Goal: Task Accomplishment & Management: Manage account settings

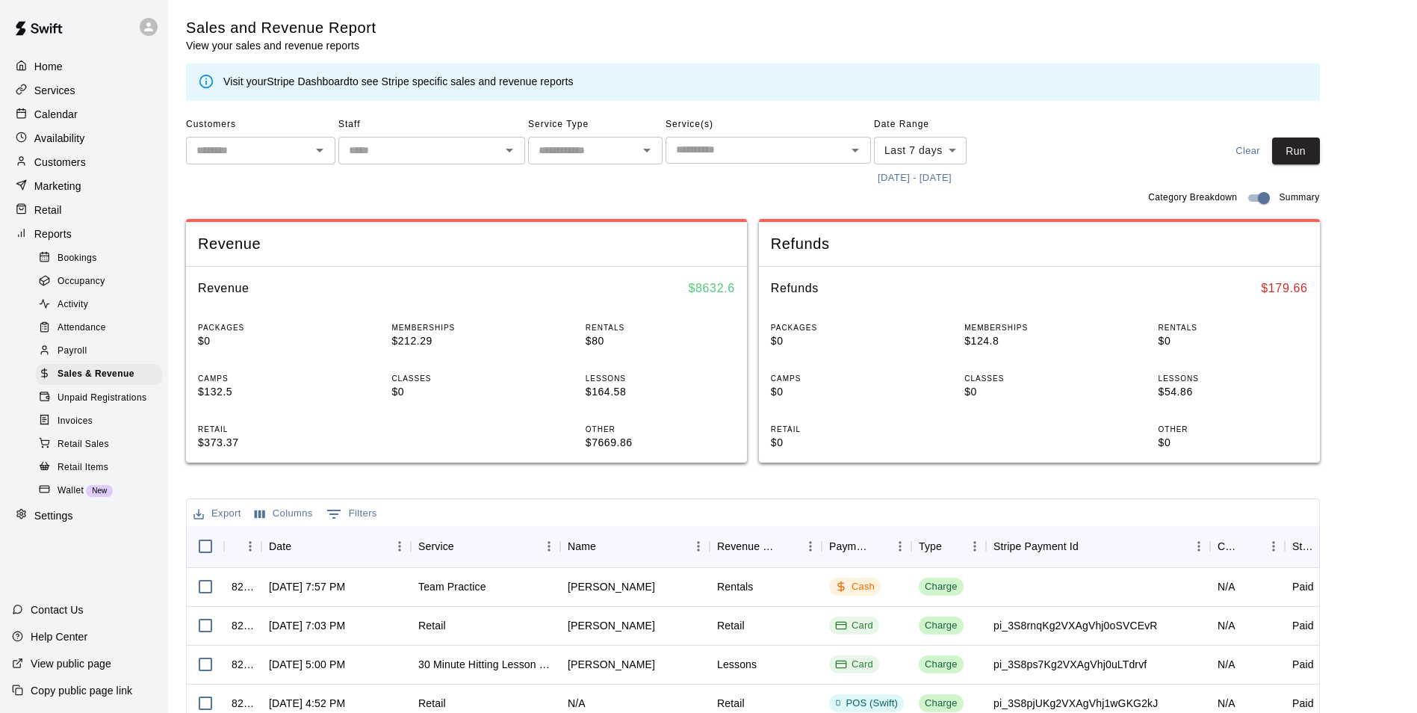
scroll to position [75, 0]
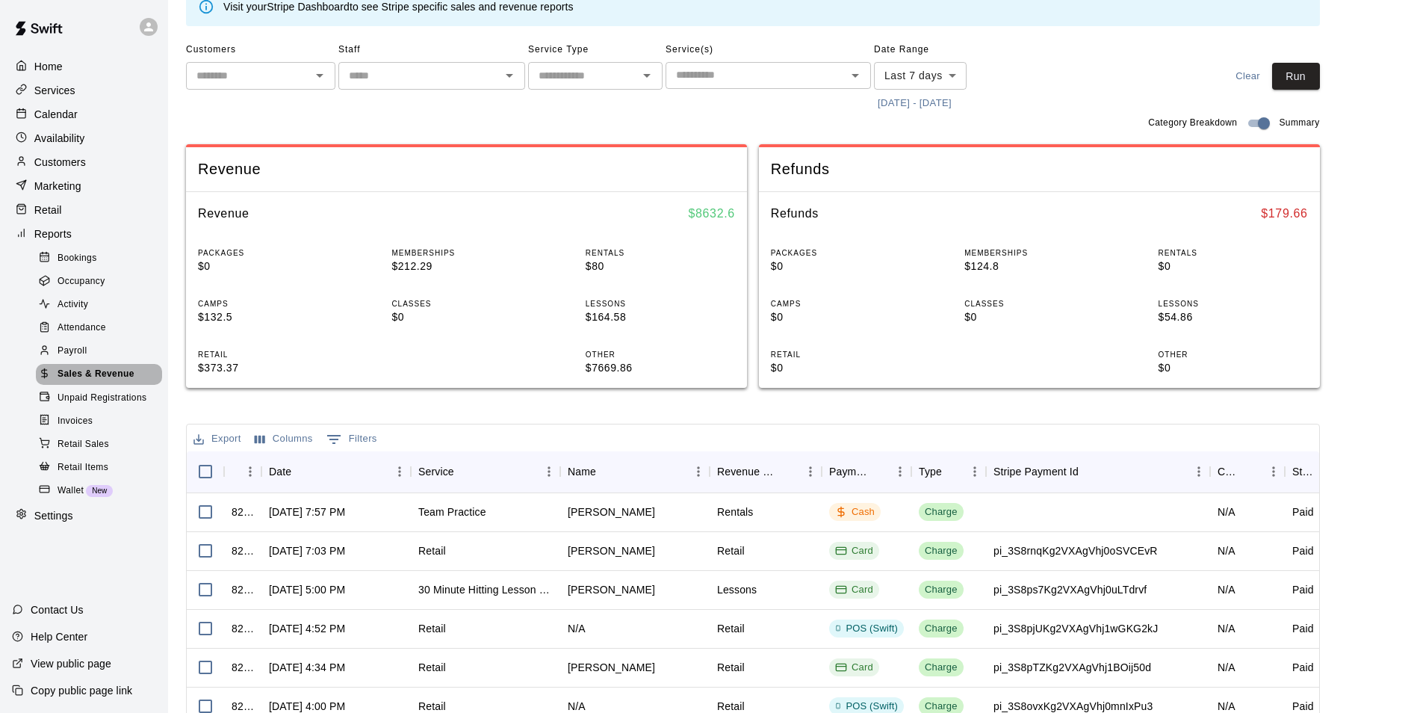
click at [107, 382] on span "Sales & Revenue" at bounding box center [96, 374] width 77 height 15
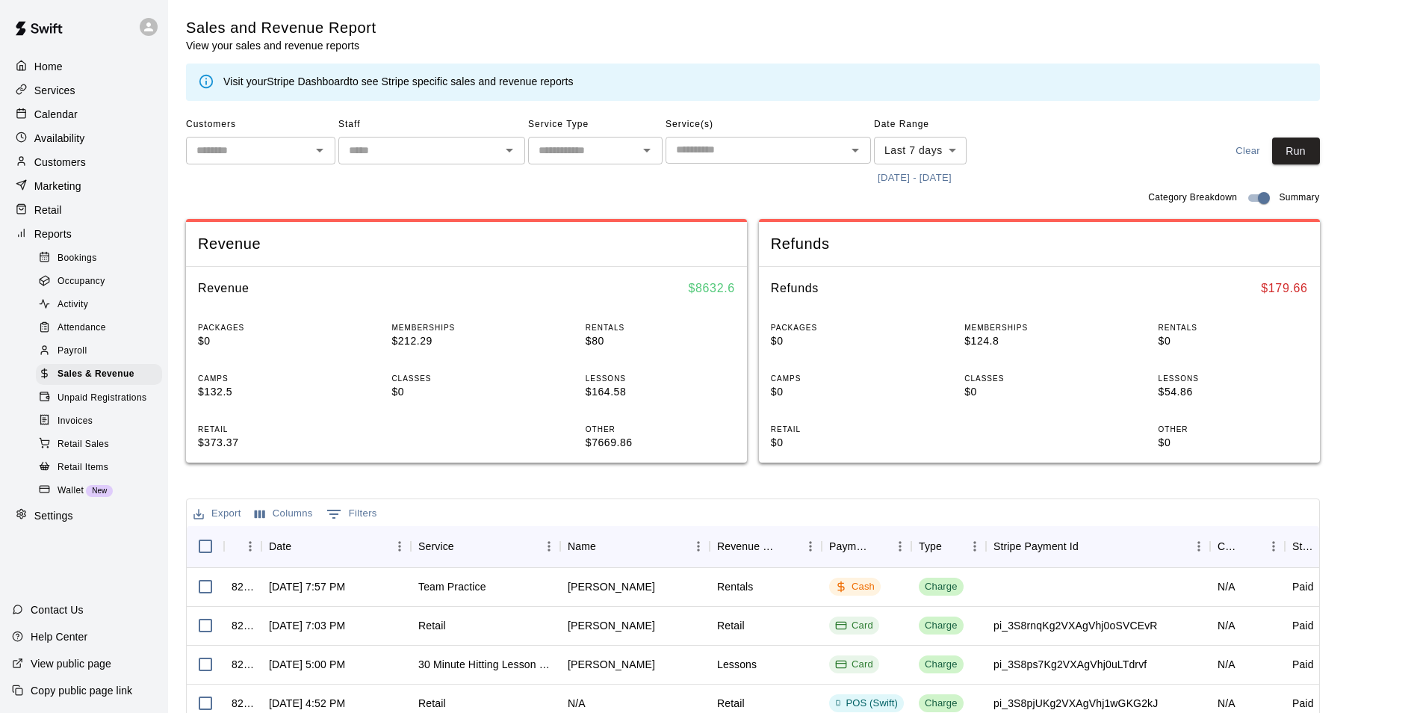
click at [71, 117] on p "Calendar" at bounding box center [55, 114] width 43 height 15
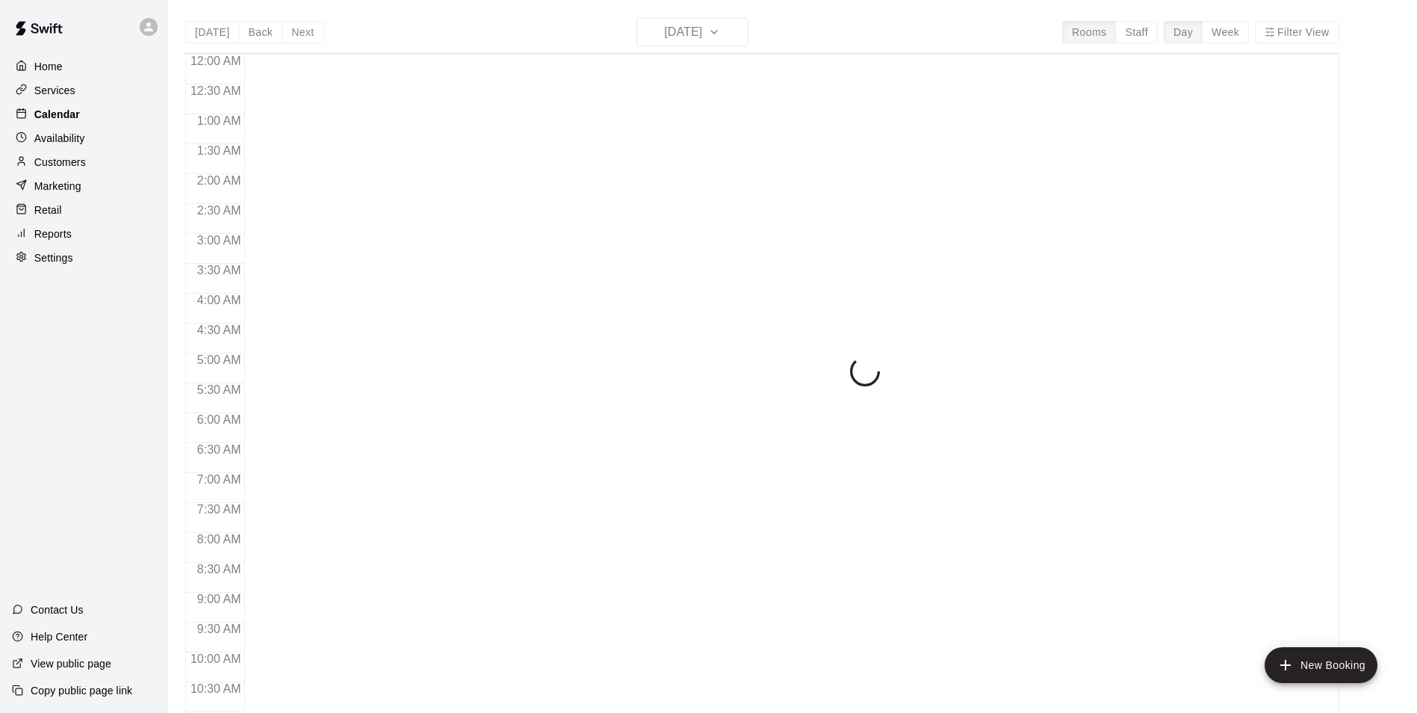
scroll to position [759, 0]
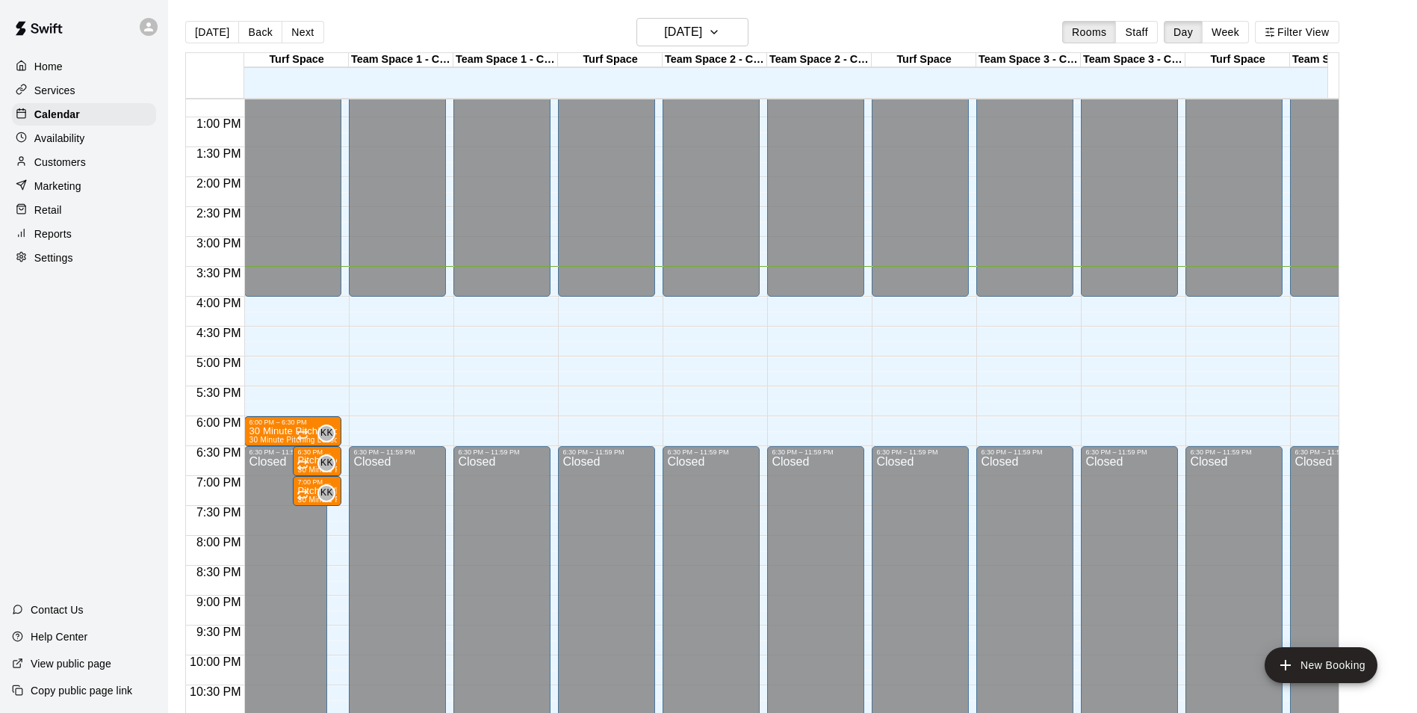
click at [50, 217] on p "Retail" at bounding box center [48, 209] width 28 height 15
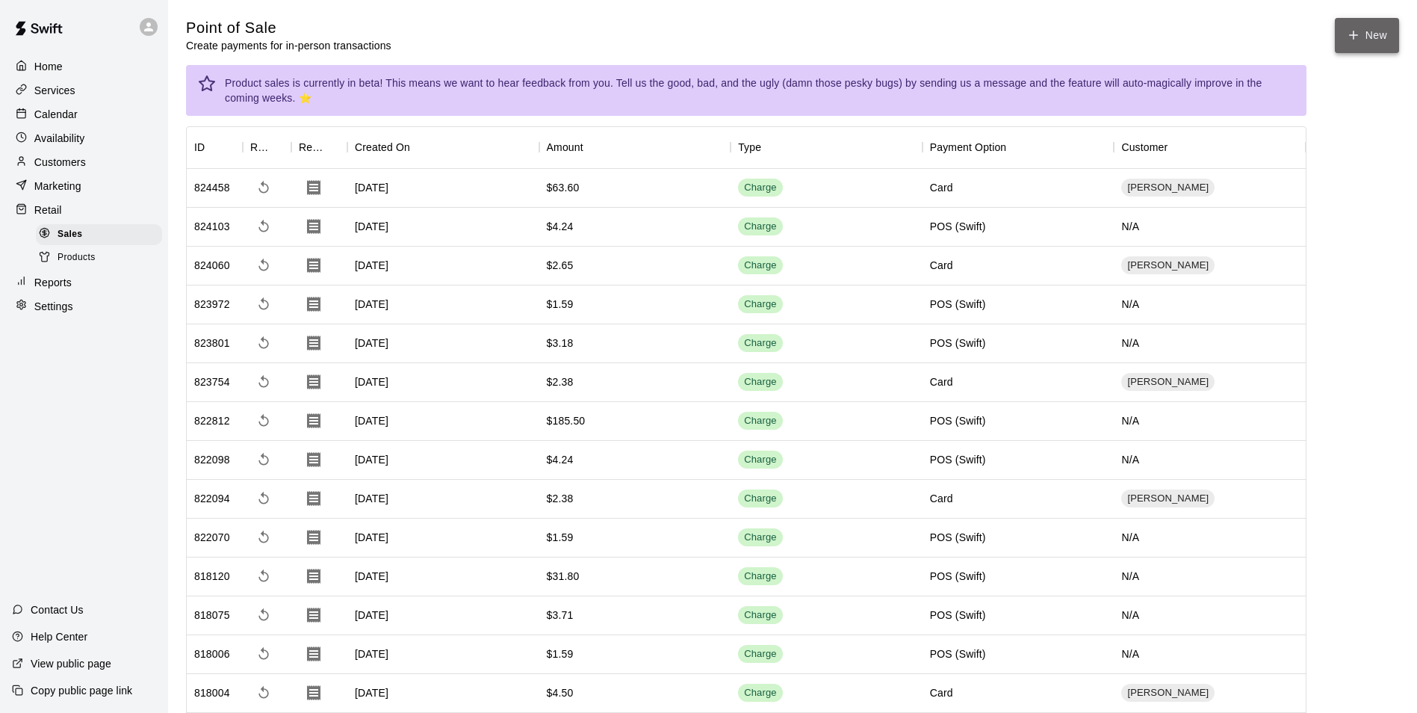
click at [1364, 33] on button "New" at bounding box center [1367, 35] width 64 height 35
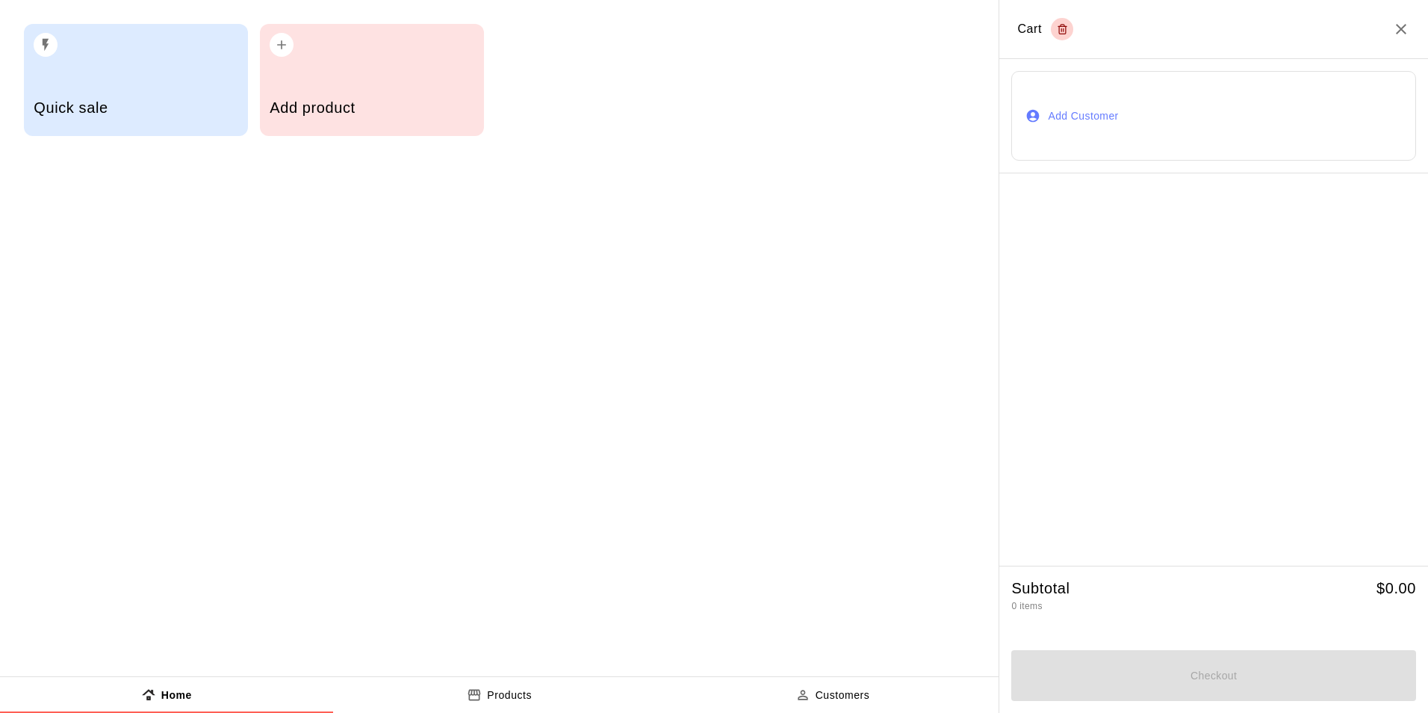
click at [306, 75] on div "Add product" at bounding box center [372, 80] width 224 height 112
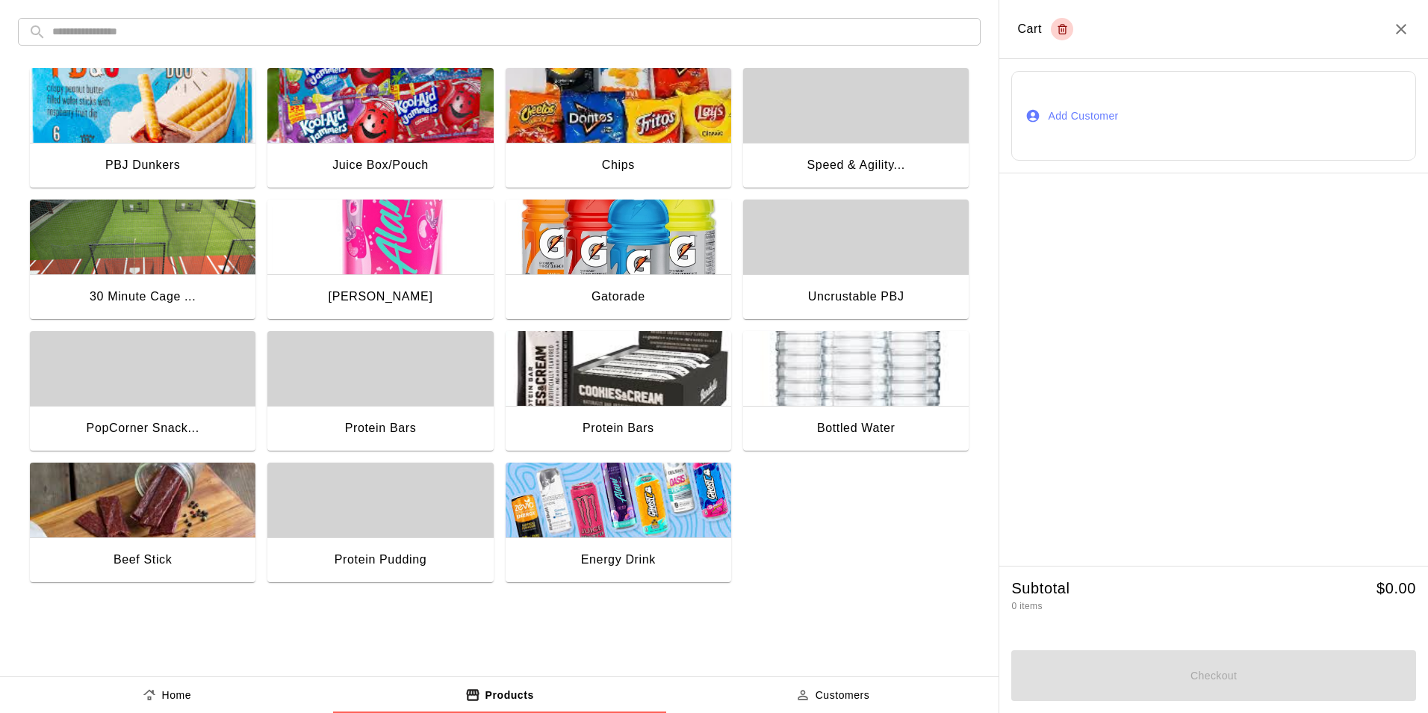
click at [631, 236] on img "button" at bounding box center [619, 236] width 226 height 75
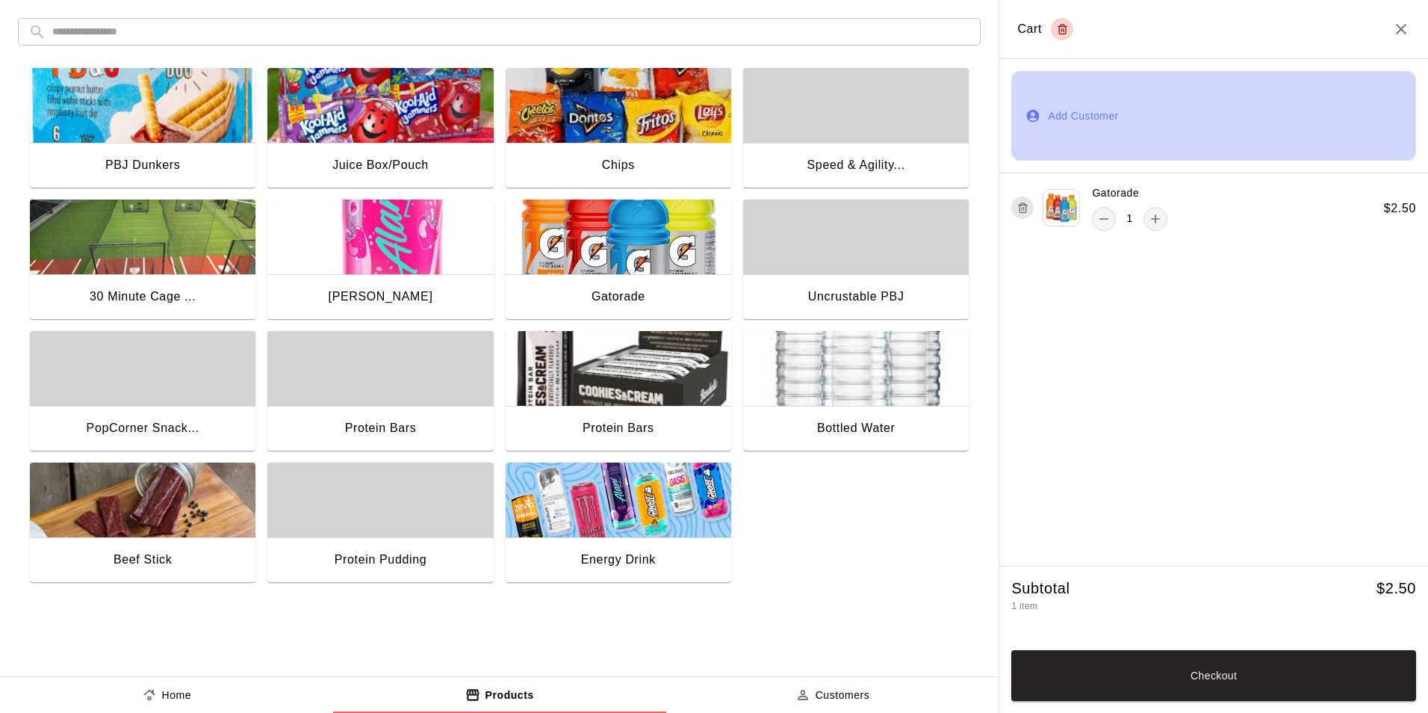
click at [1081, 123] on button "Add Customer" at bounding box center [1214, 116] width 405 height 90
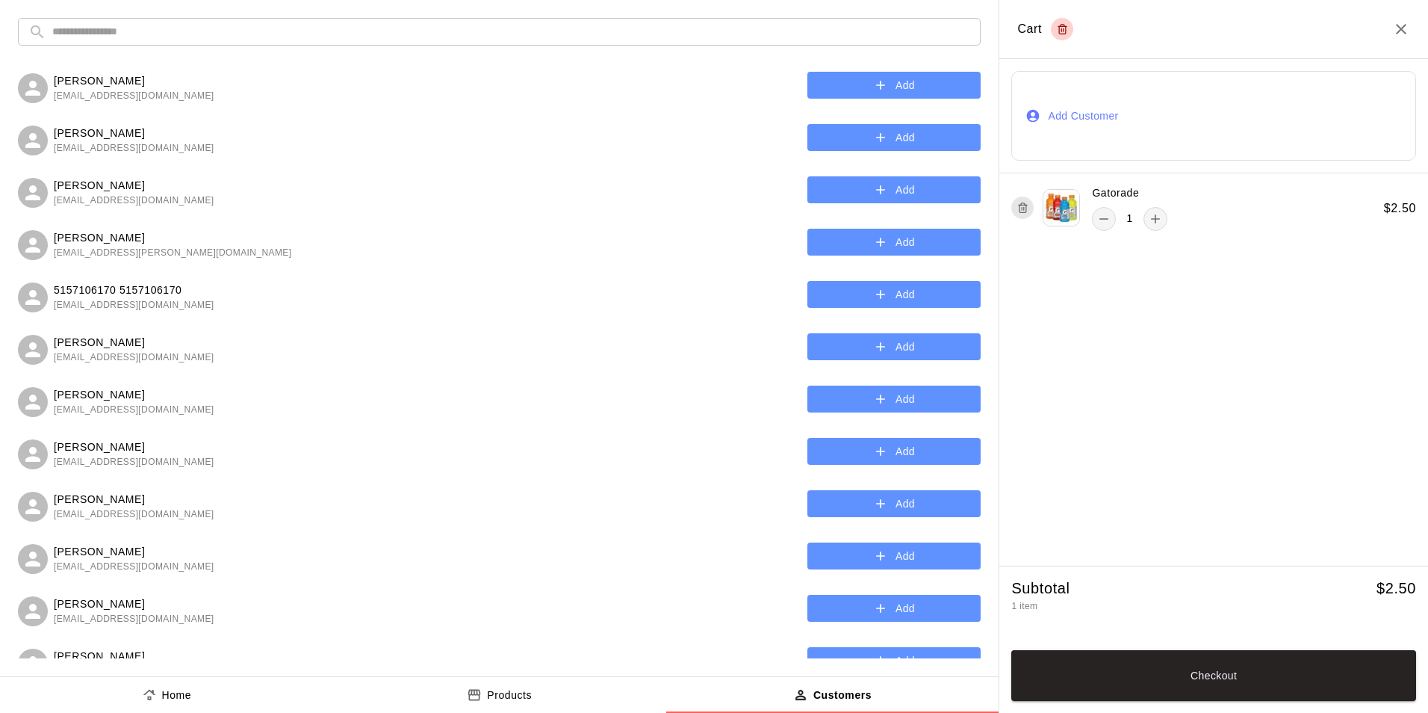
click at [468, 39] on input "text" at bounding box center [511, 32] width 918 height 28
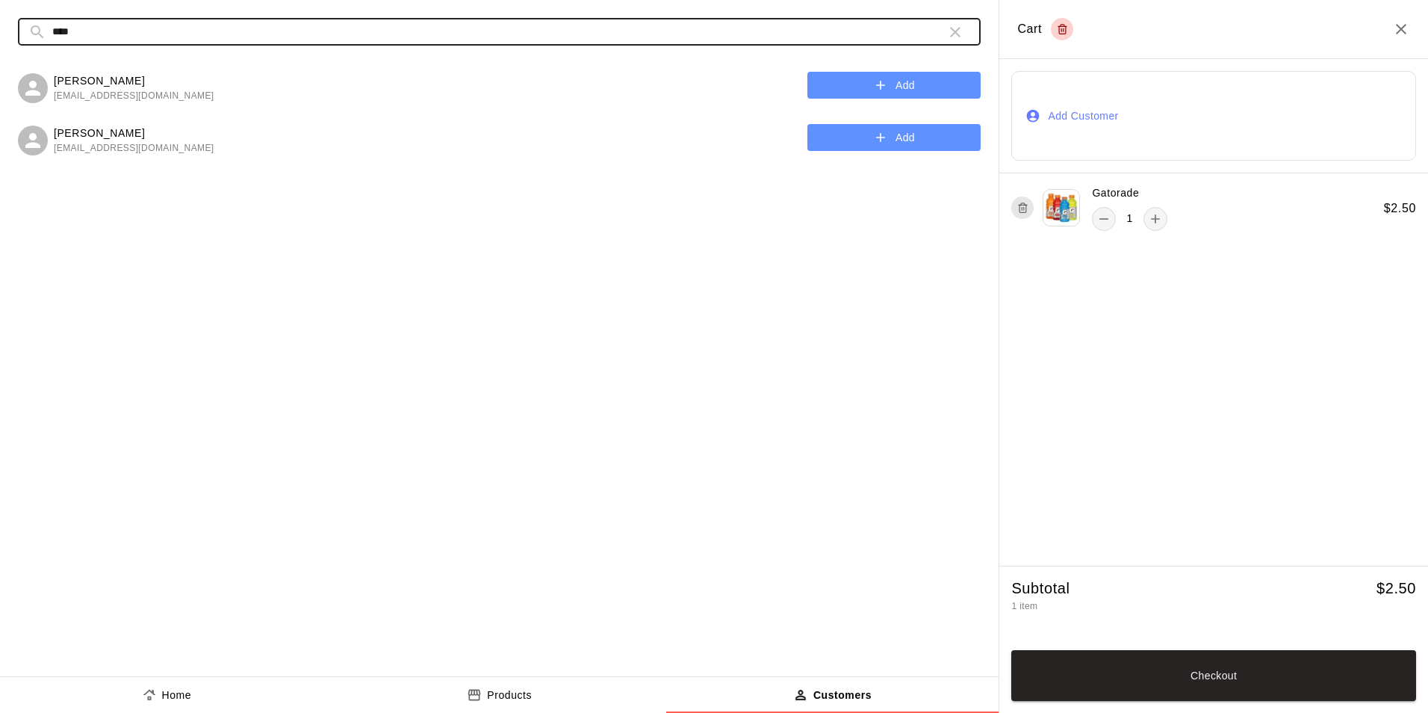
type input "****"
click at [866, 143] on button "Add" at bounding box center [894, 138] width 173 height 28
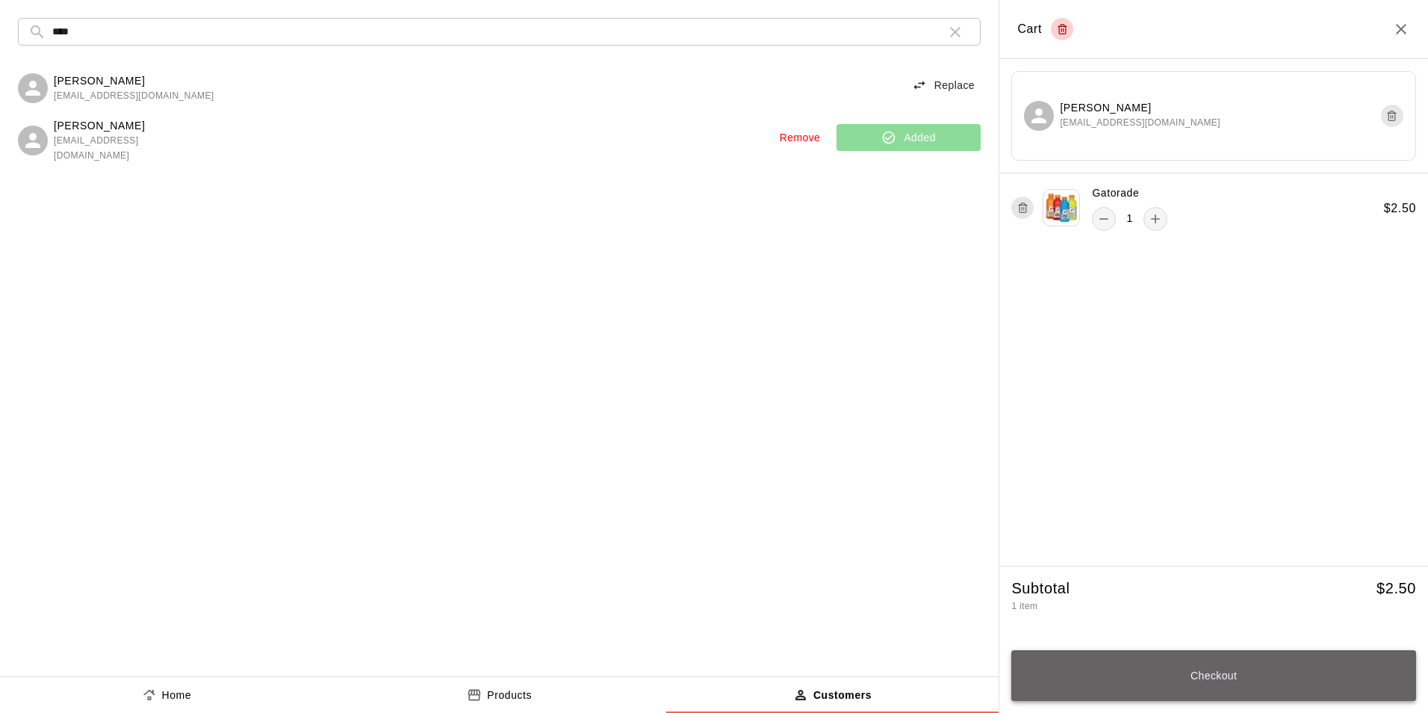
click at [1198, 672] on button "Checkout" at bounding box center [1214, 675] width 405 height 51
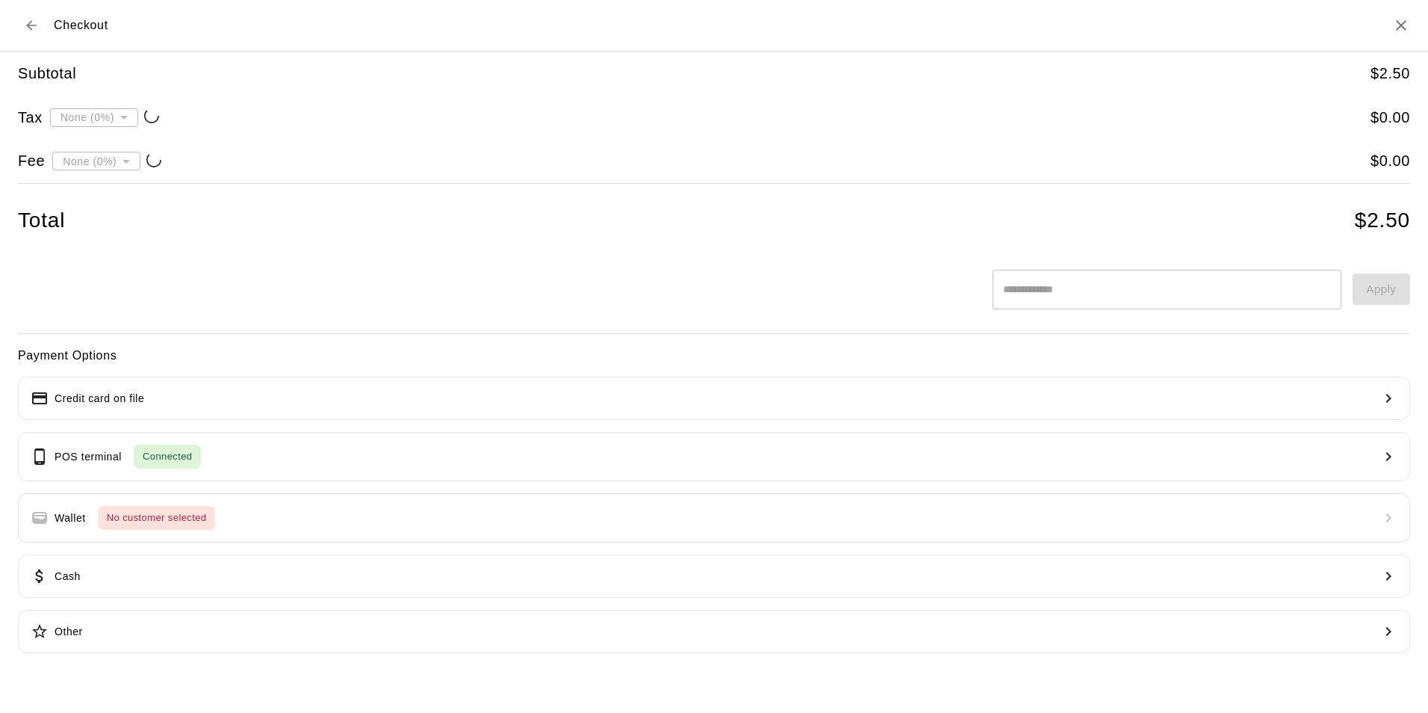
type input "**********"
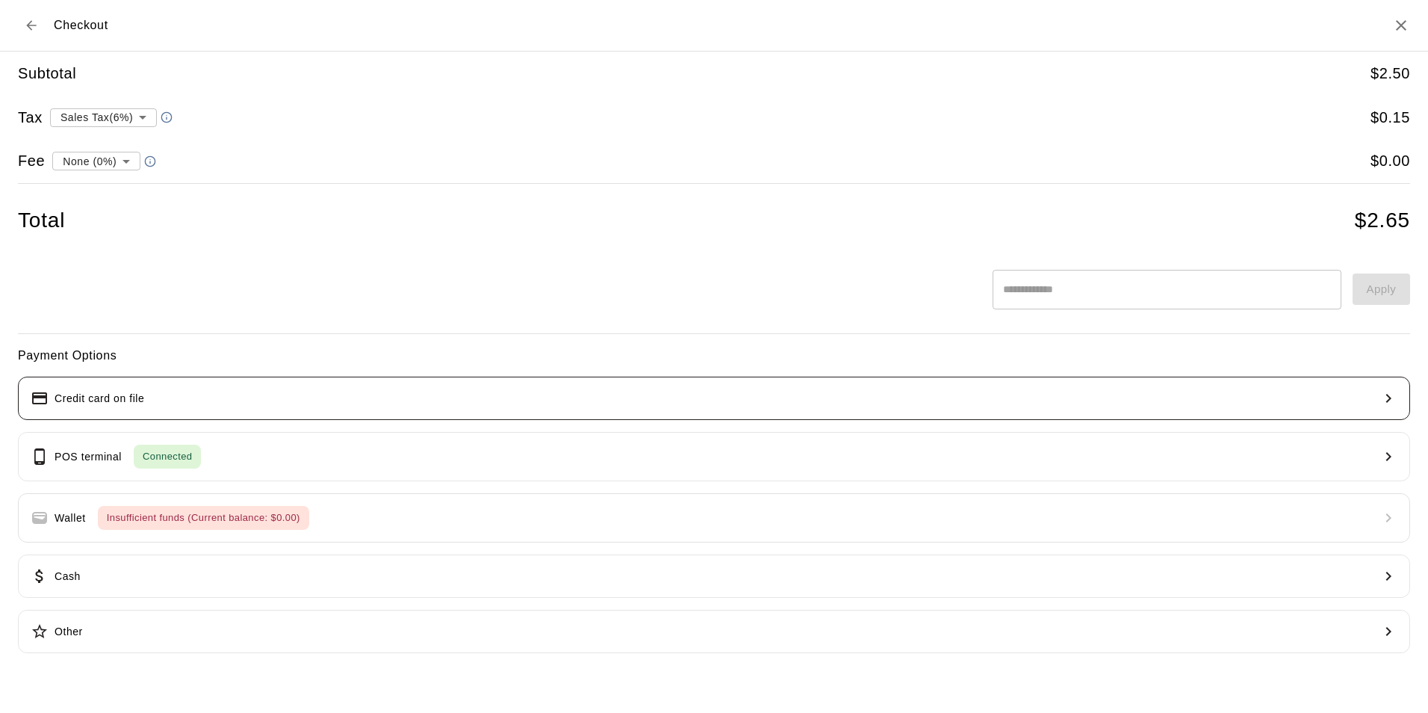
click at [586, 409] on button "Credit card on file" at bounding box center [714, 398] width 1393 height 43
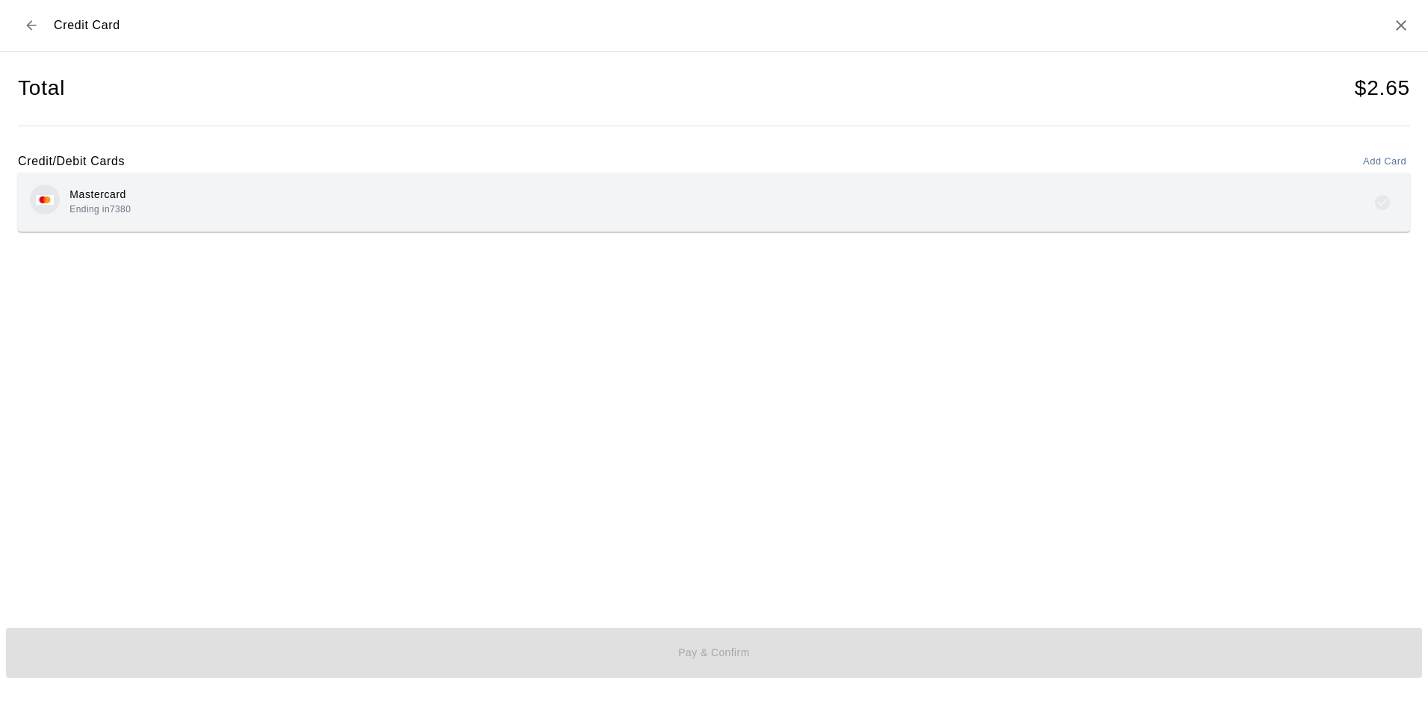
click at [265, 179] on div "Mastercard Ending in 7380" at bounding box center [714, 202] width 1393 height 59
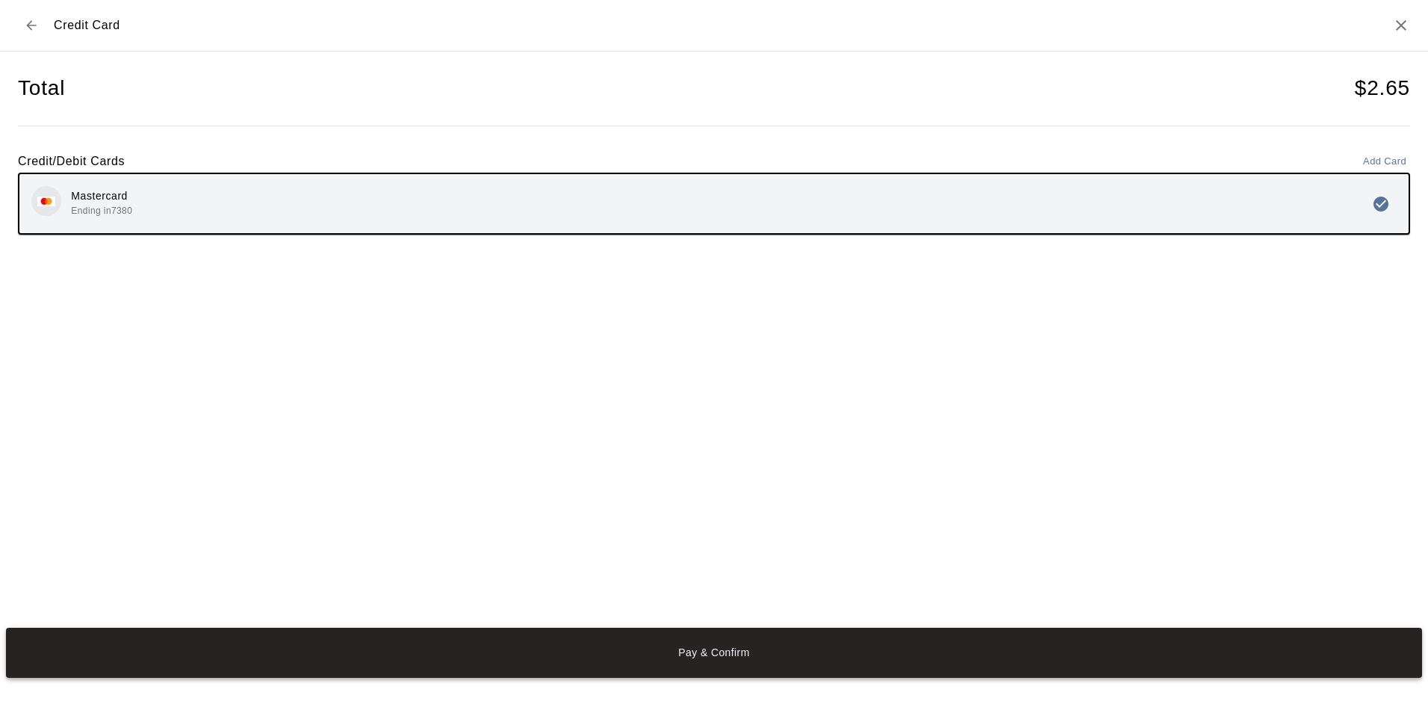
click at [690, 654] on button "Pay & Confirm" at bounding box center [714, 653] width 1416 height 50
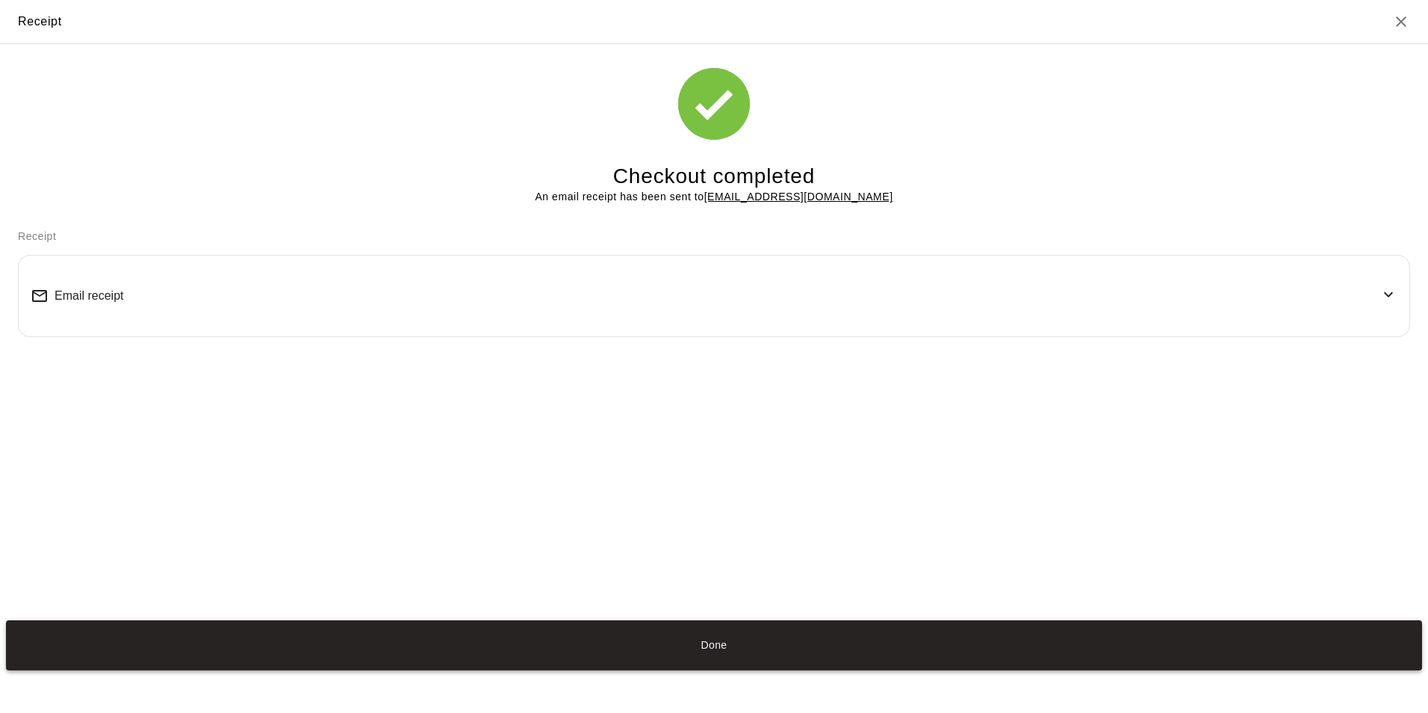
click at [701, 638] on button "Done" at bounding box center [714, 645] width 1416 height 50
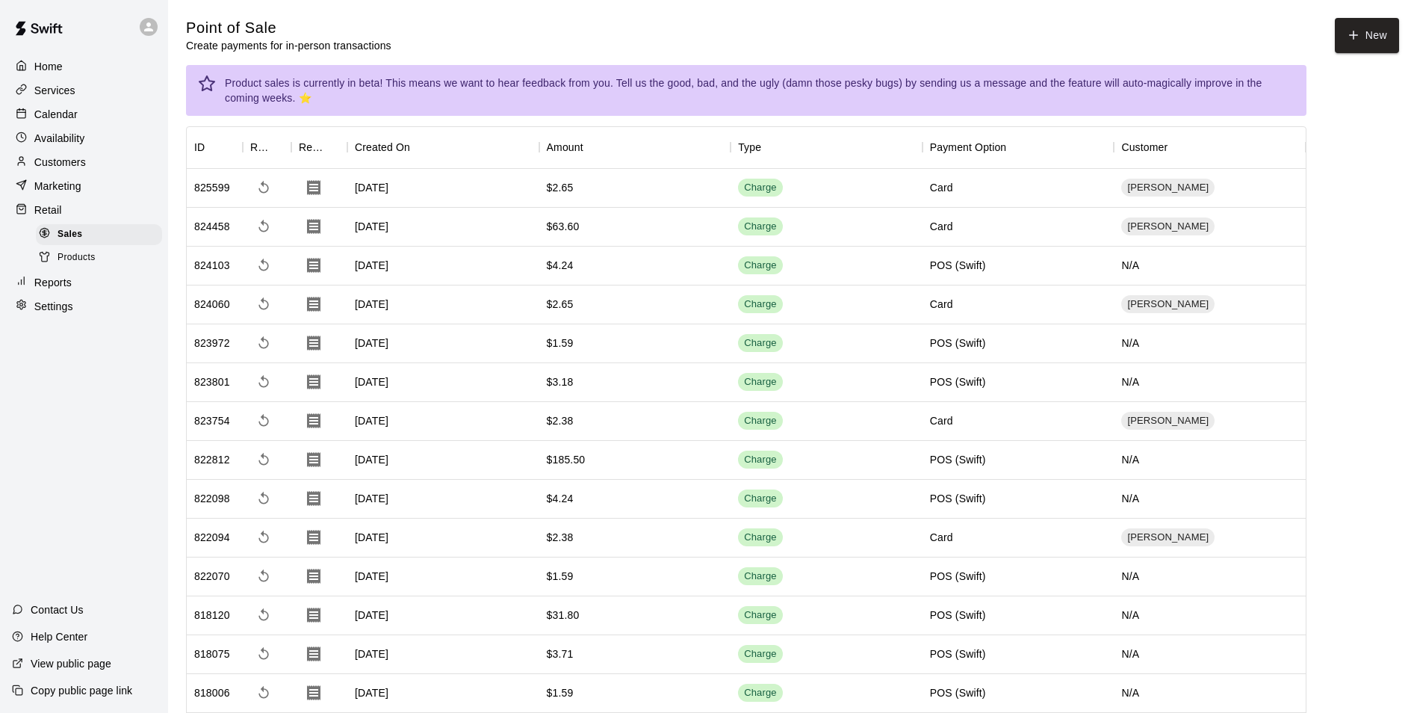
click at [53, 97] on p "Services" at bounding box center [54, 90] width 41 height 15
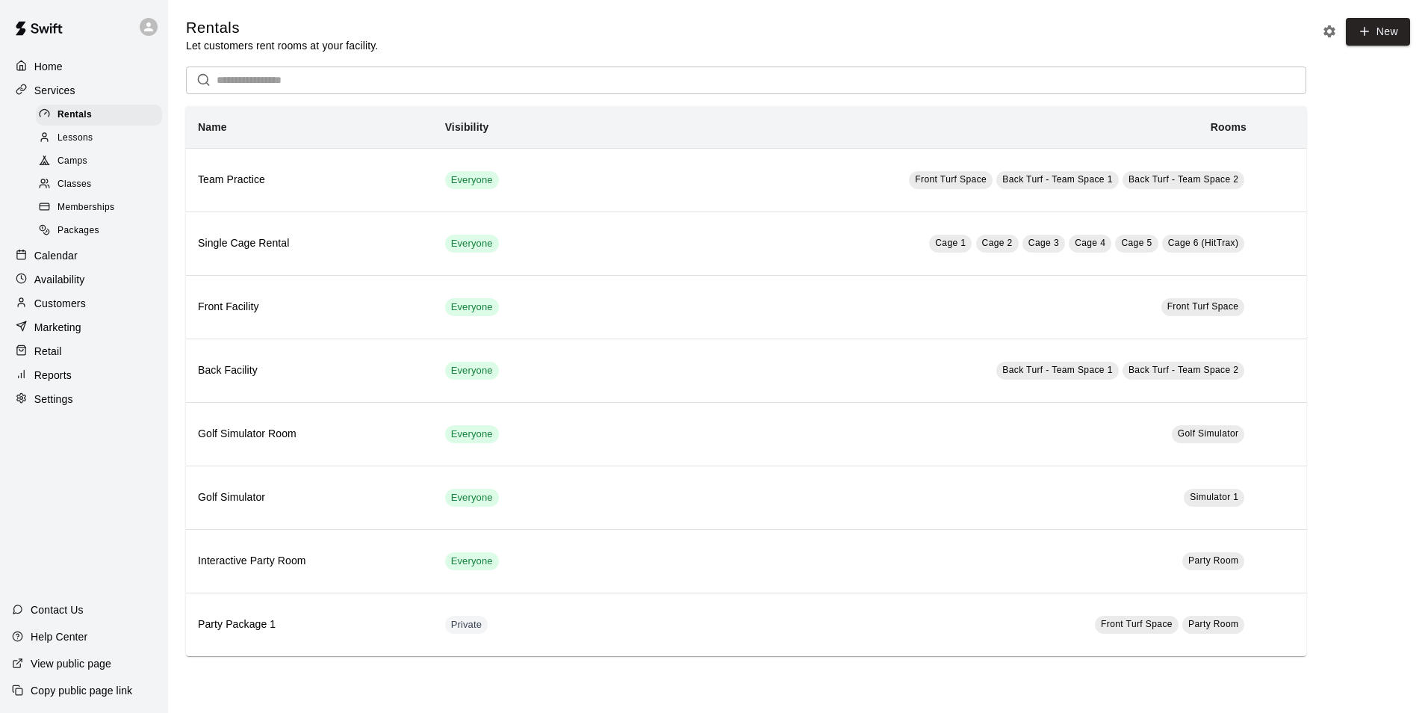
click at [66, 192] on span "Classes" at bounding box center [75, 184] width 34 height 15
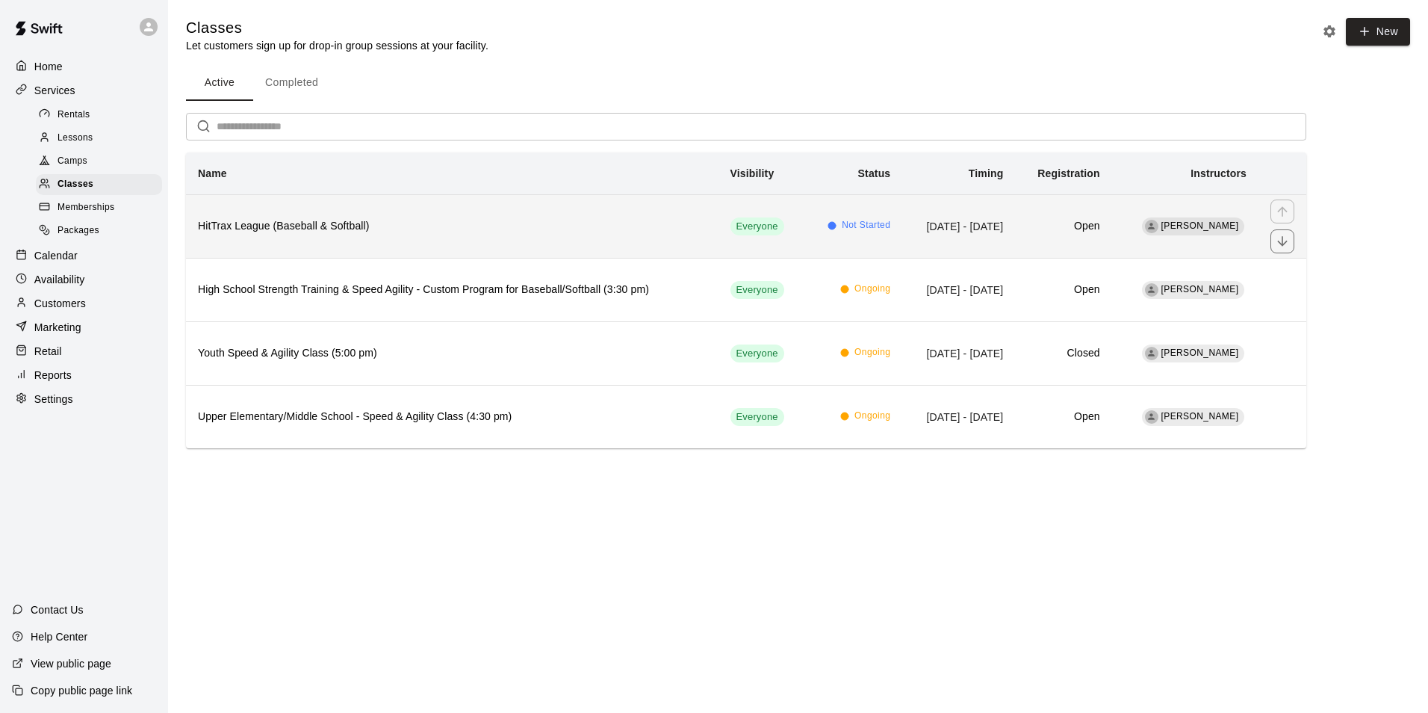
click at [272, 214] on th "HitTrax League (Baseball & Softball)" at bounding box center [452, 226] width 533 height 64
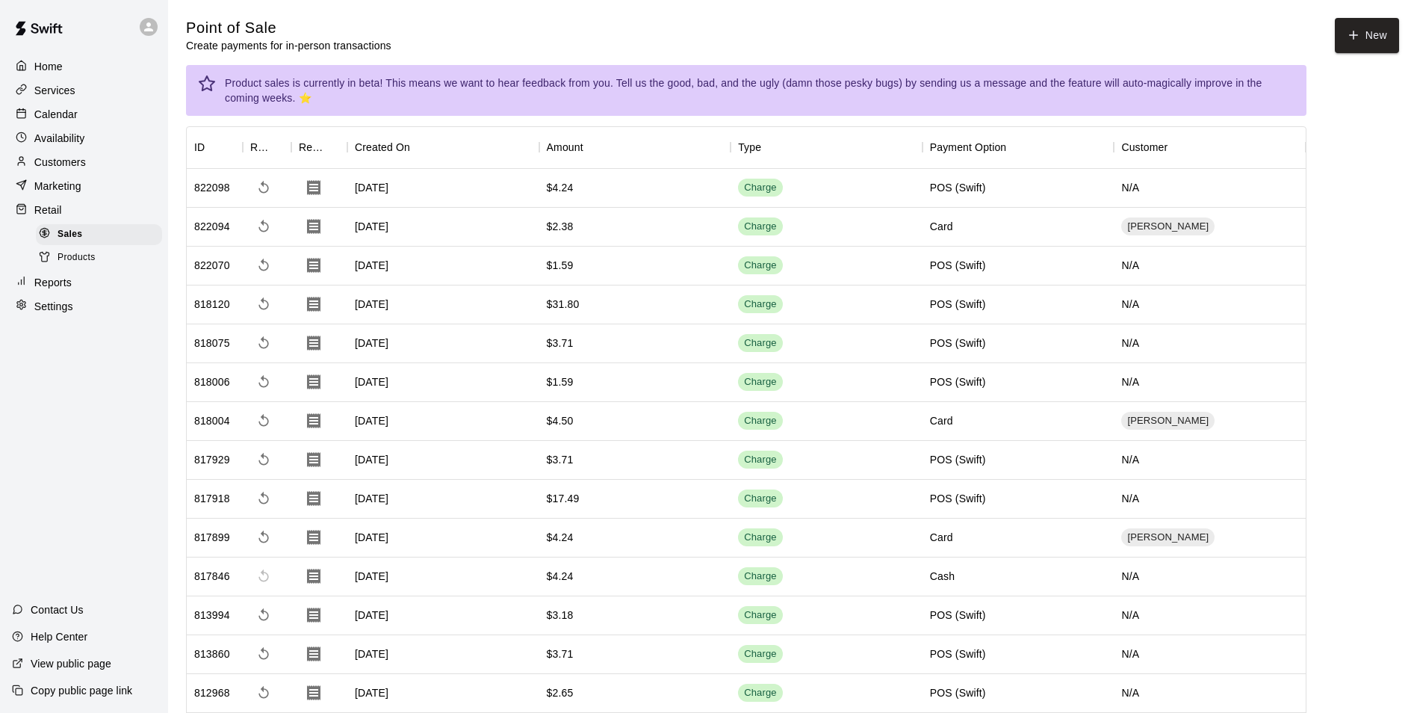
click at [75, 124] on div "Calendar" at bounding box center [84, 114] width 144 height 22
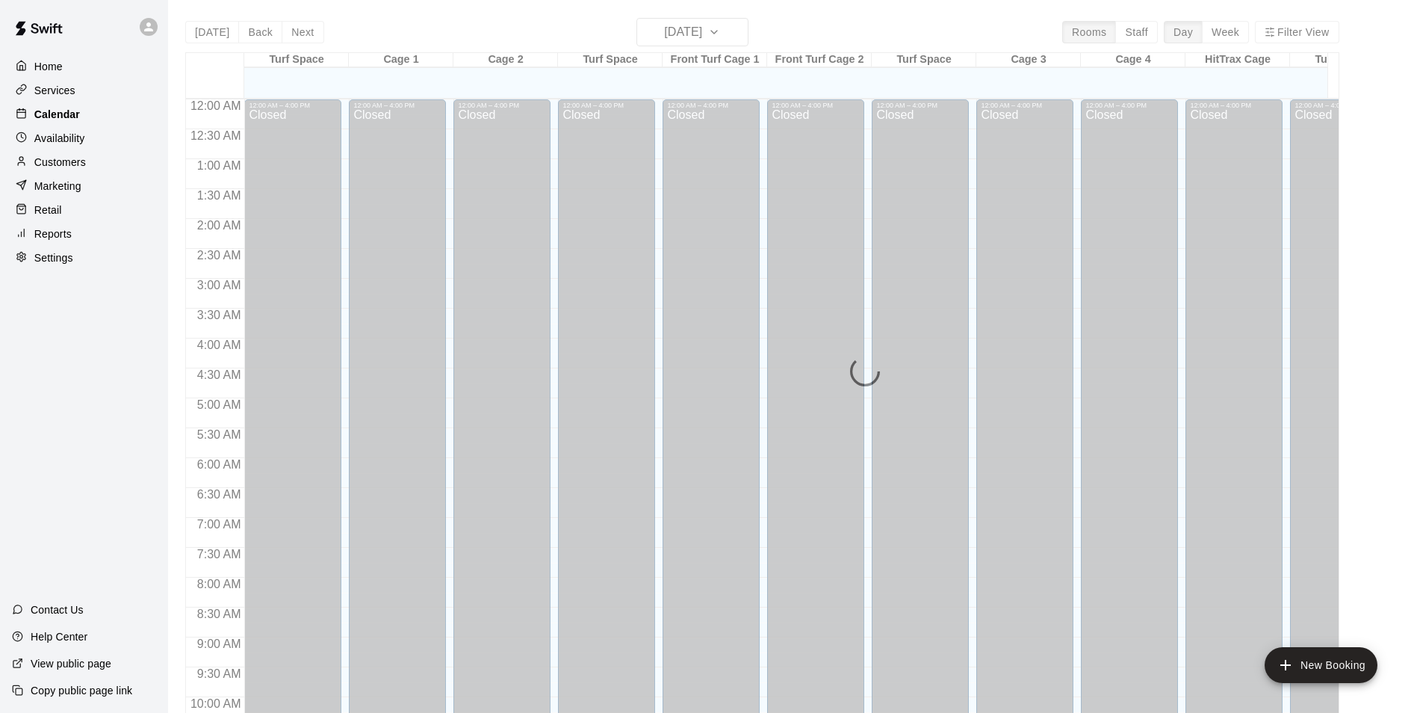
scroll to position [759, 0]
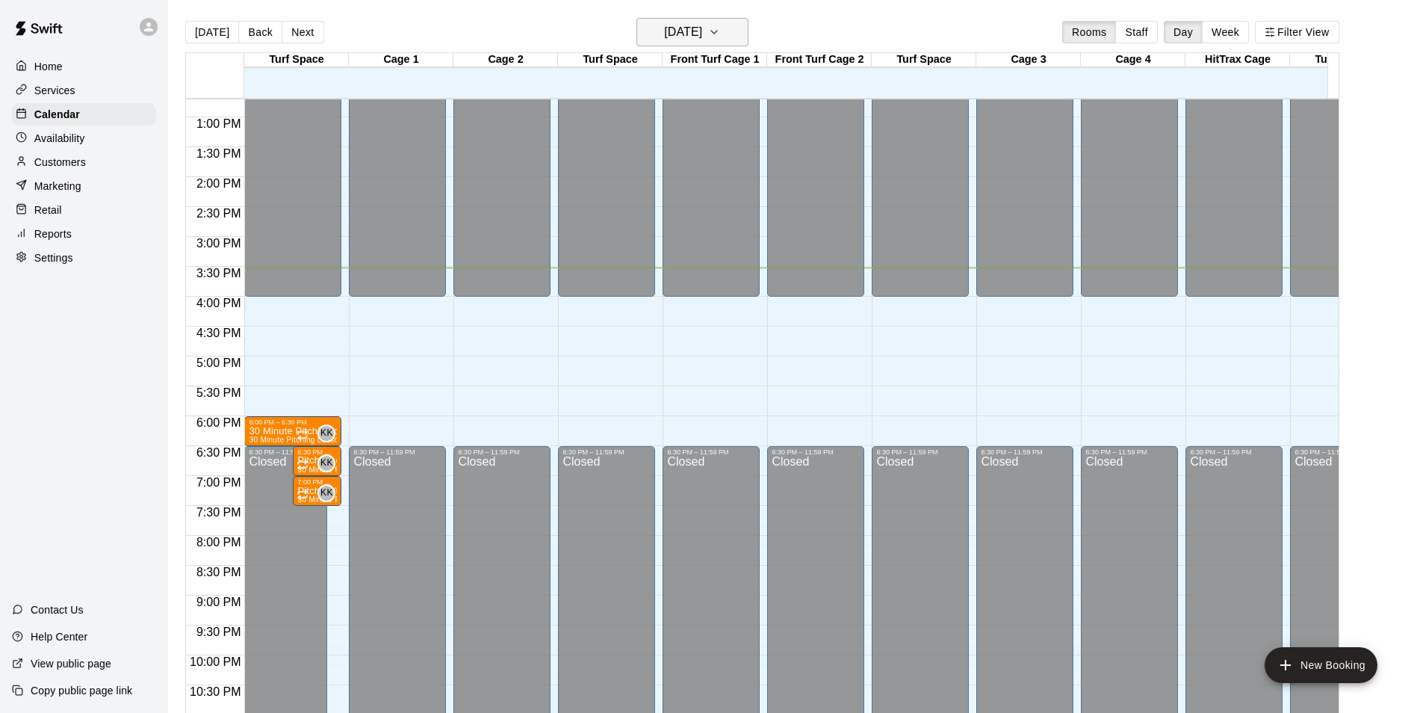
click at [702, 34] on h6 "Friday Sep 19" at bounding box center [683, 32] width 38 height 21
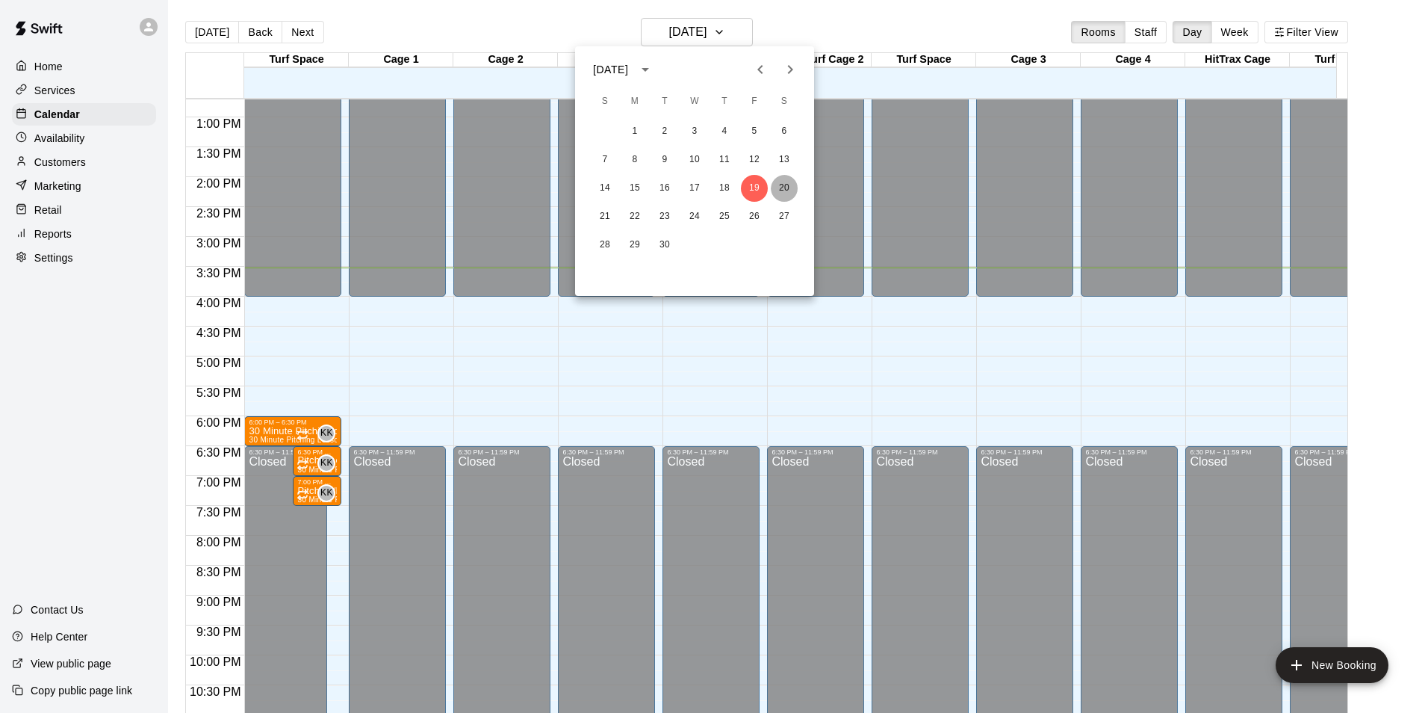
click at [790, 193] on button "20" at bounding box center [784, 188] width 27 height 27
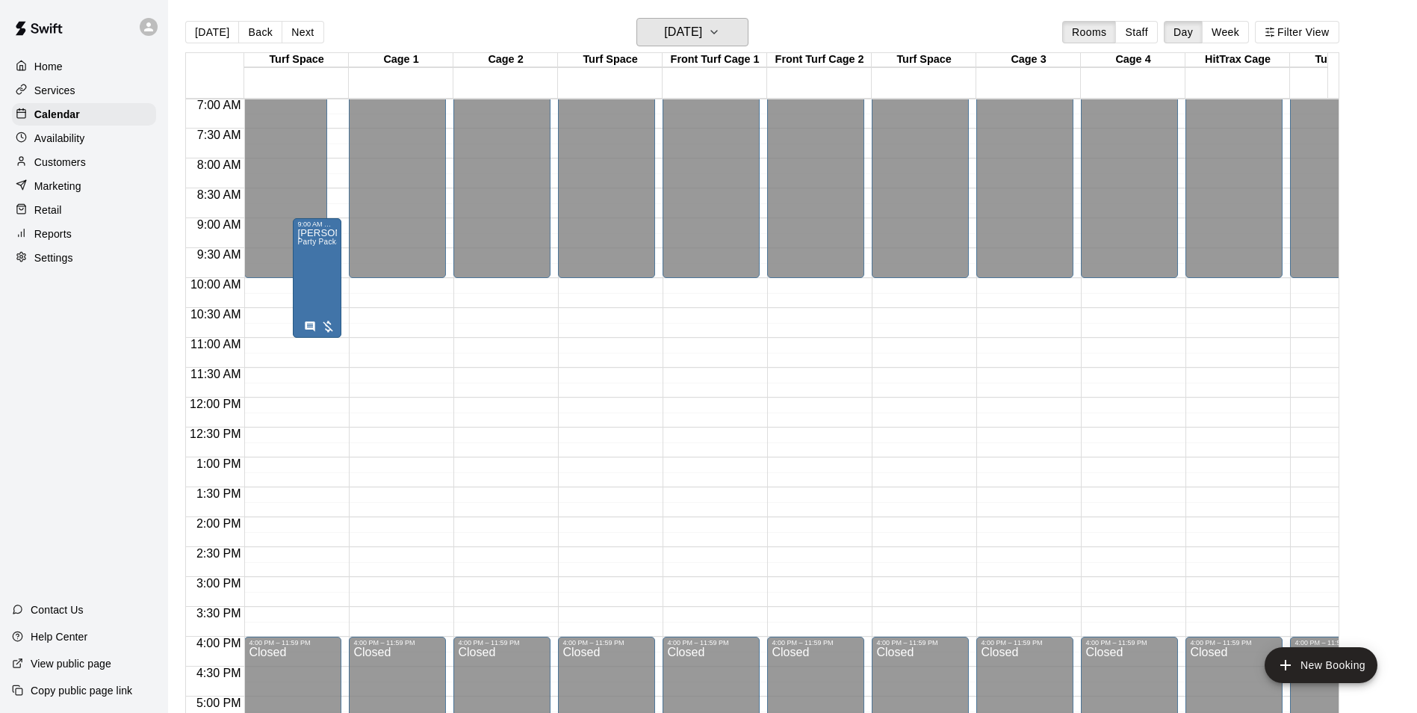
scroll to position [460, 0]
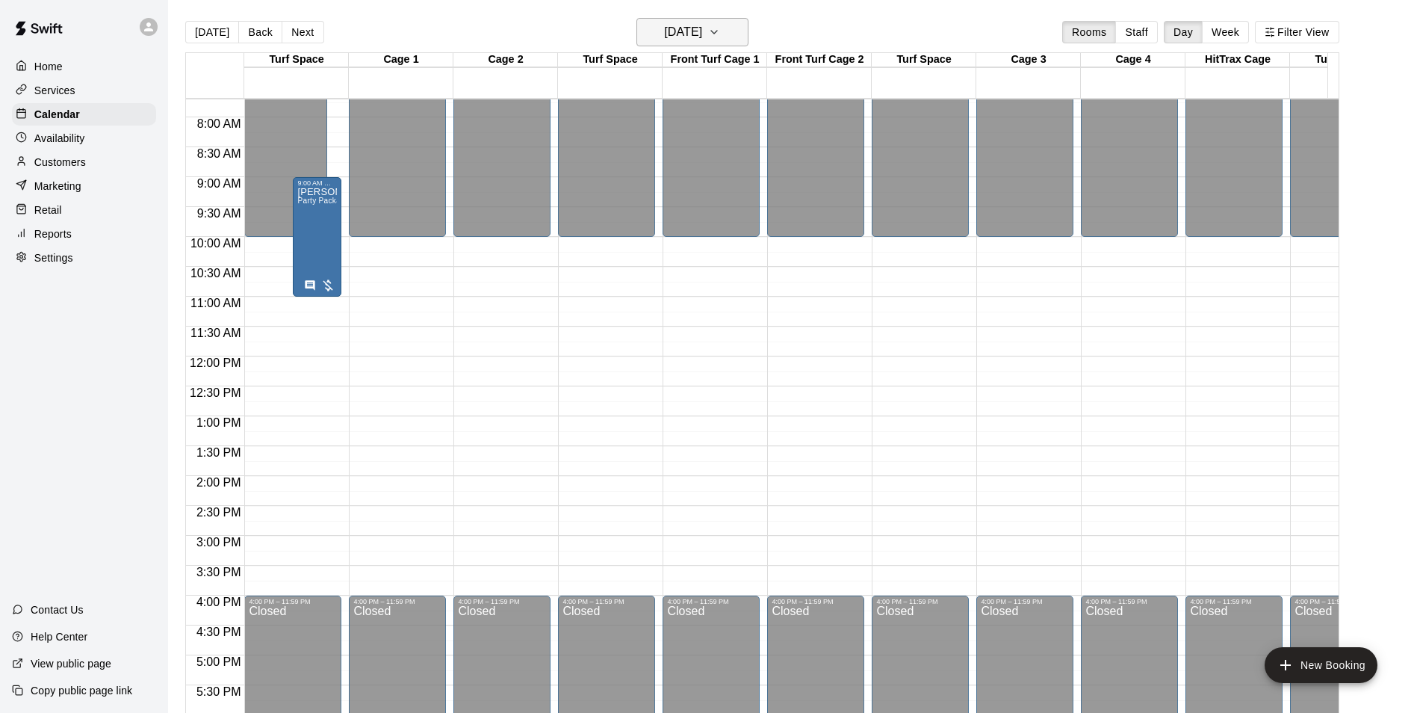
click at [702, 26] on h6 "Saturday Sep 20" at bounding box center [683, 32] width 38 height 21
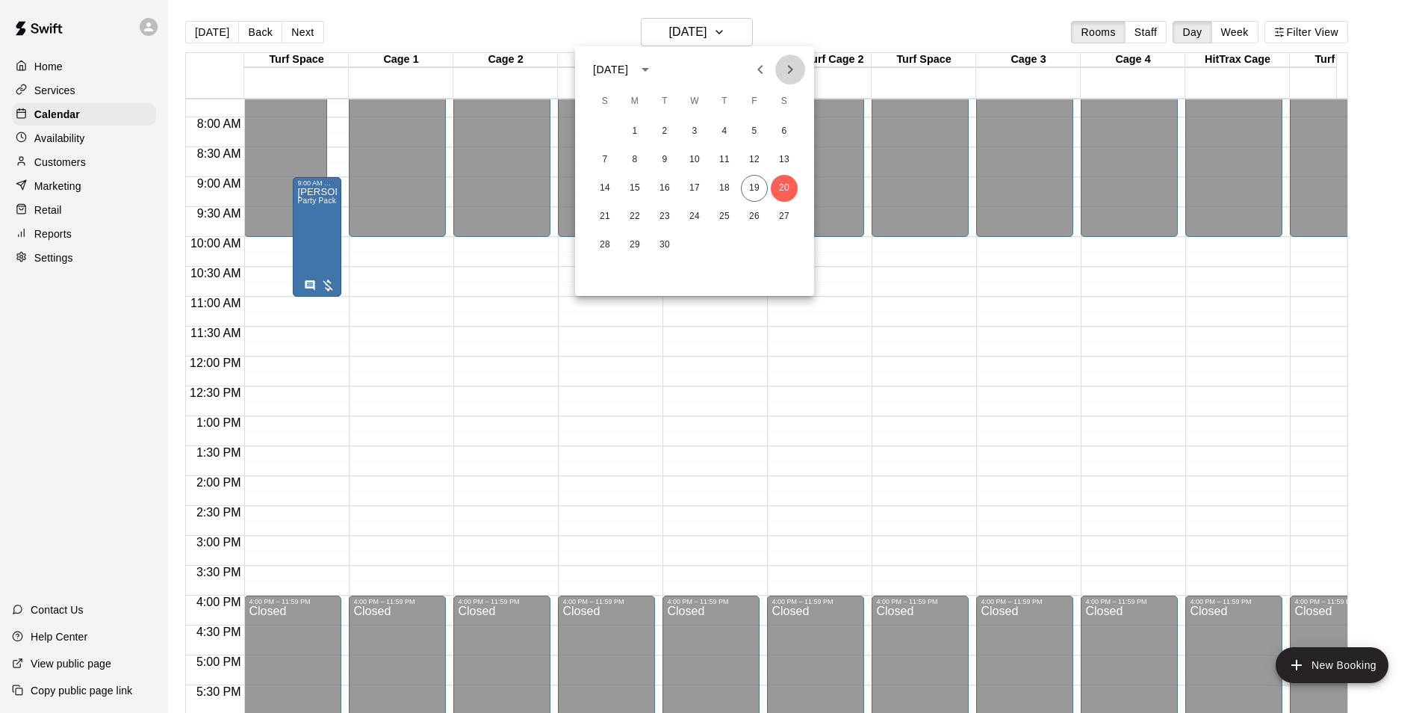
click at [785, 67] on icon "Next month" at bounding box center [790, 70] width 18 height 18
click at [761, 155] on button "7" at bounding box center [754, 159] width 27 height 27
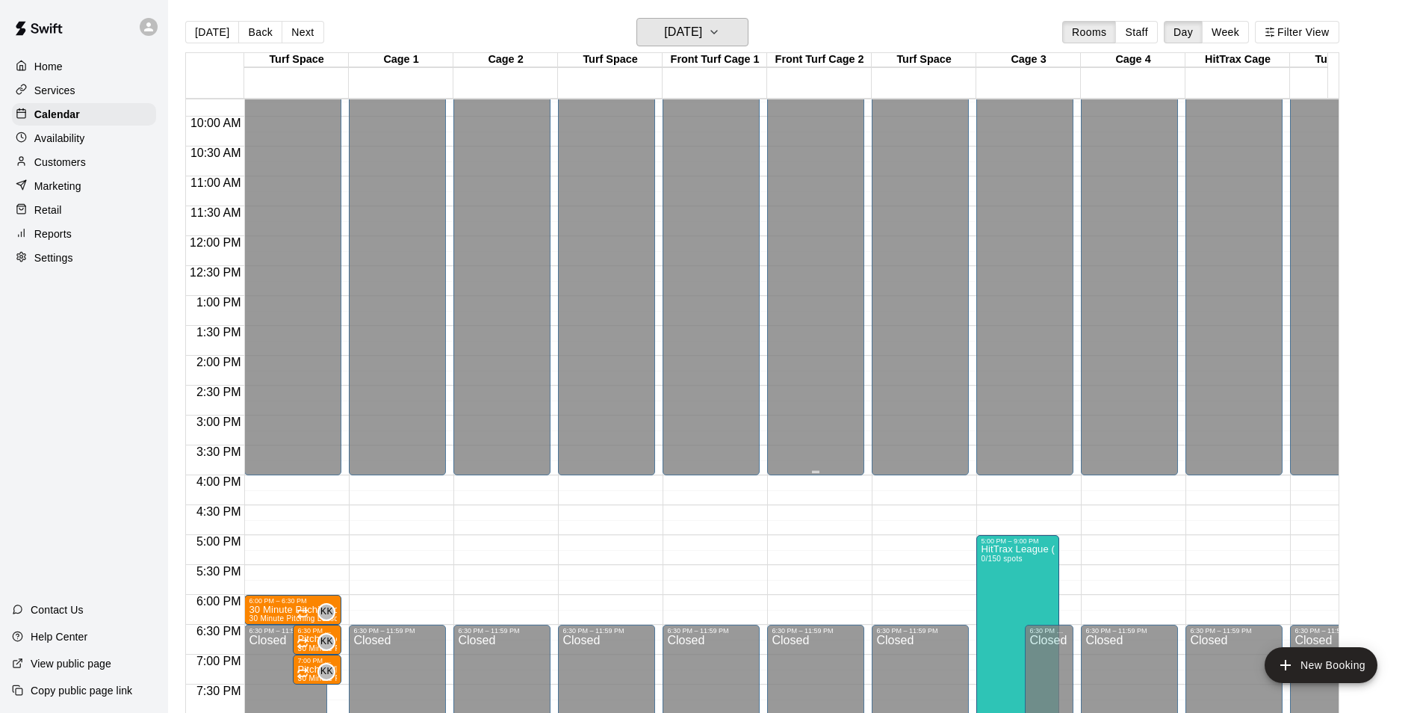
scroll to position [684, 0]
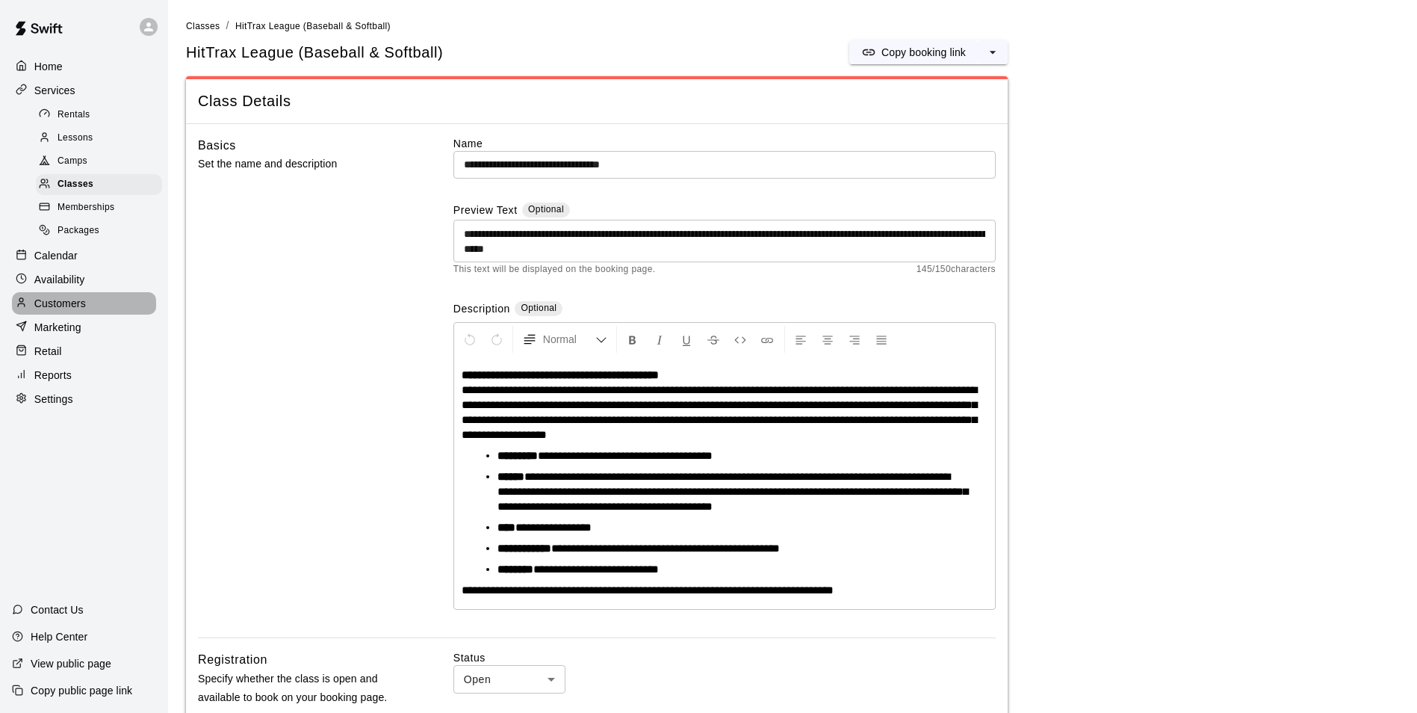
click at [75, 311] on p "Customers" at bounding box center [60, 303] width 52 height 15
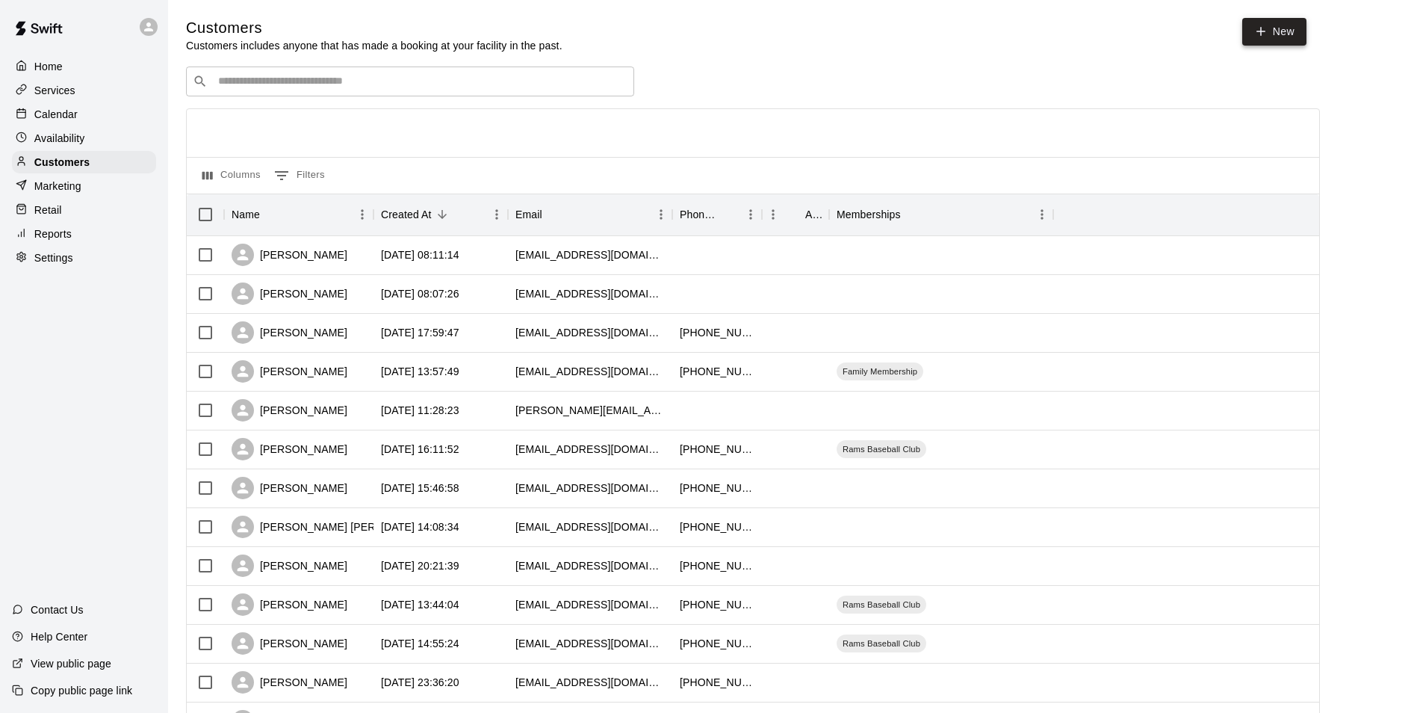
click at [1286, 41] on link "New" at bounding box center [1274, 32] width 64 height 28
select select "**"
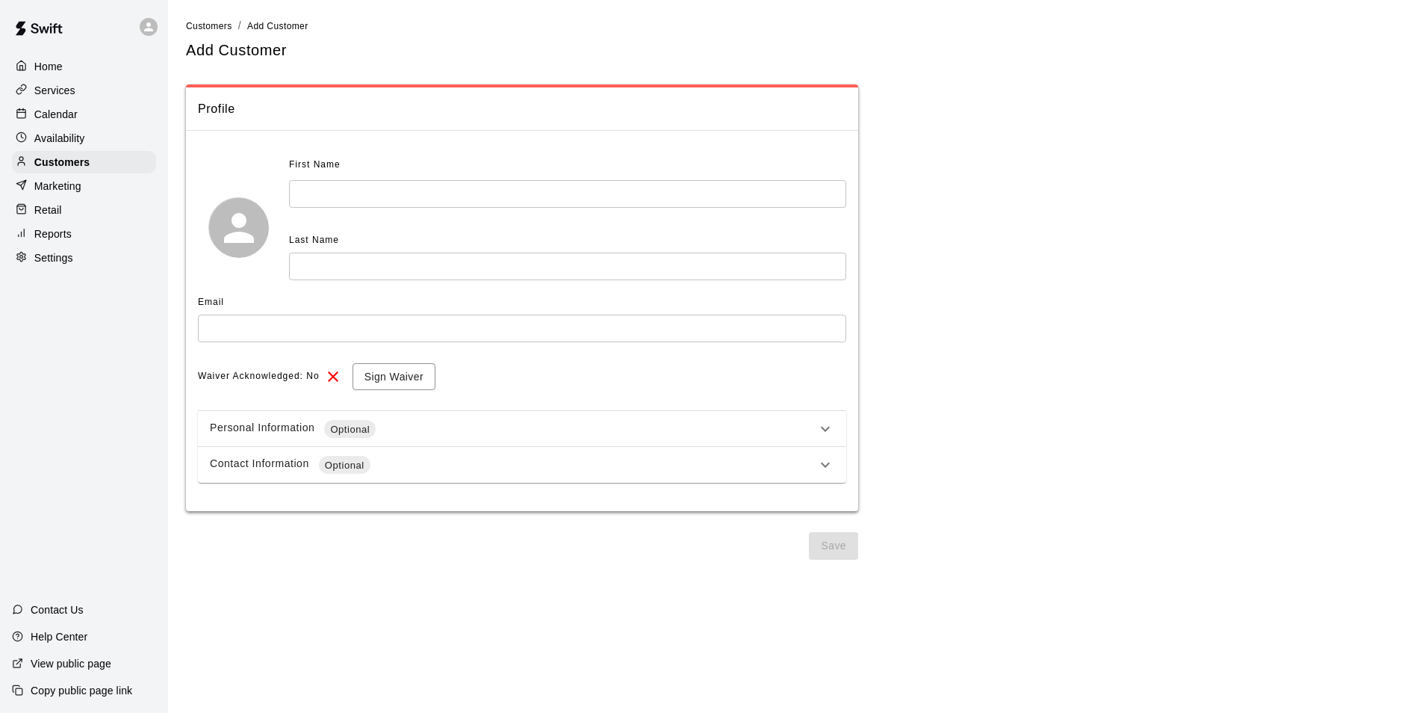
click at [489, 193] on input "text" at bounding box center [567, 194] width 557 height 28
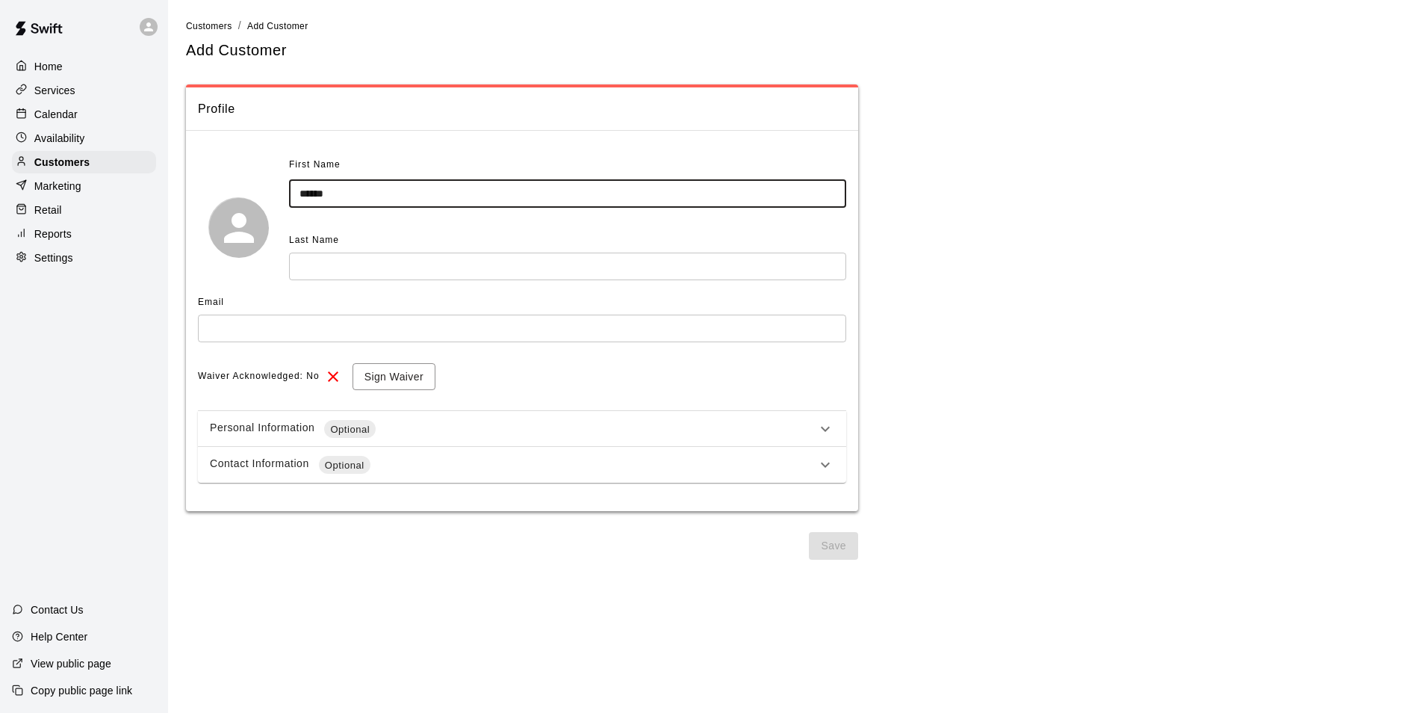
type input "******"
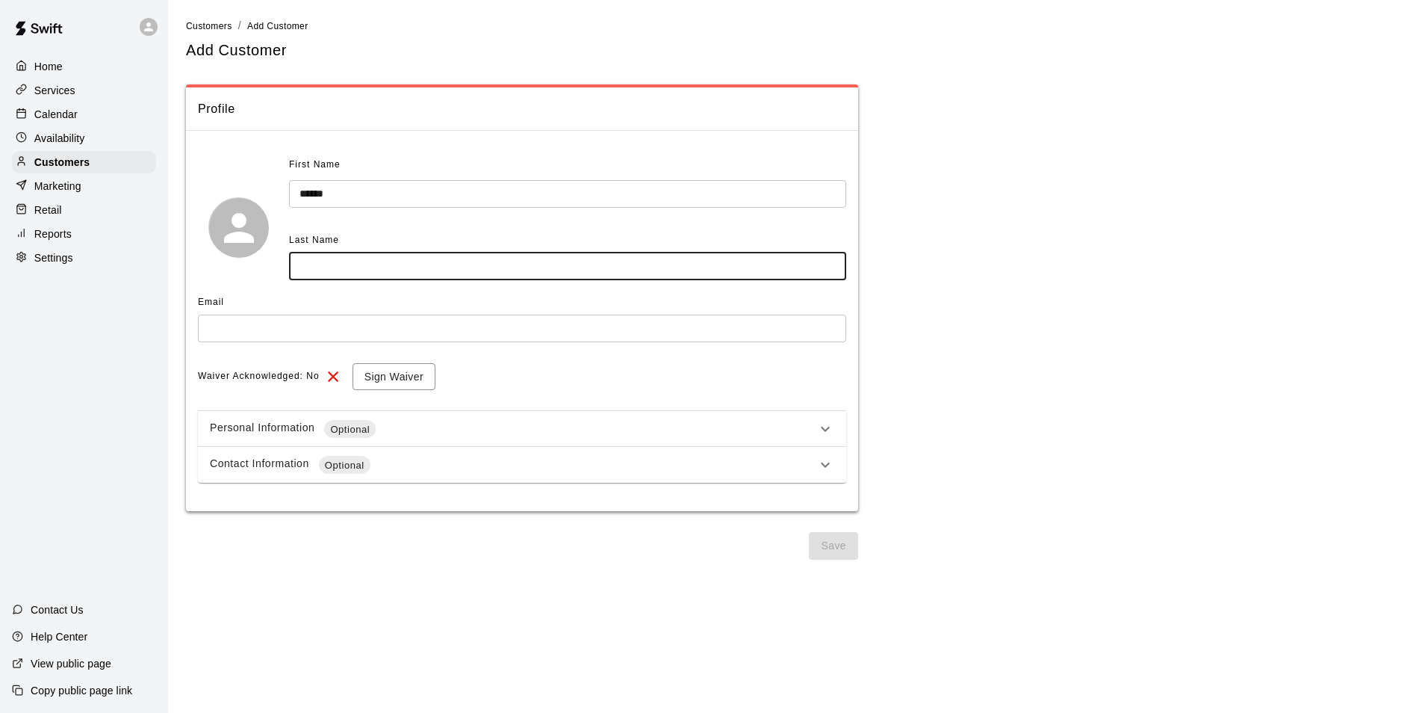
click at [508, 264] on input "text" at bounding box center [567, 267] width 557 height 28
type input "****"
click at [583, 321] on input "text" at bounding box center [522, 329] width 648 height 28
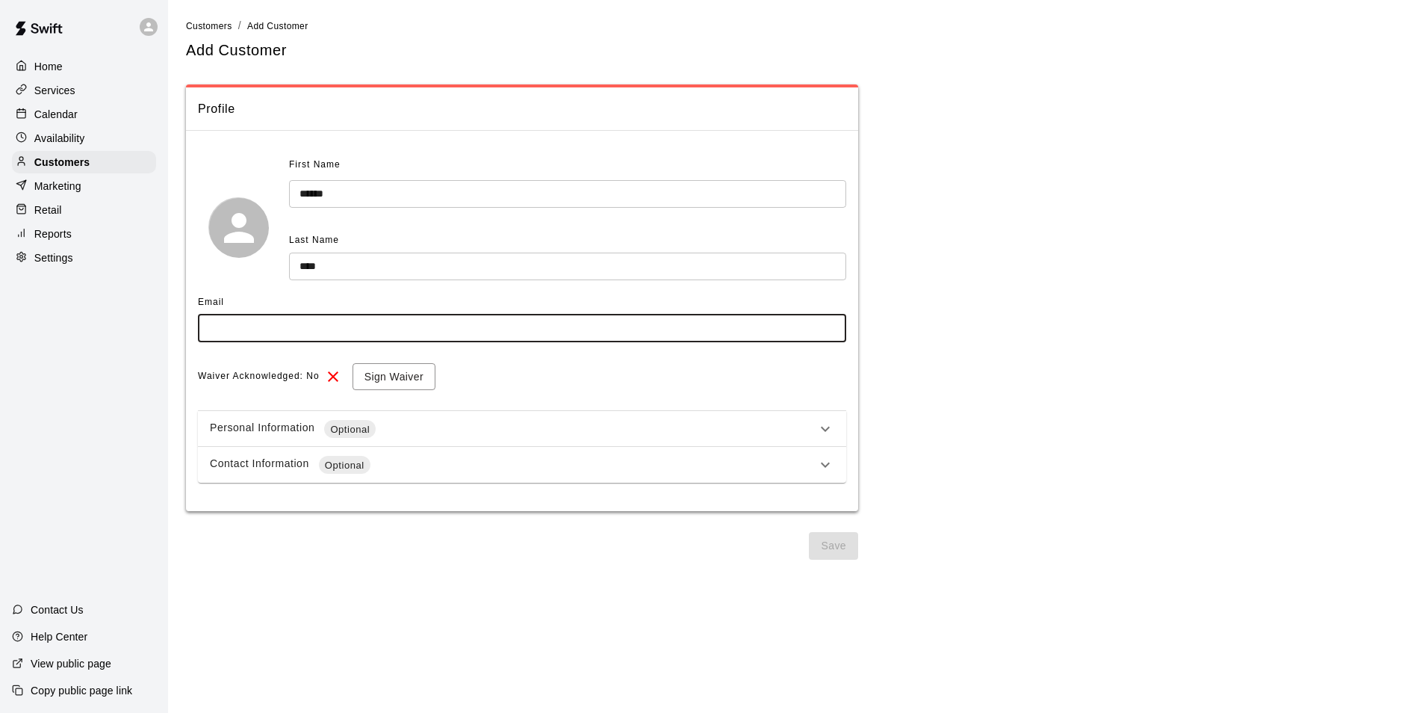
paste input "**********"
type input "**********"
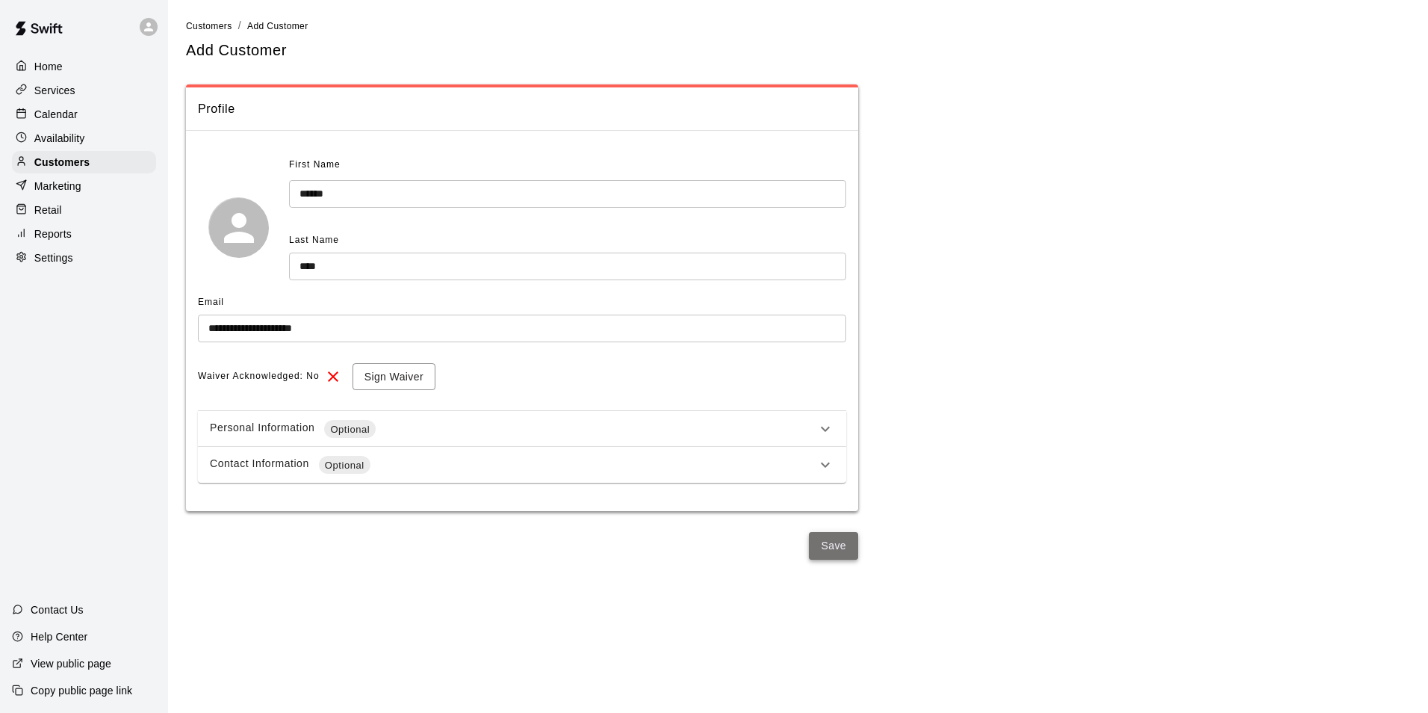
click at [832, 551] on button "Save" at bounding box center [833, 546] width 49 height 28
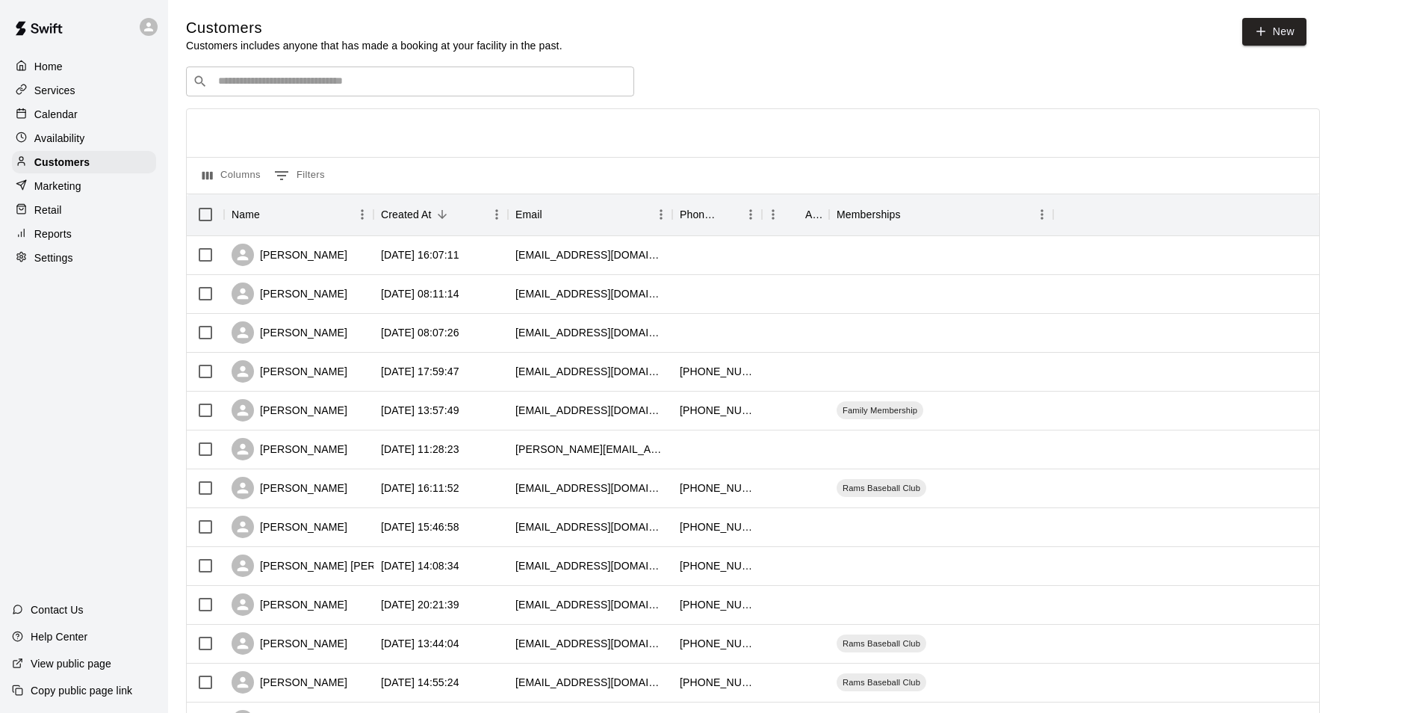
click at [70, 122] on p "Calendar" at bounding box center [55, 114] width 43 height 15
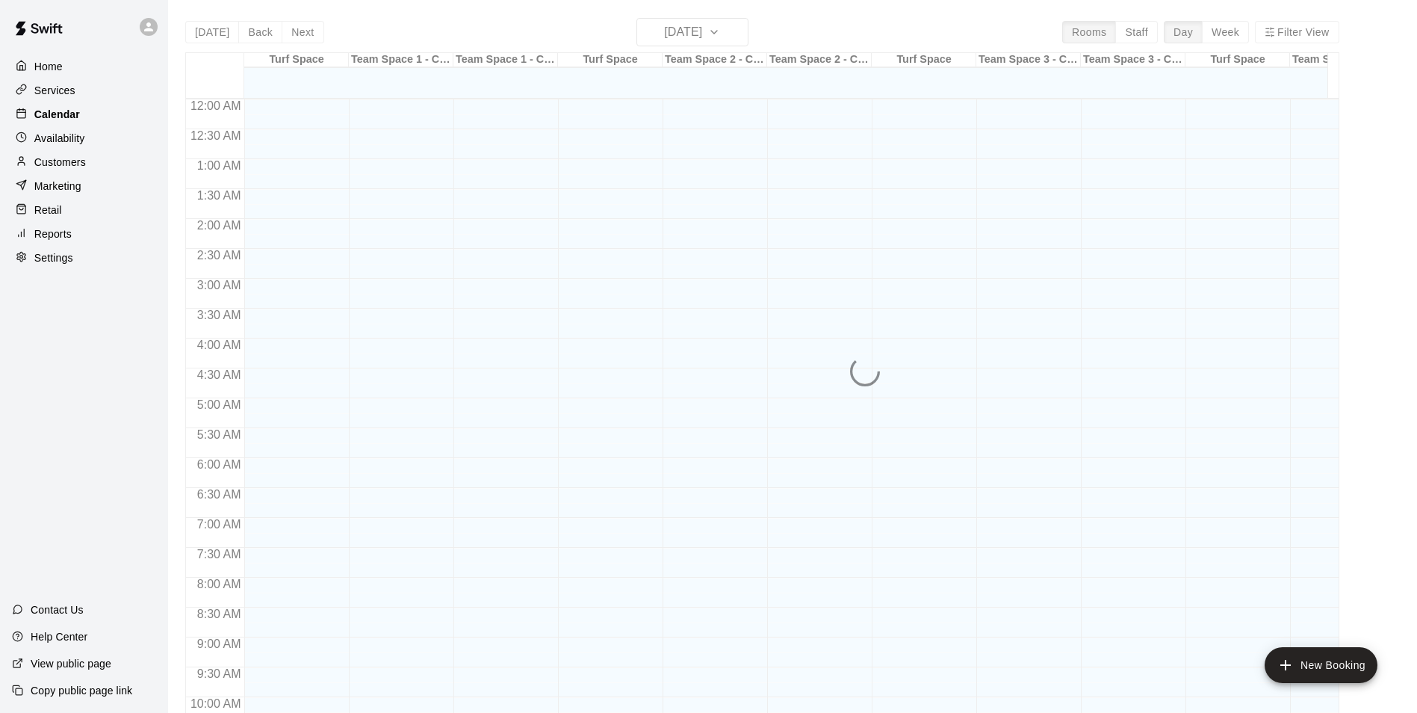
scroll to position [759, 0]
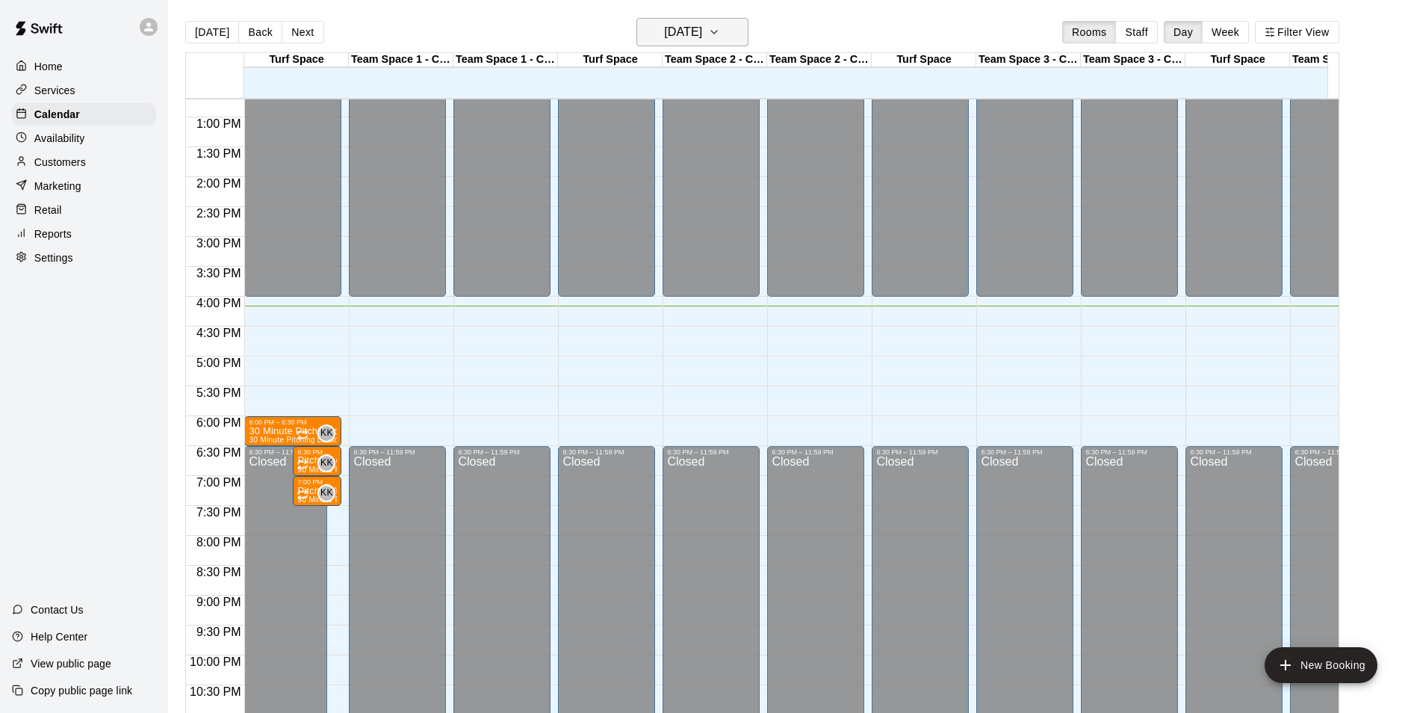
click at [702, 27] on h6 "Friday Sep 19" at bounding box center [683, 32] width 38 height 21
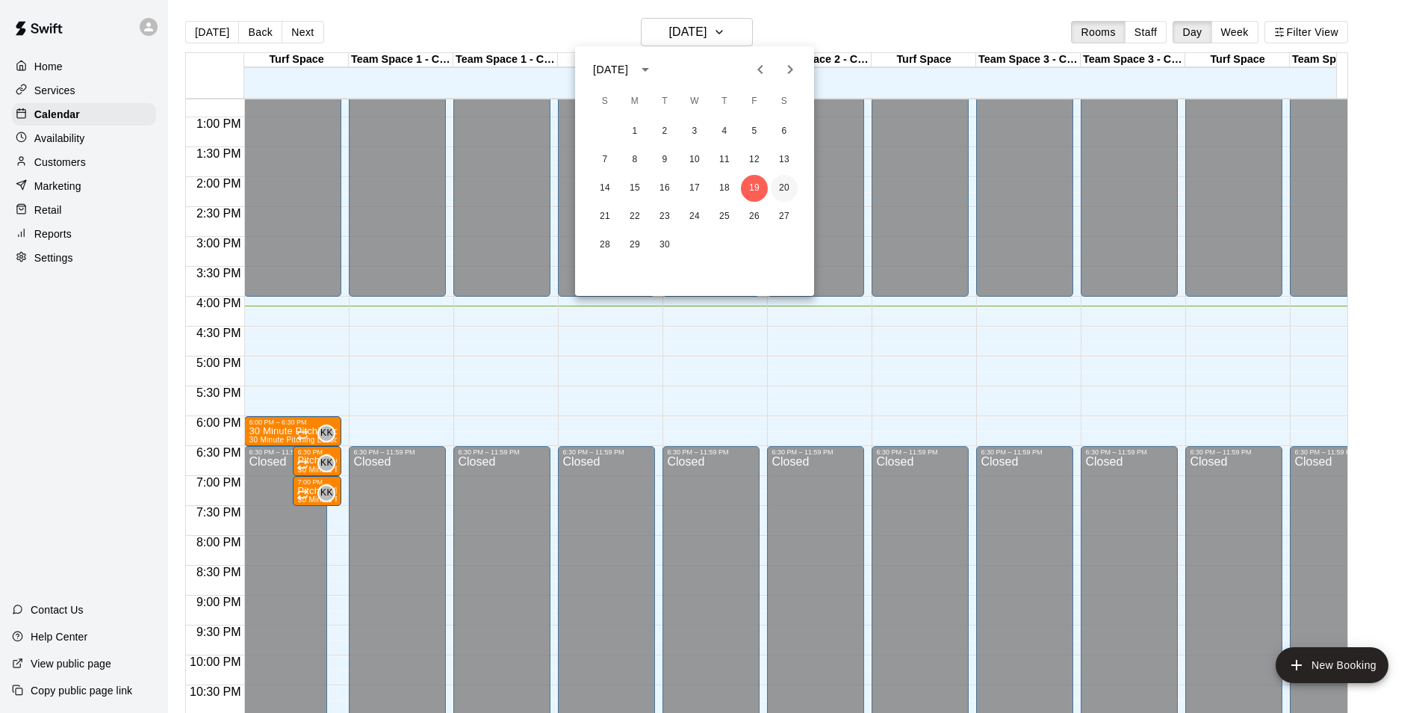
click at [788, 192] on button "20" at bounding box center [784, 188] width 27 height 27
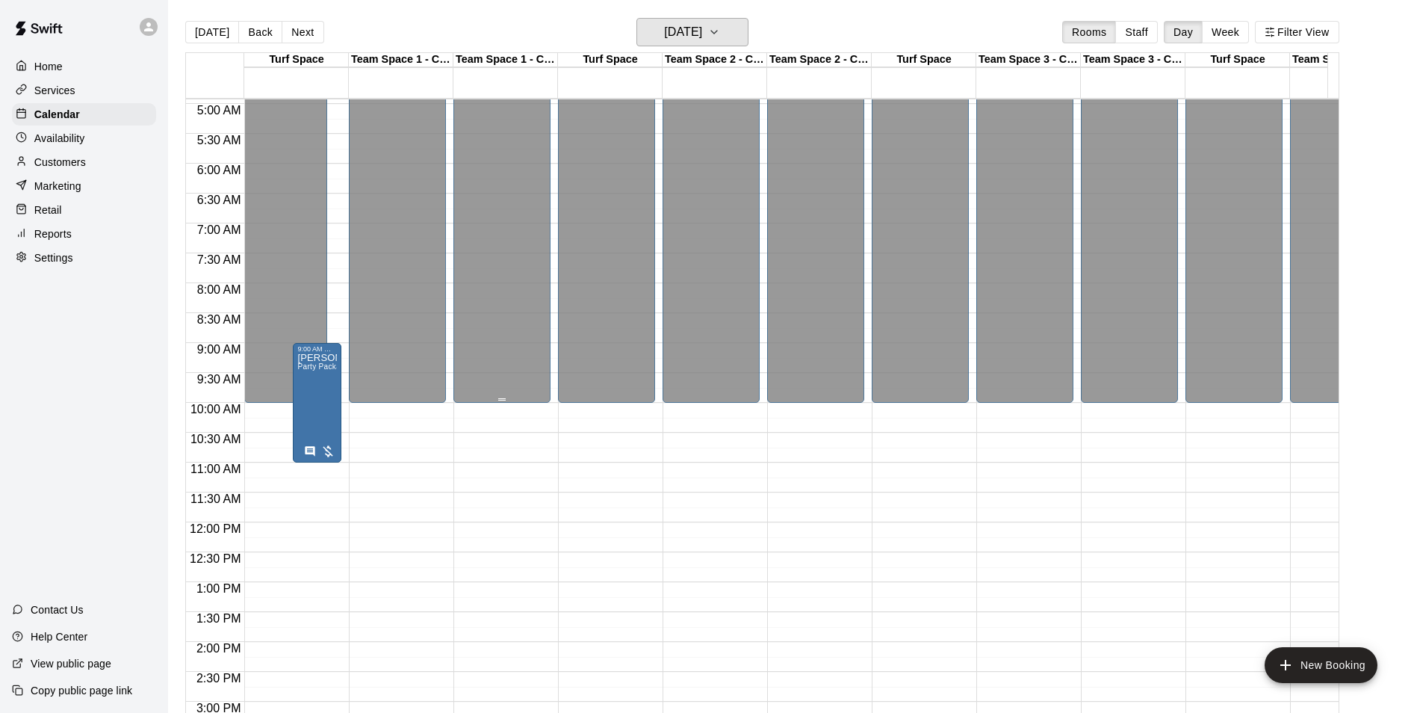
scroll to position [294, 0]
click at [329, 404] on div "Bellile Birthday Party Rental Party Package 1" at bounding box center [317, 709] width 40 height 713
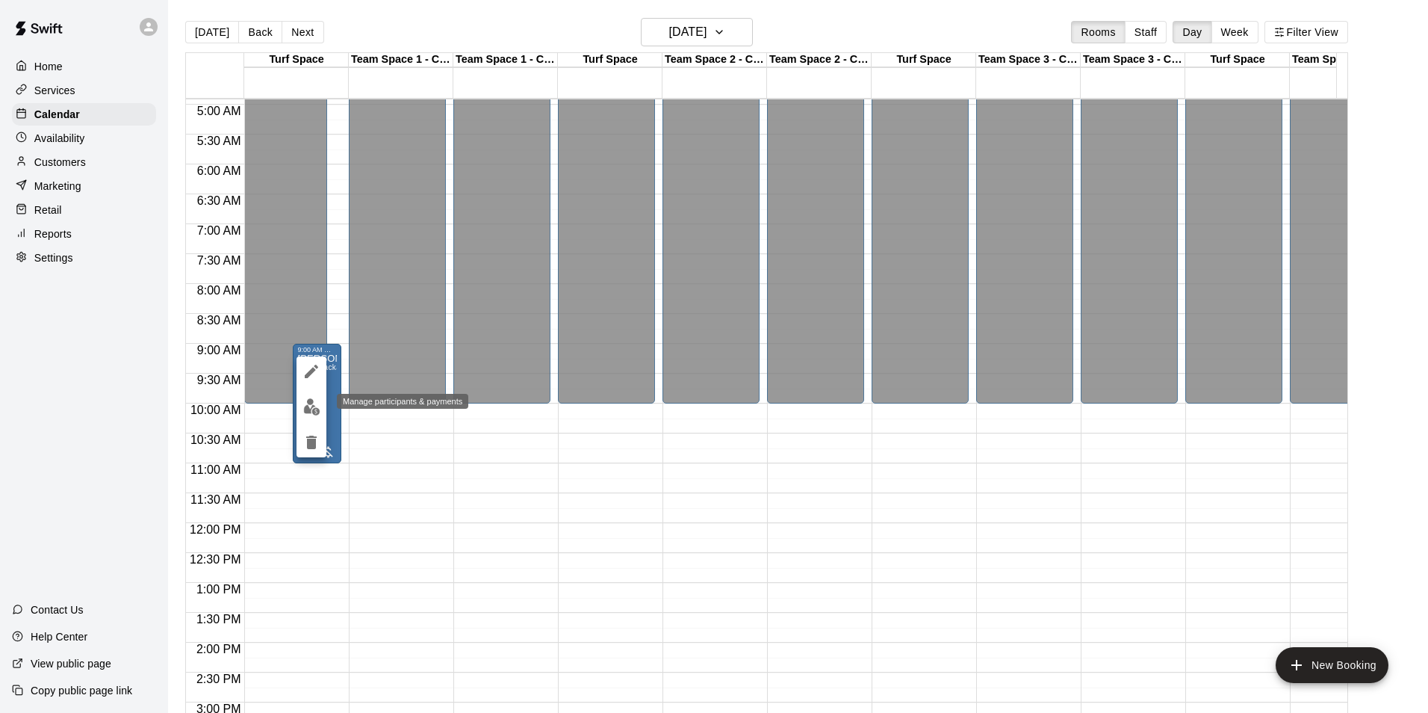
click at [319, 413] on img "edit" at bounding box center [311, 406] width 17 height 17
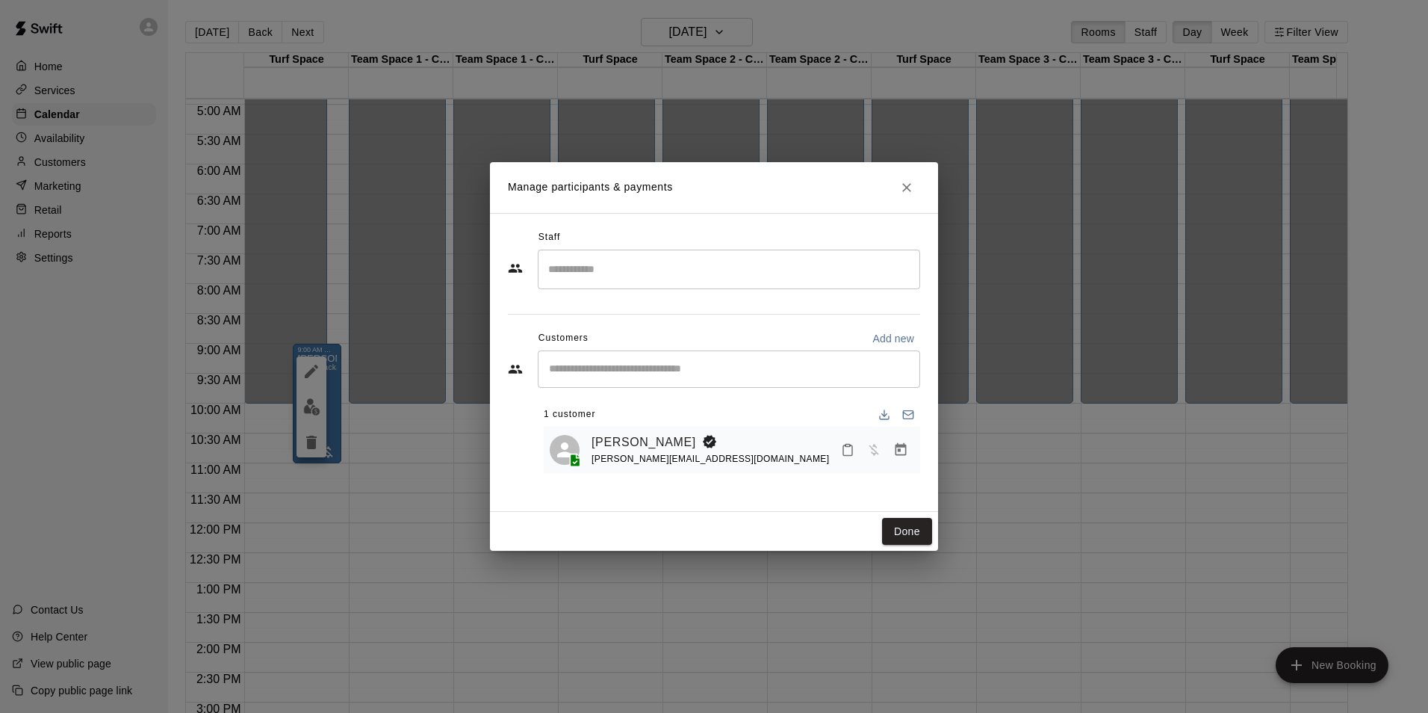
click at [755, 453] on div "Dylan Bellile dylan@force-source.com" at bounding box center [753, 450] width 323 height 35
click at [875, 447] on span "Has not paid" at bounding box center [874, 448] width 27 height 13
click at [603, 445] on link "Dylan Bellile" at bounding box center [644, 442] width 105 height 19
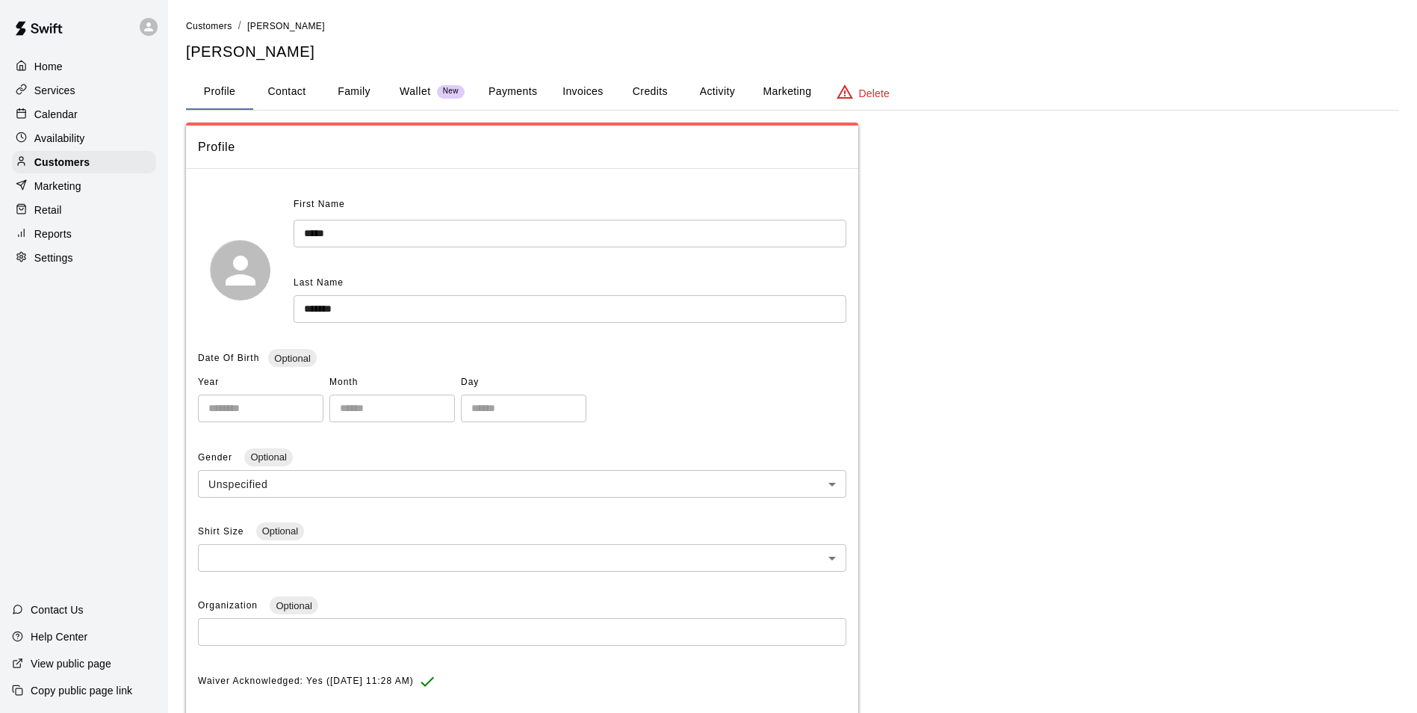
click at [580, 85] on button "Invoices" at bounding box center [582, 92] width 67 height 36
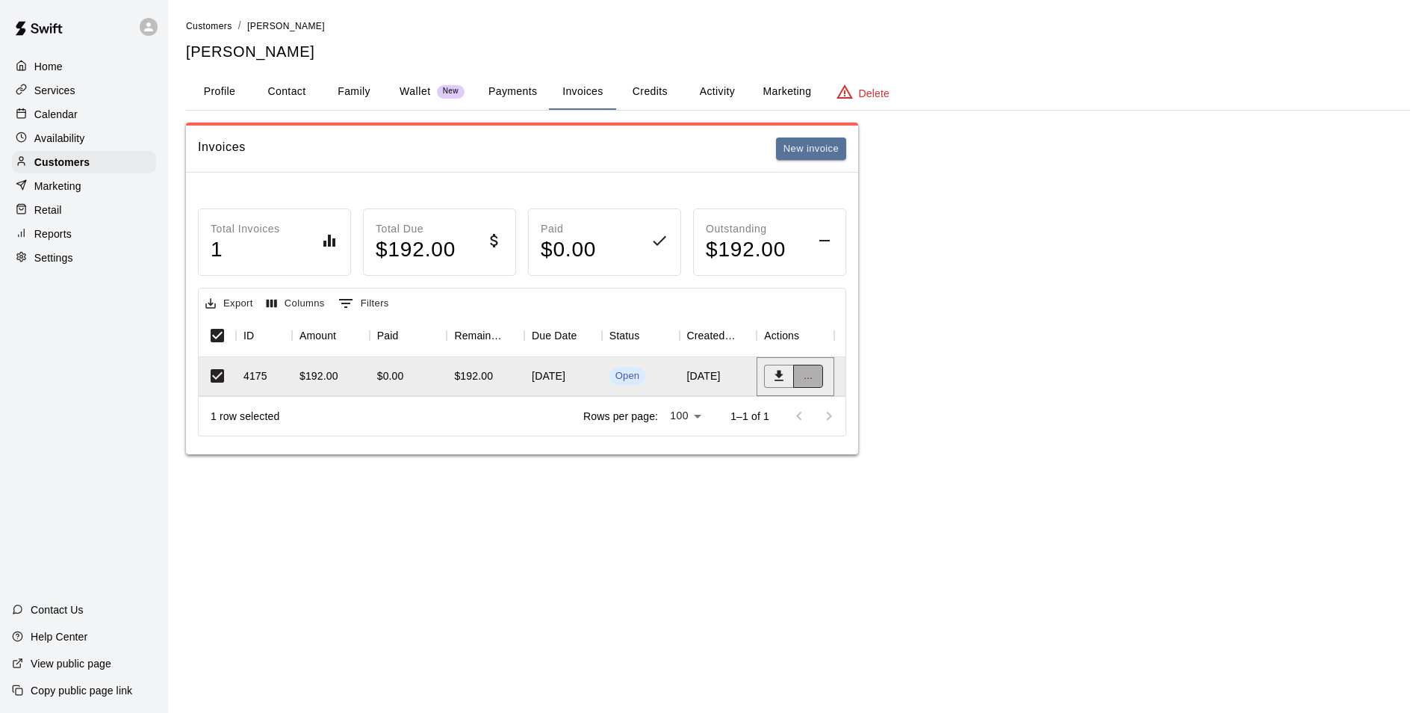
click at [820, 375] on button "..." at bounding box center [808, 376] width 30 height 23
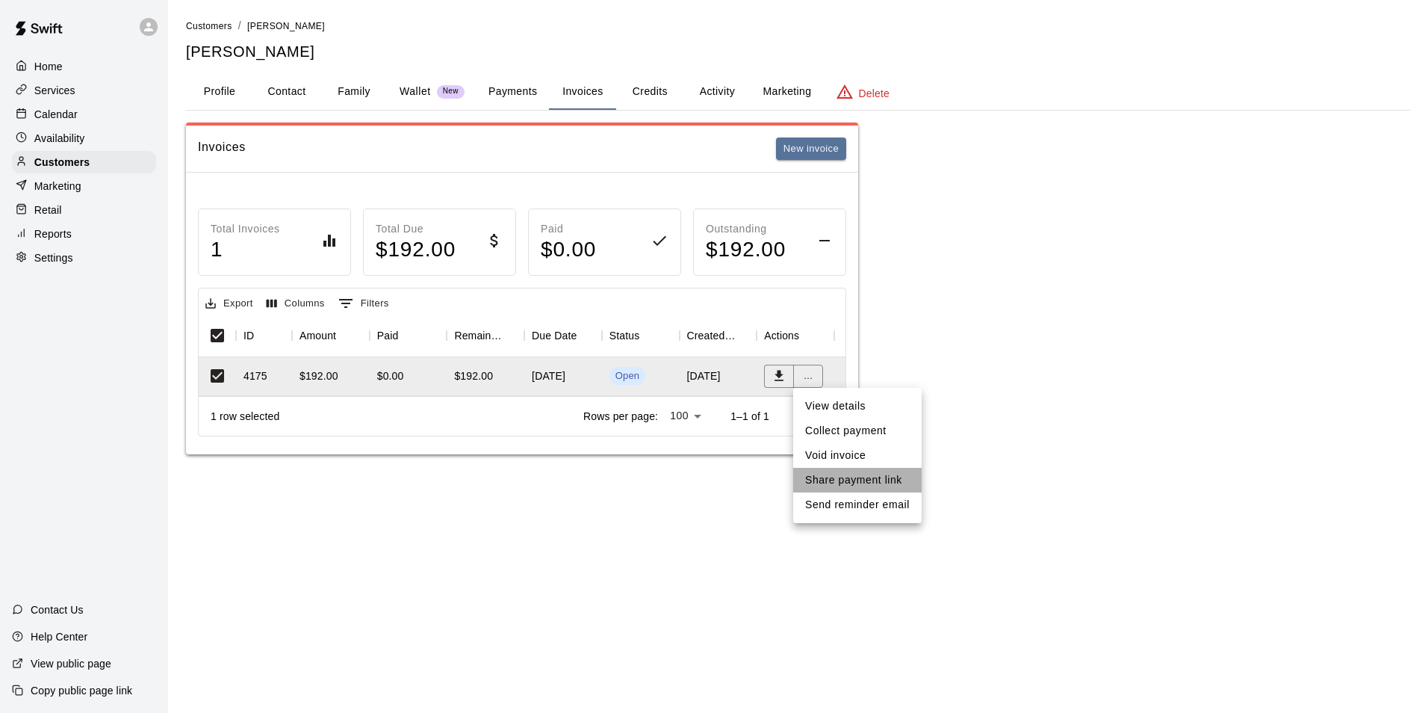
click at [865, 477] on li "Share payment link" at bounding box center [857, 480] width 128 height 25
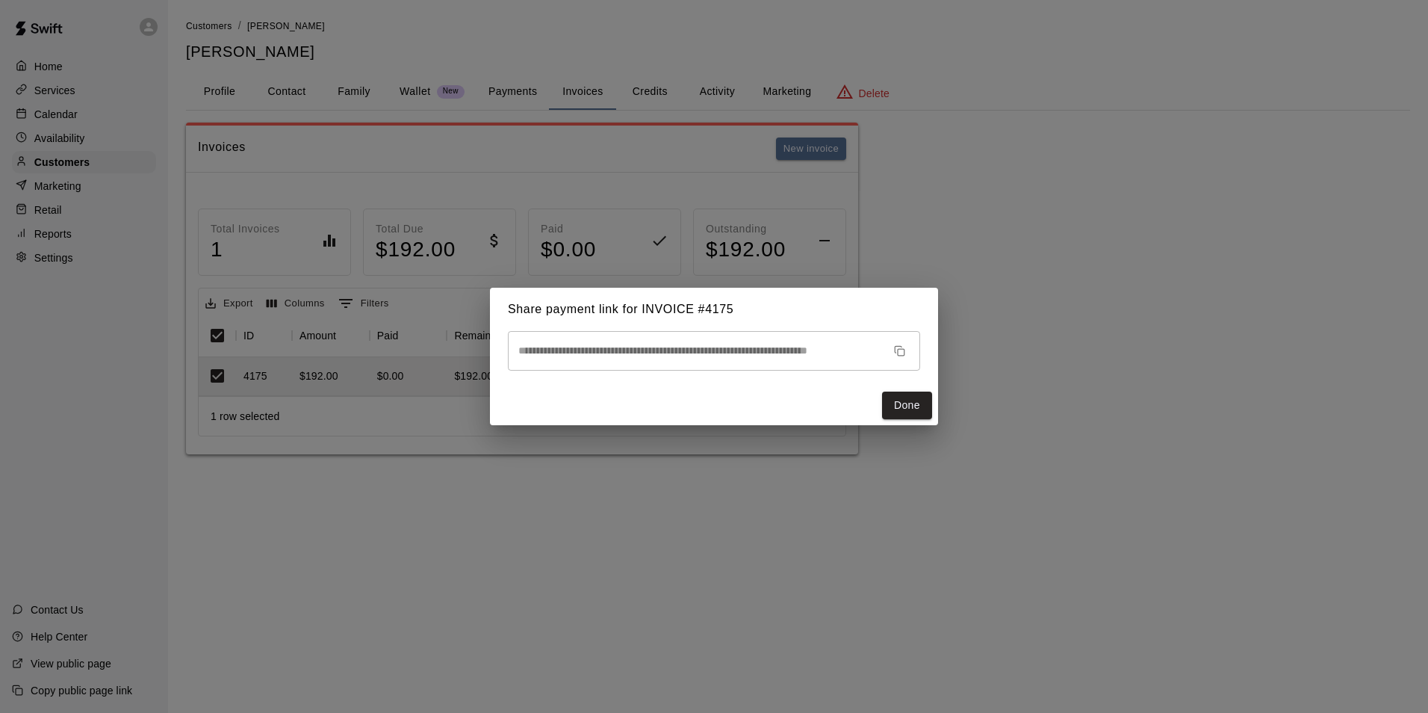
click at [903, 348] on icon "button" at bounding box center [899, 350] width 11 height 11
click at [908, 397] on button "Done" at bounding box center [907, 405] width 50 height 28
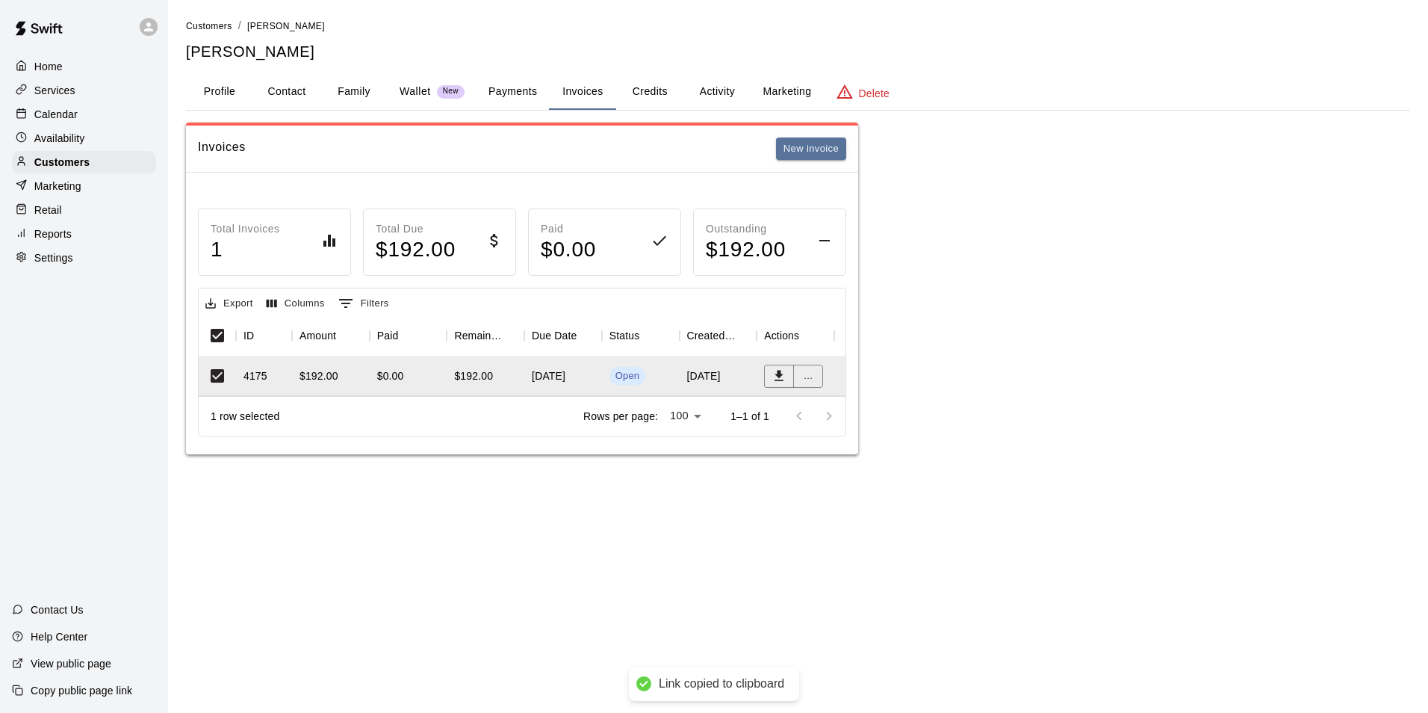
click at [583, 382] on div "September 20, 2025" at bounding box center [563, 376] width 78 height 39
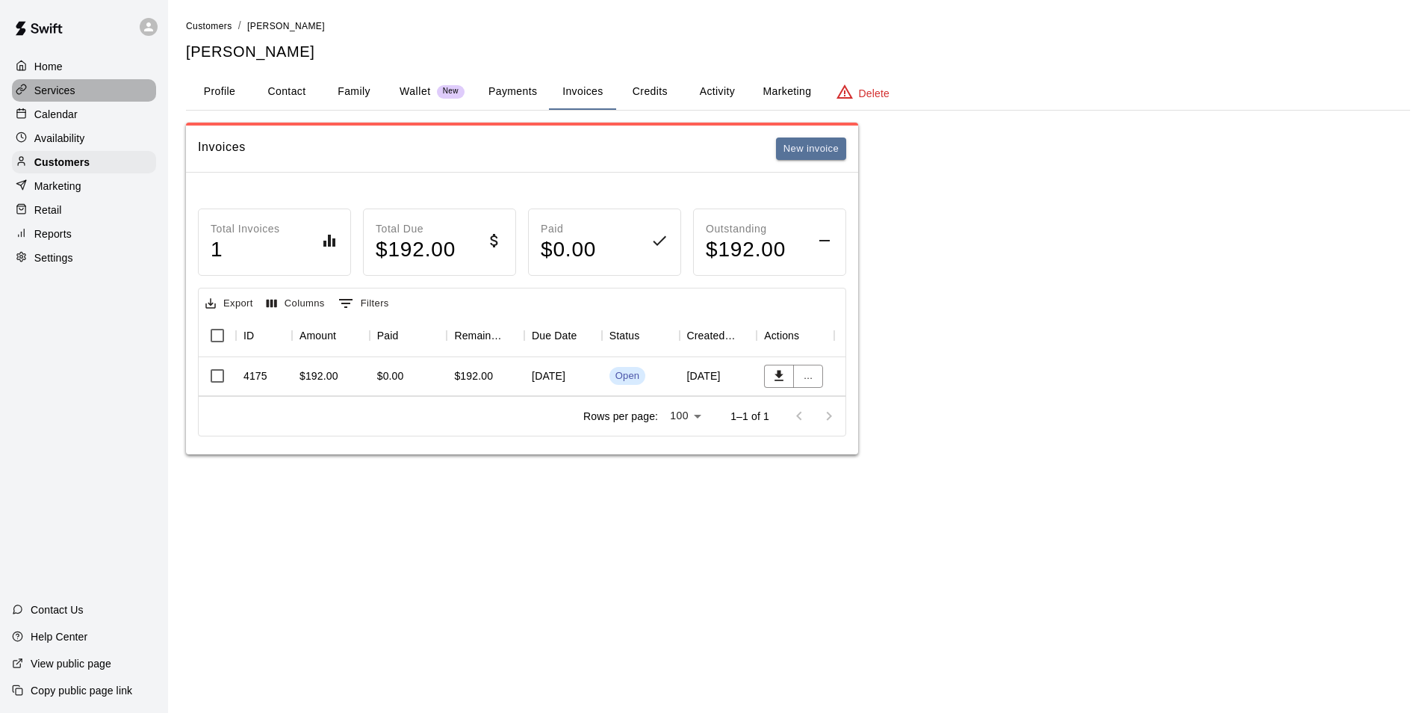
click at [50, 91] on p "Services" at bounding box center [54, 90] width 41 height 15
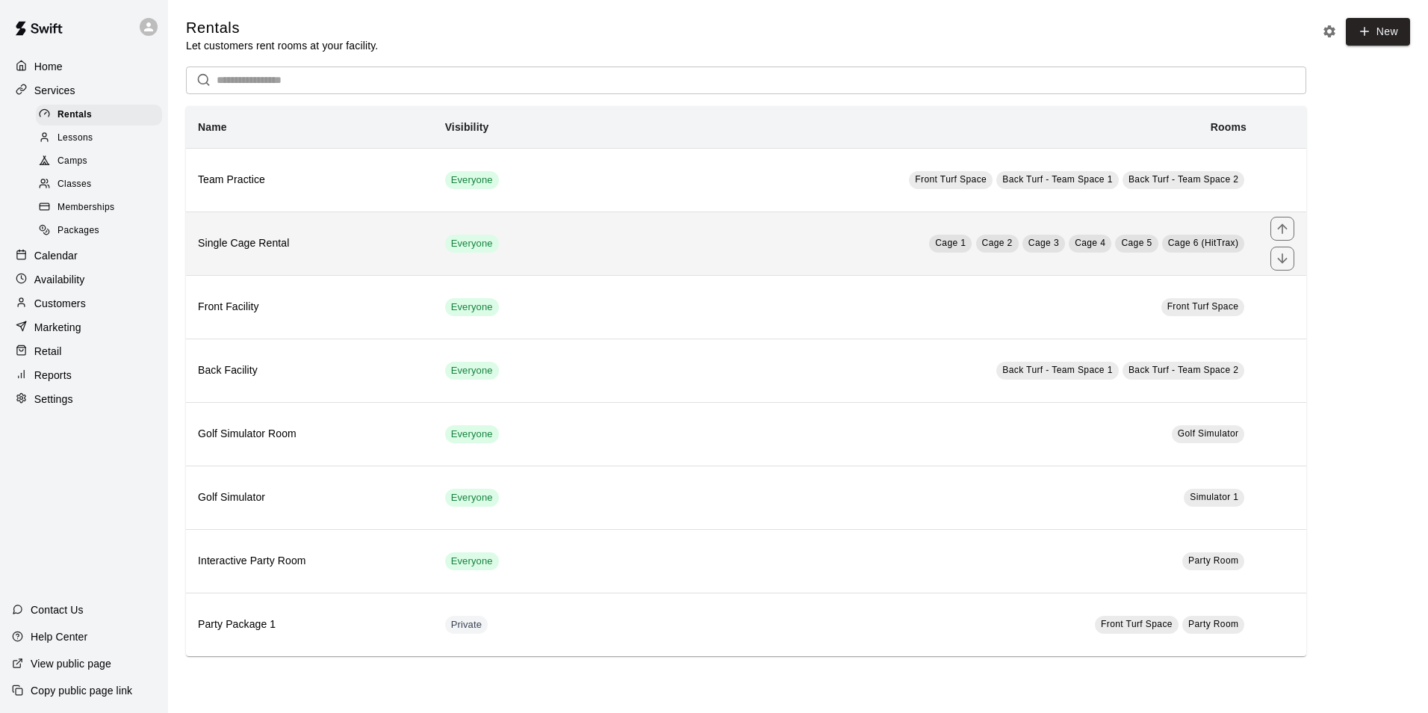
click at [663, 235] on td "Cage 1 Cage 2 Cage 3 Cage 4 Cage 5 Cage 6 (HitTrax)" at bounding box center [919, 243] width 680 height 64
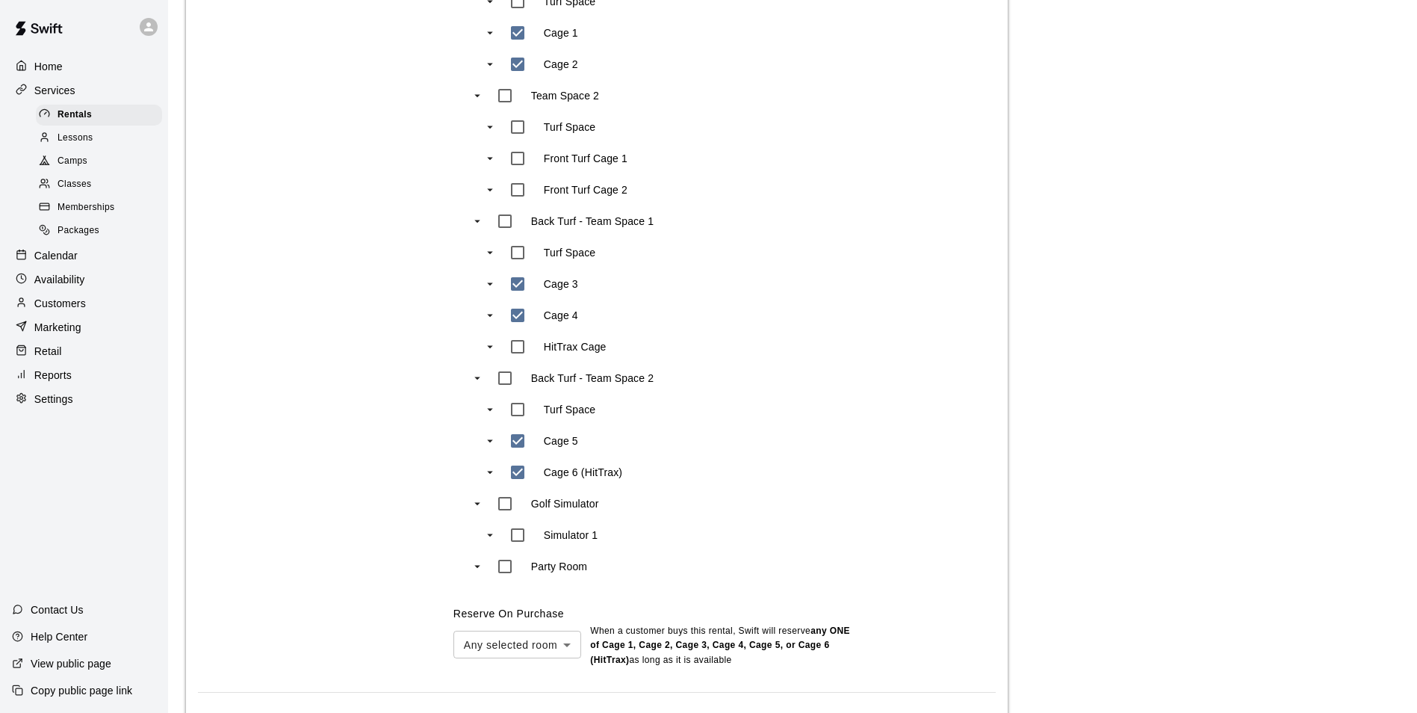
scroll to position [947, 0]
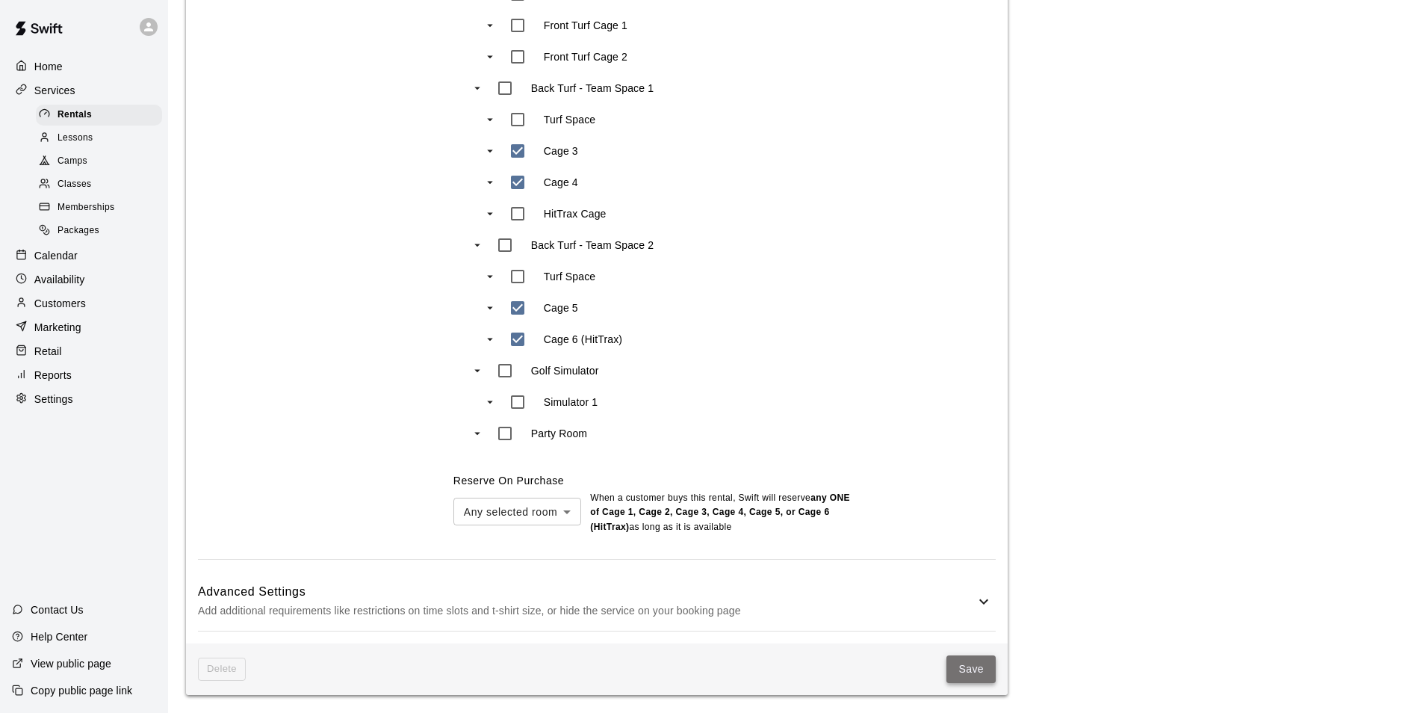
click at [956, 666] on button "Save" at bounding box center [971, 669] width 49 height 28
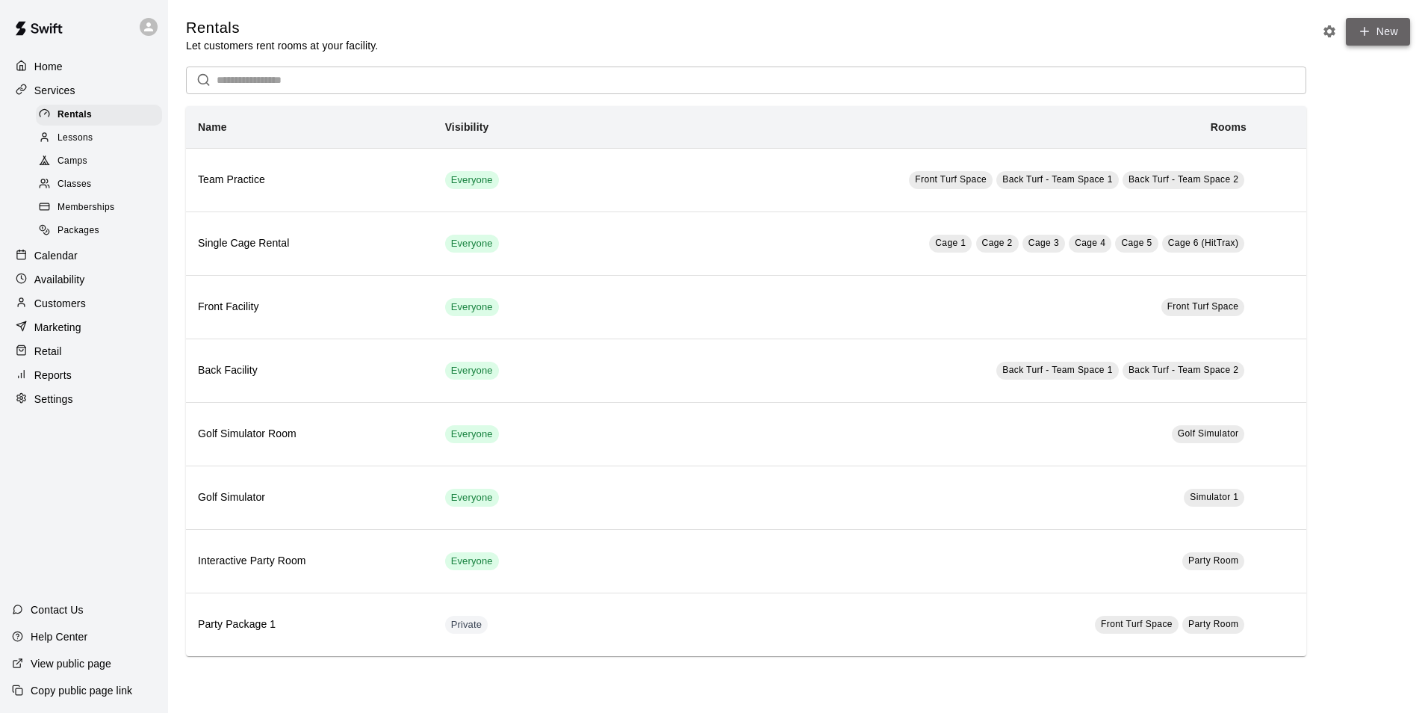
click at [1388, 40] on link "New" at bounding box center [1378, 32] width 64 height 28
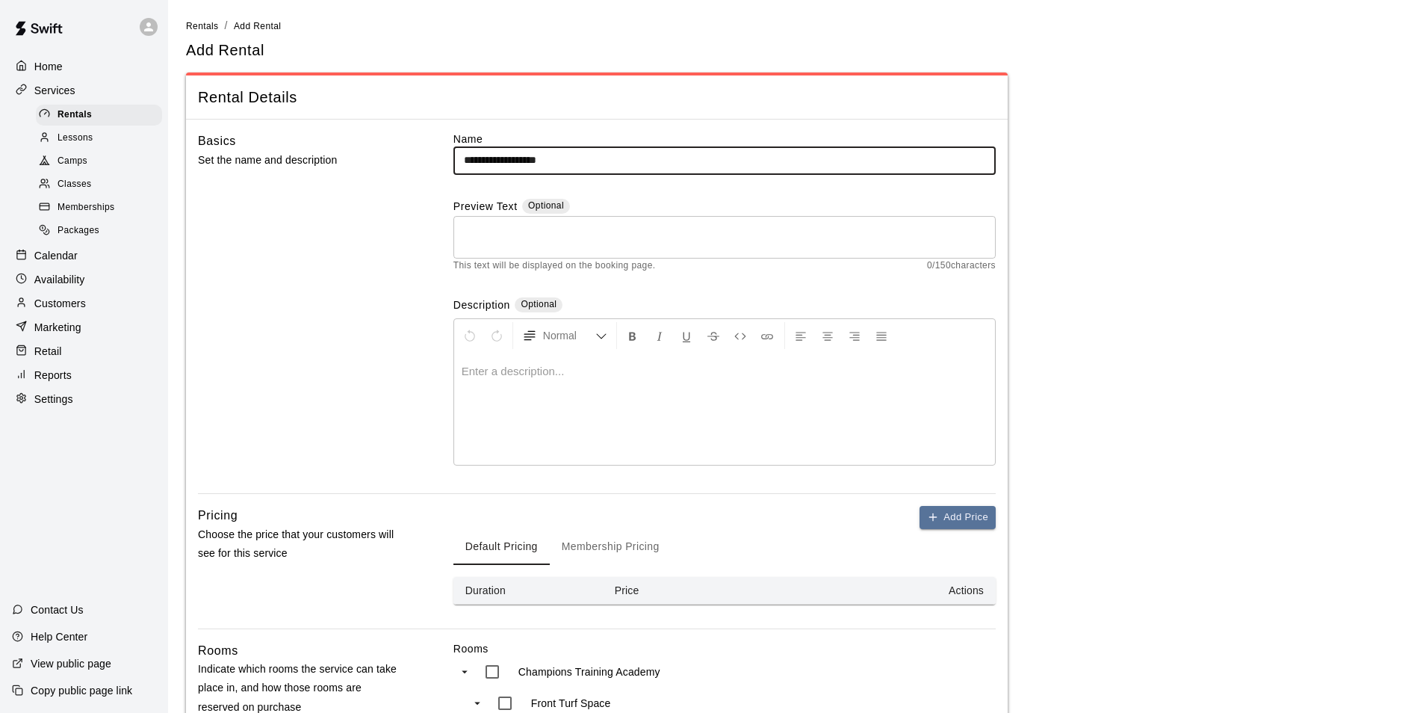
type input "**********"
click at [739, 199] on div "Preview Text Optional" at bounding box center [724, 207] width 542 height 17
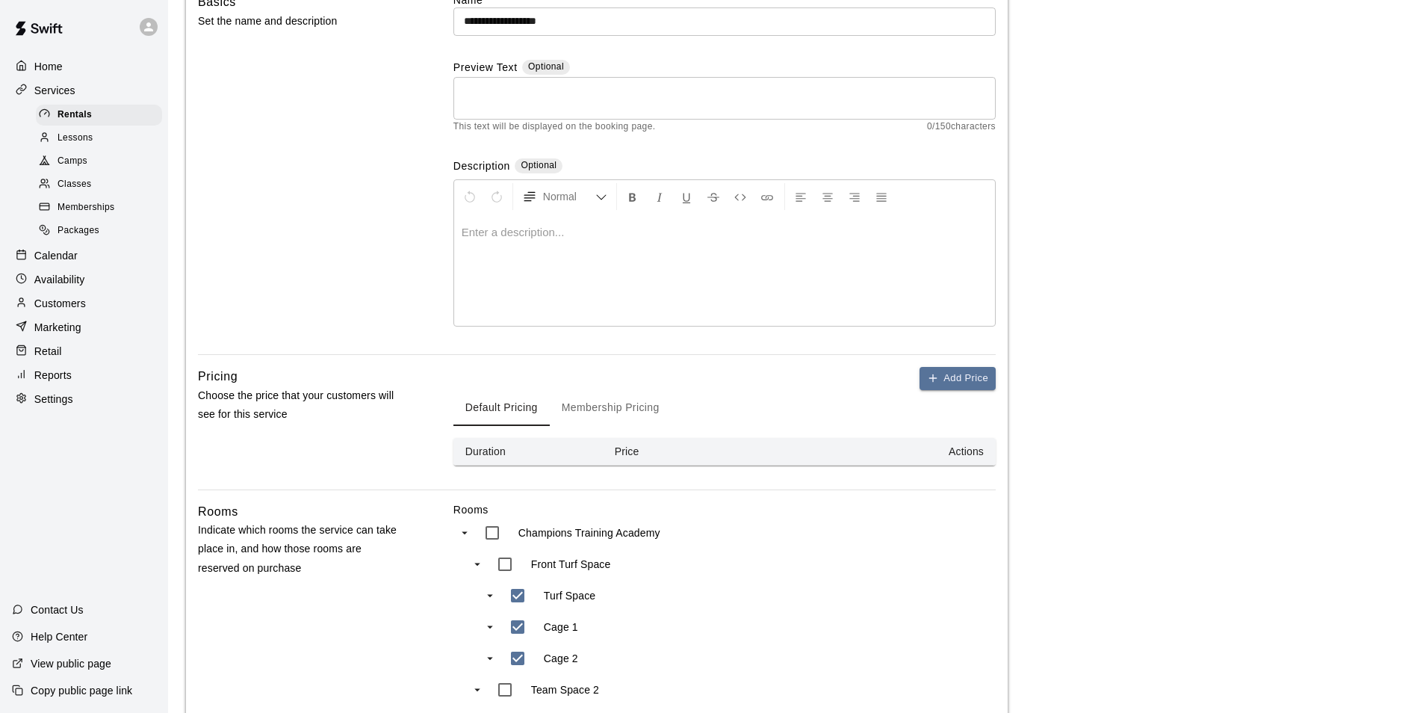
scroll to position [149, 0]
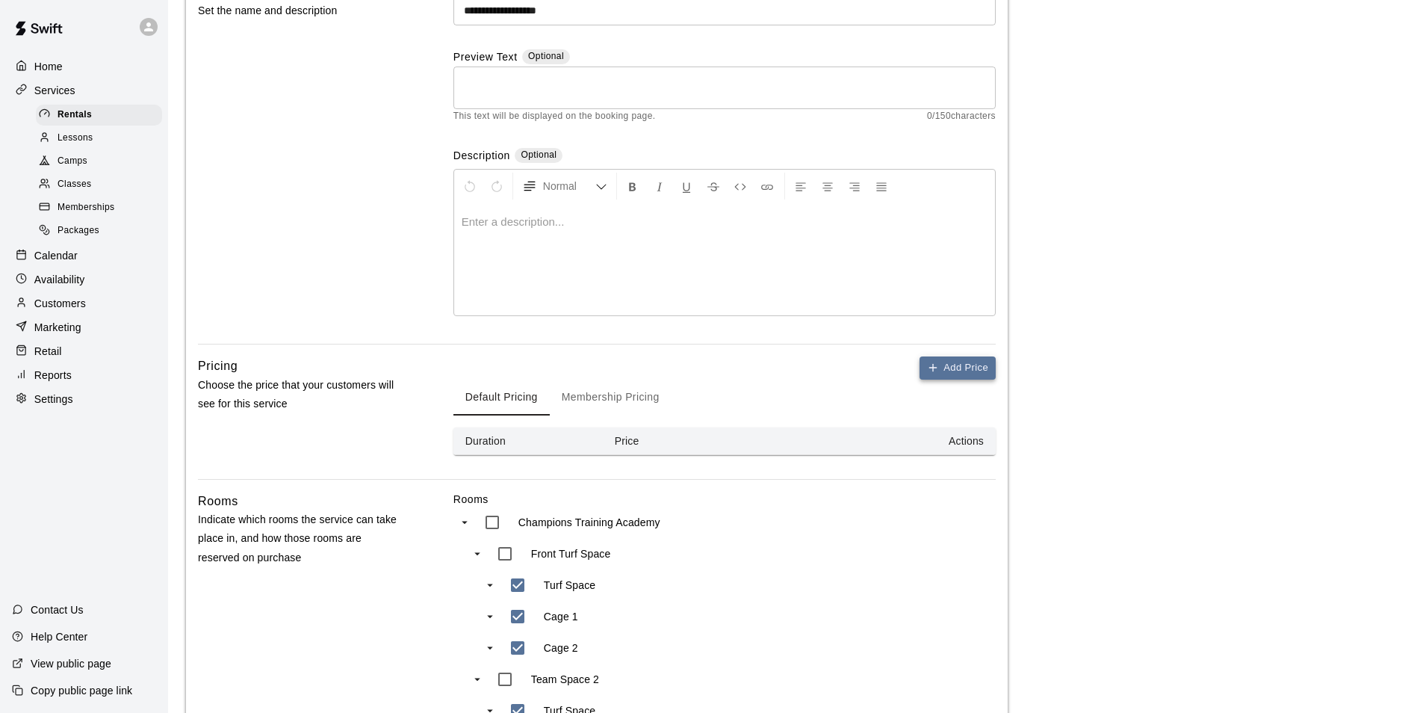
click at [966, 374] on button "Add Price" at bounding box center [958, 367] width 76 height 23
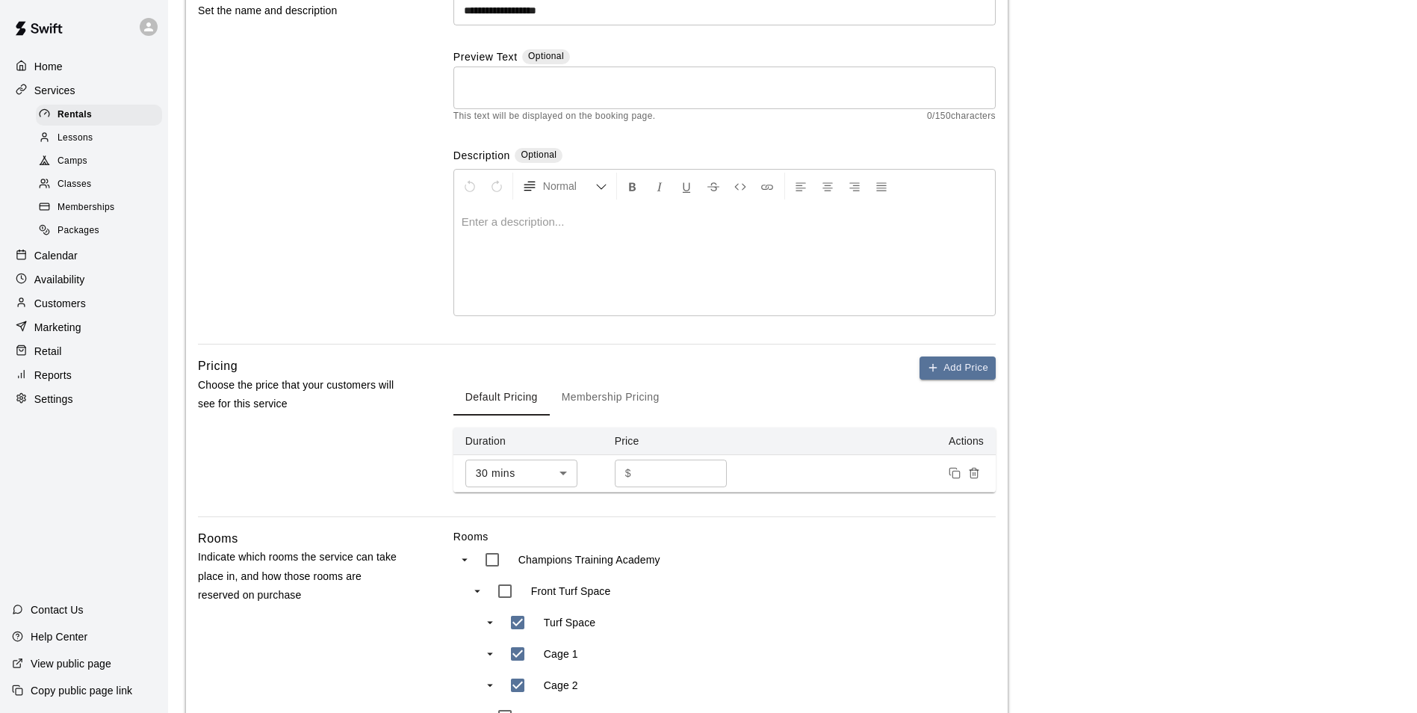
click at [656, 469] on input "*" at bounding box center [682, 473] width 90 height 28
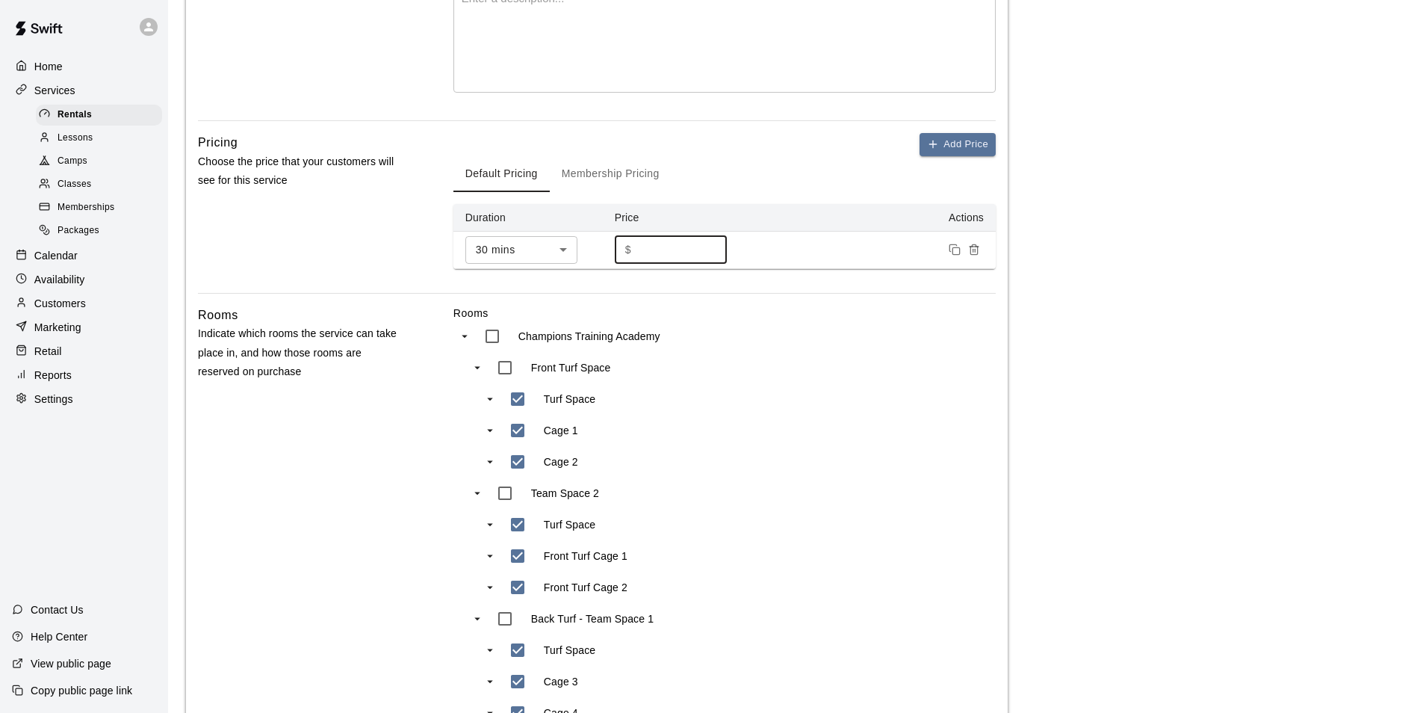
scroll to position [374, 0]
type input "**"
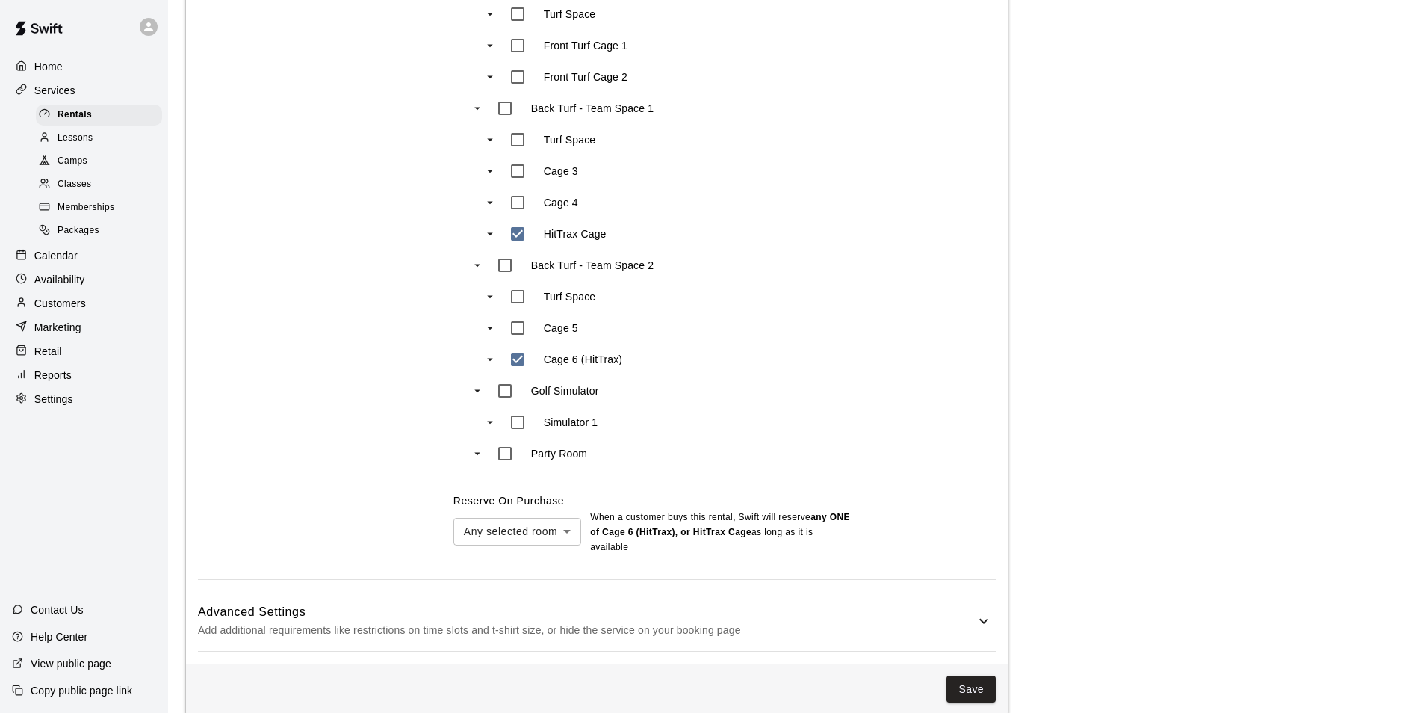
scroll to position [890, 0]
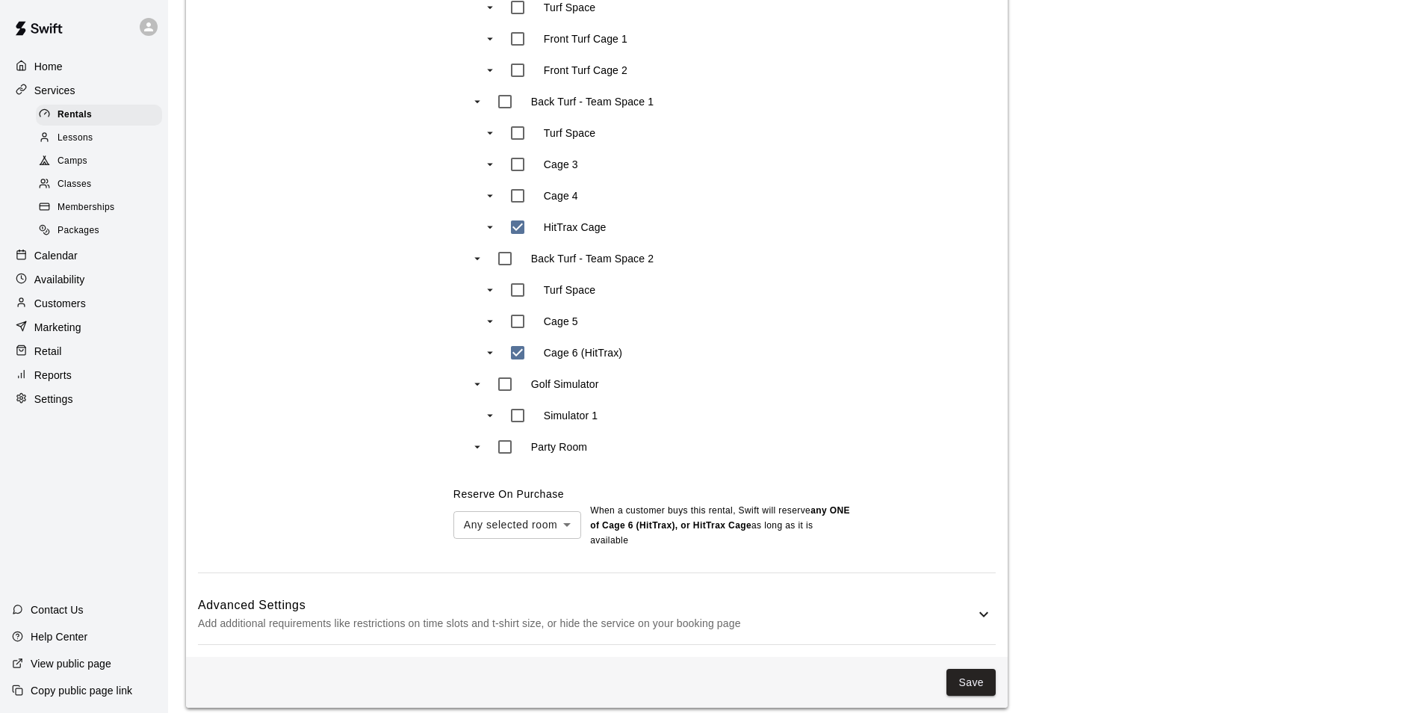
click at [985, 605] on icon at bounding box center [984, 614] width 18 height 18
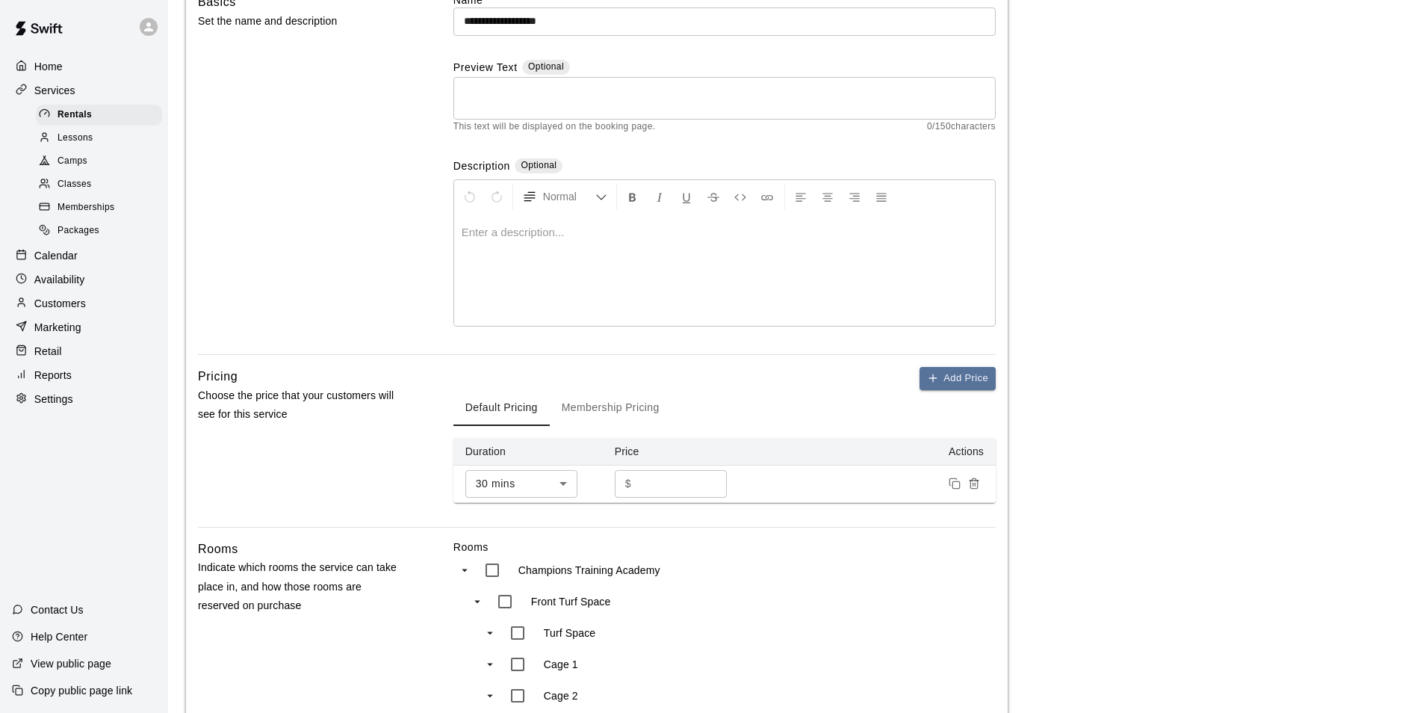
scroll to position [149, 0]
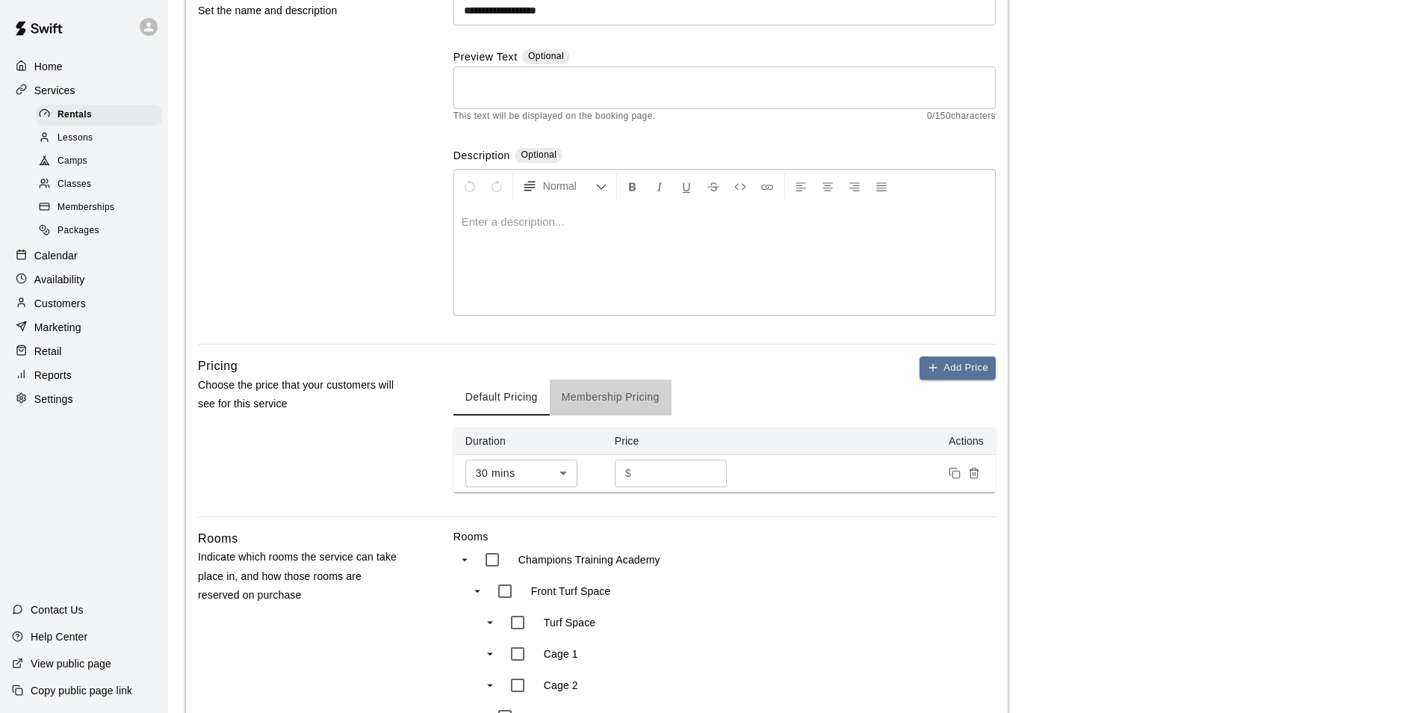
click at [612, 397] on button "Membership Pricing" at bounding box center [611, 398] width 122 height 36
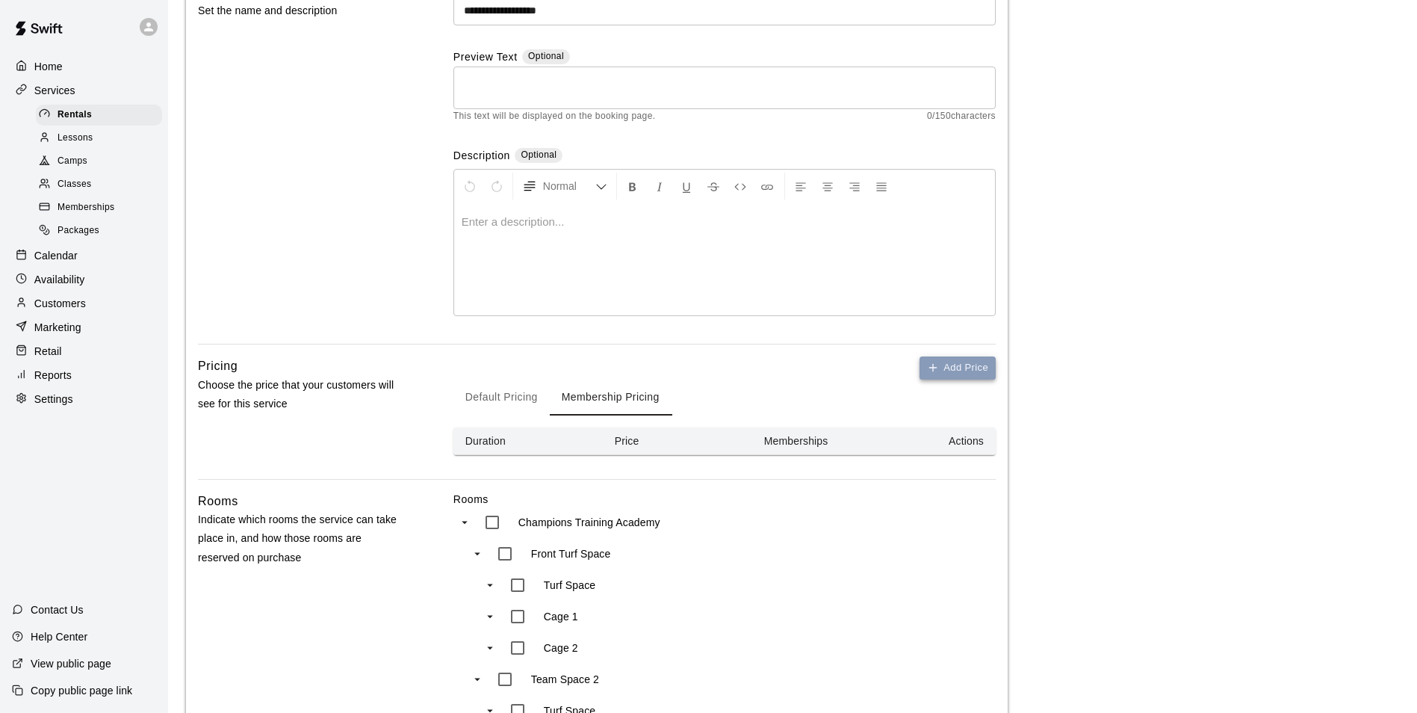
click at [944, 365] on button "Add Price" at bounding box center [958, 367] width 76 height 23
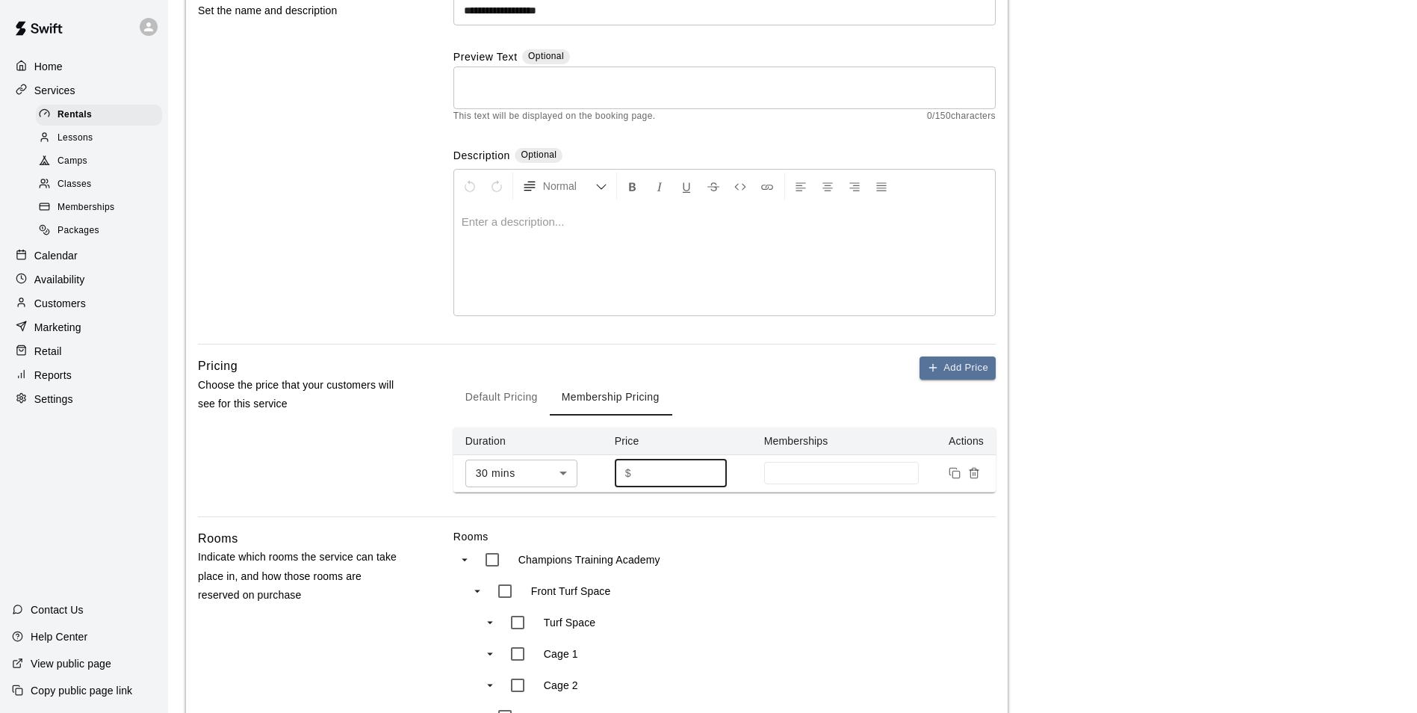
click at [650, 469] on input "*" at bounding box center [682, 473] width 90 height 28
type input "**"
click at [322, 478] on div "Pricing Choose the price that your customers will see for this service" at bounding box center [302, 436] width 208 height 160
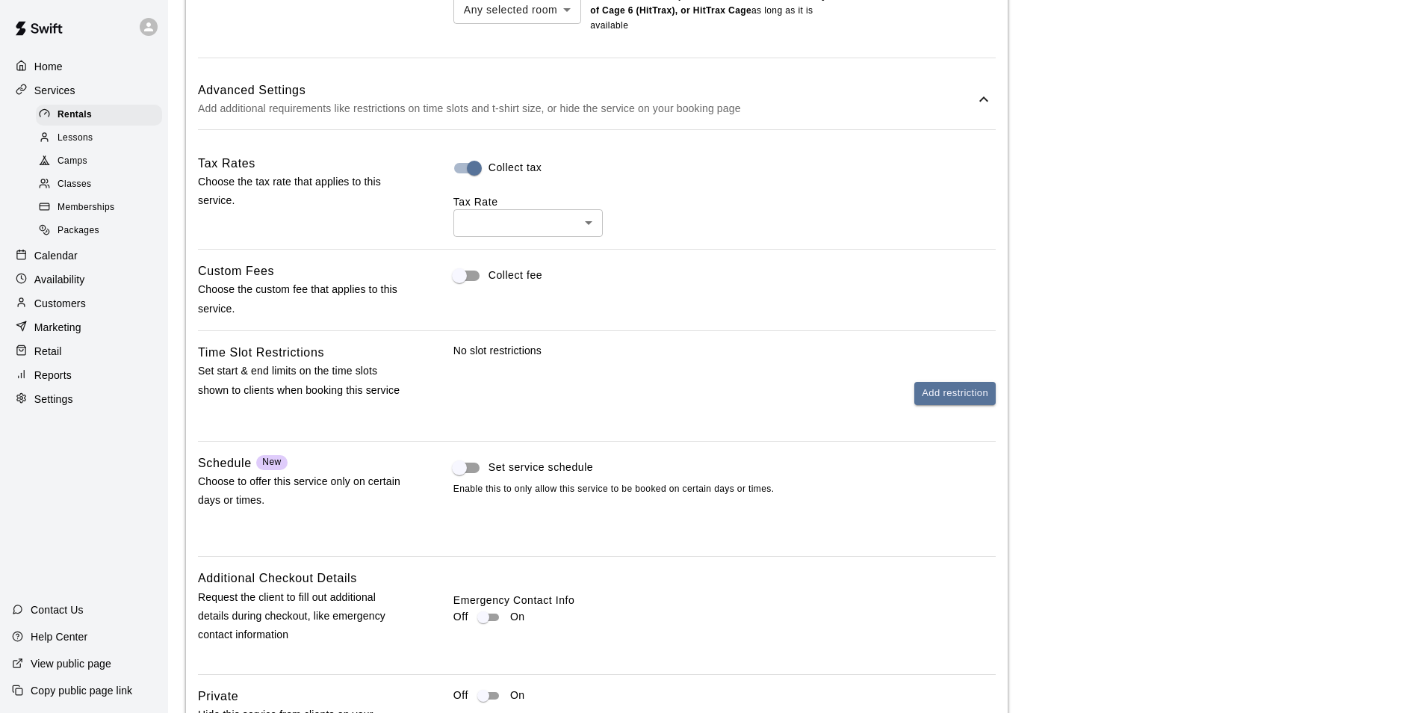
scroll to position [1529, 0]
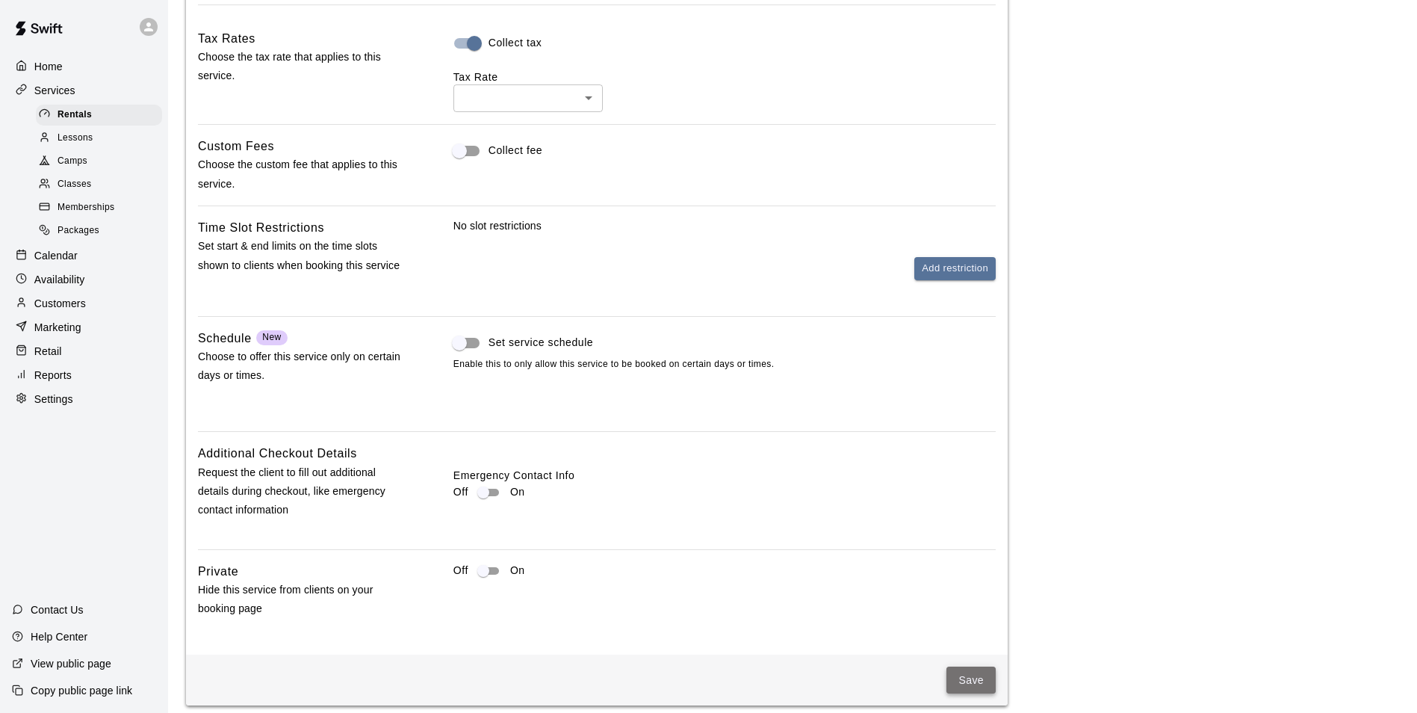
click at [980, 666] on button "Save" at bounding box center [971, 680] width 49 height 28
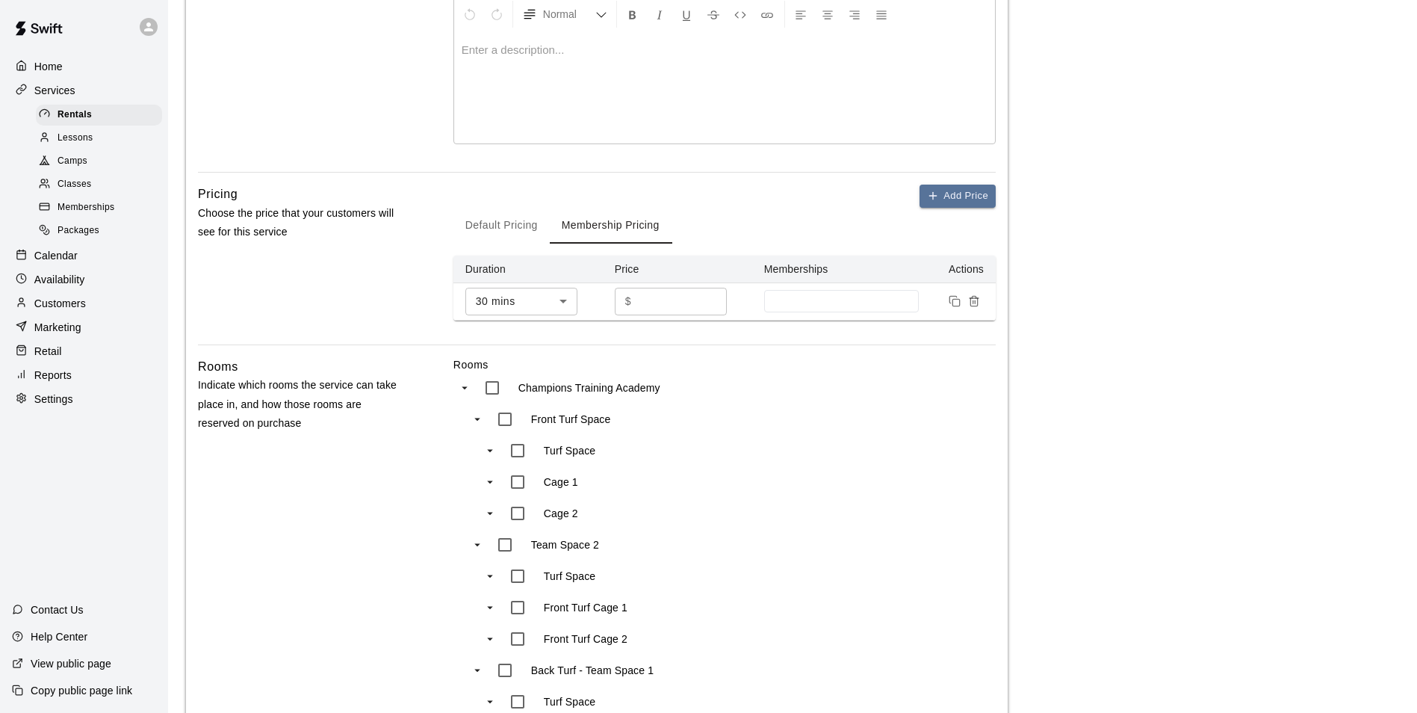
scroll to position [35, 0]
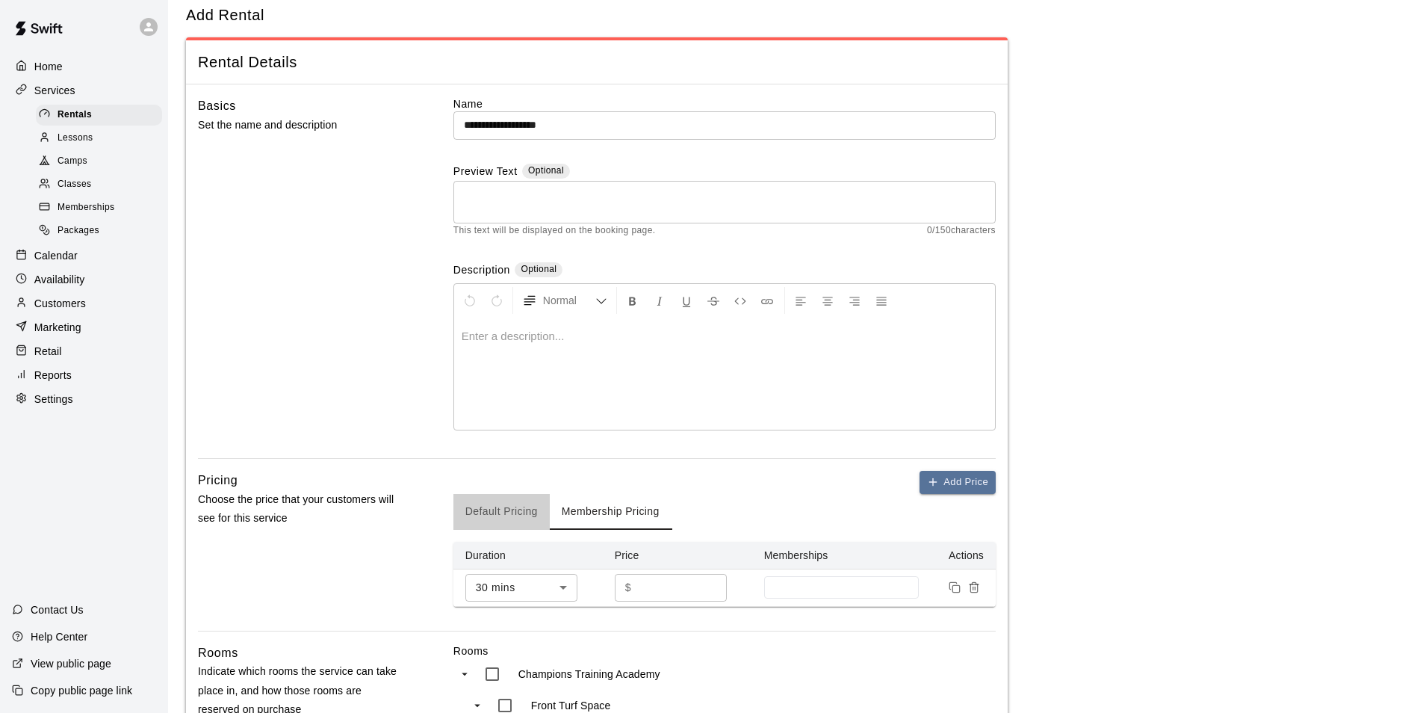
click at [480, 504] on button "Default Pricing" at bounding box center [501, 512] width 96 height 36
click at [648, 516] on button "Membership Pricing" at bounding box center [611, 512] width 122 height 36
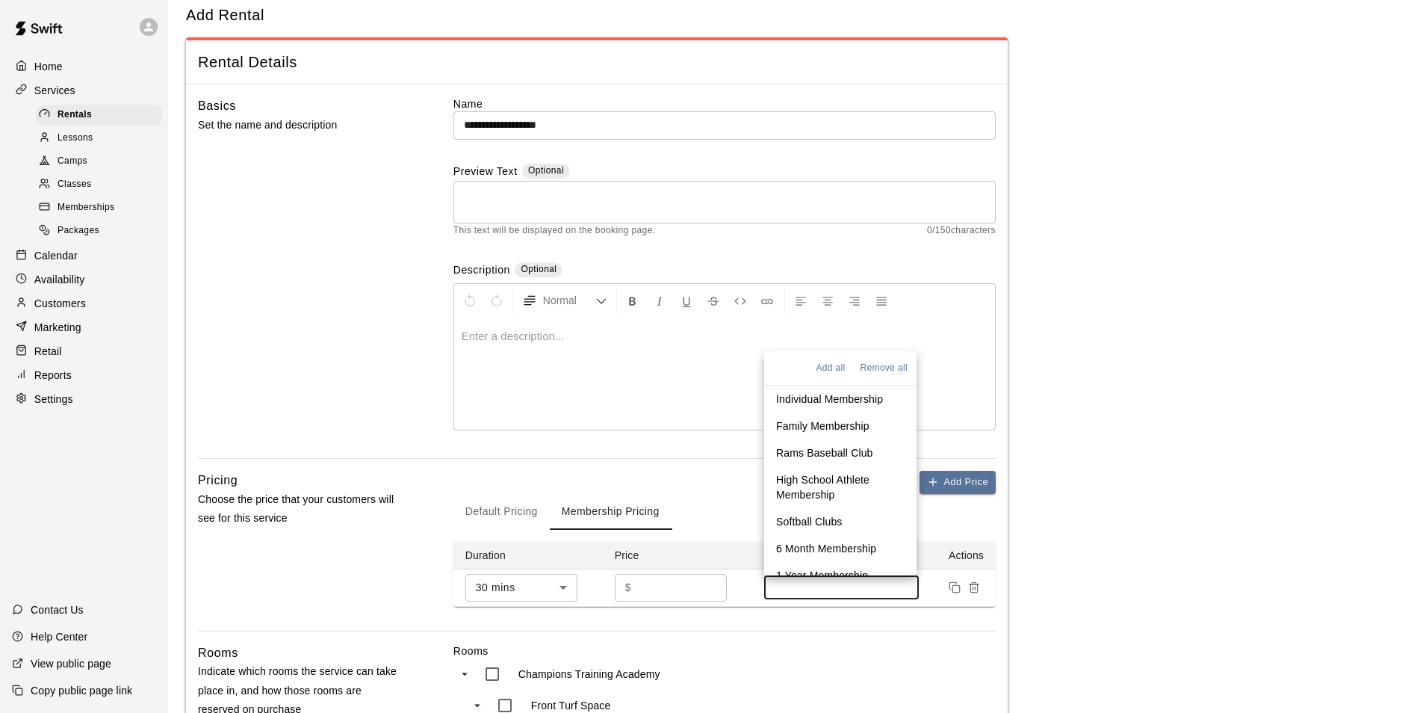
click at [812, 591] on input at bounding box center [842, 587] width 140 height 12
click at [861, 400] on p "Individual Membership" at bounding box center [829, 398] width 107 height 15
click at [843, 424] on p "Family Membership" at bounding box center [822, 424] width 93 height 15
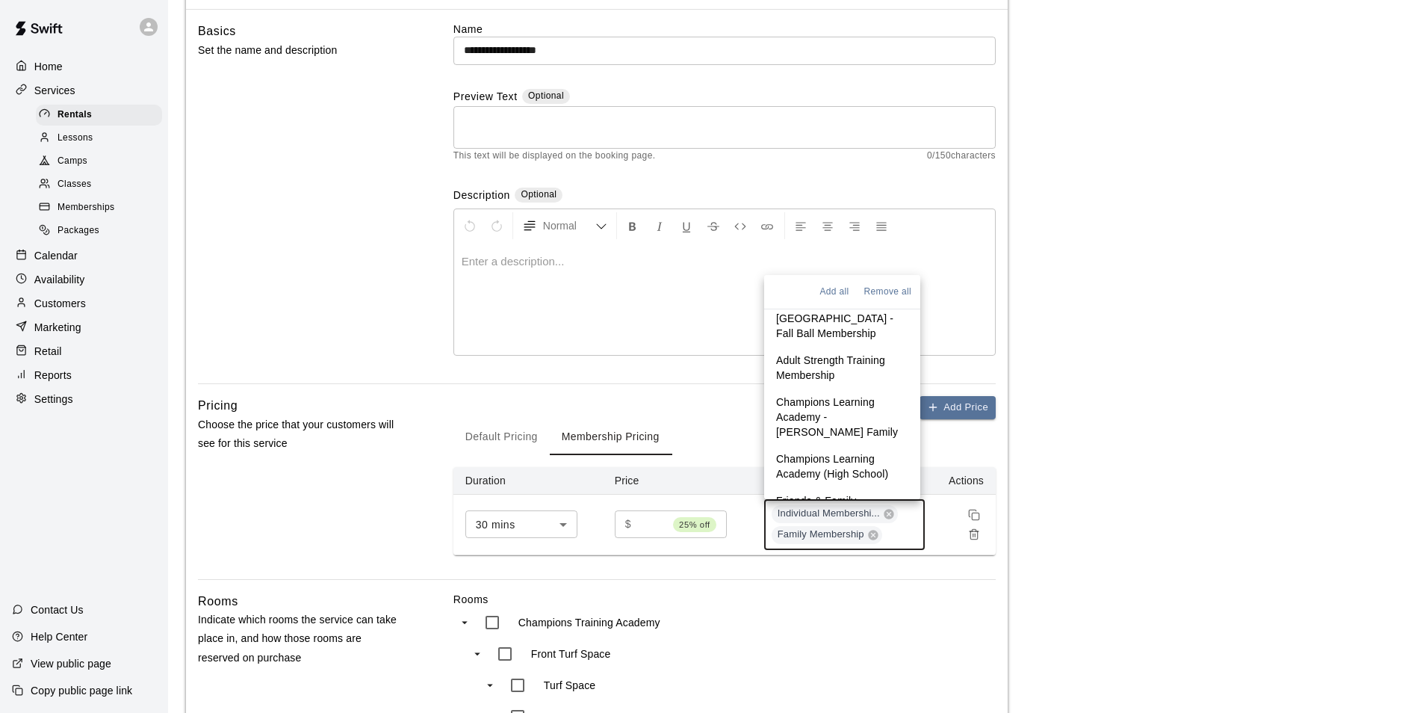
scroll to position [148, 0]
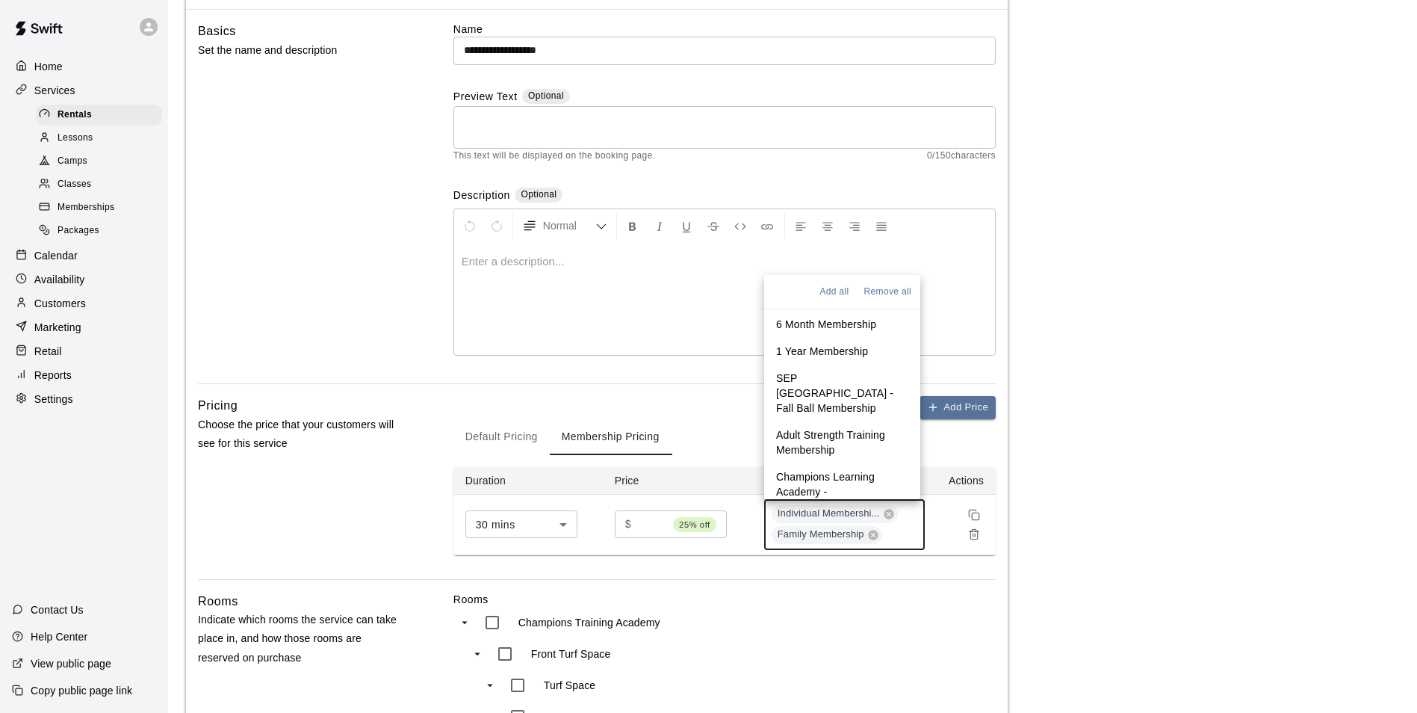
click at [852, 326] on p "6 Month Membership" at bounding box center [826, 324] width 100 height 15
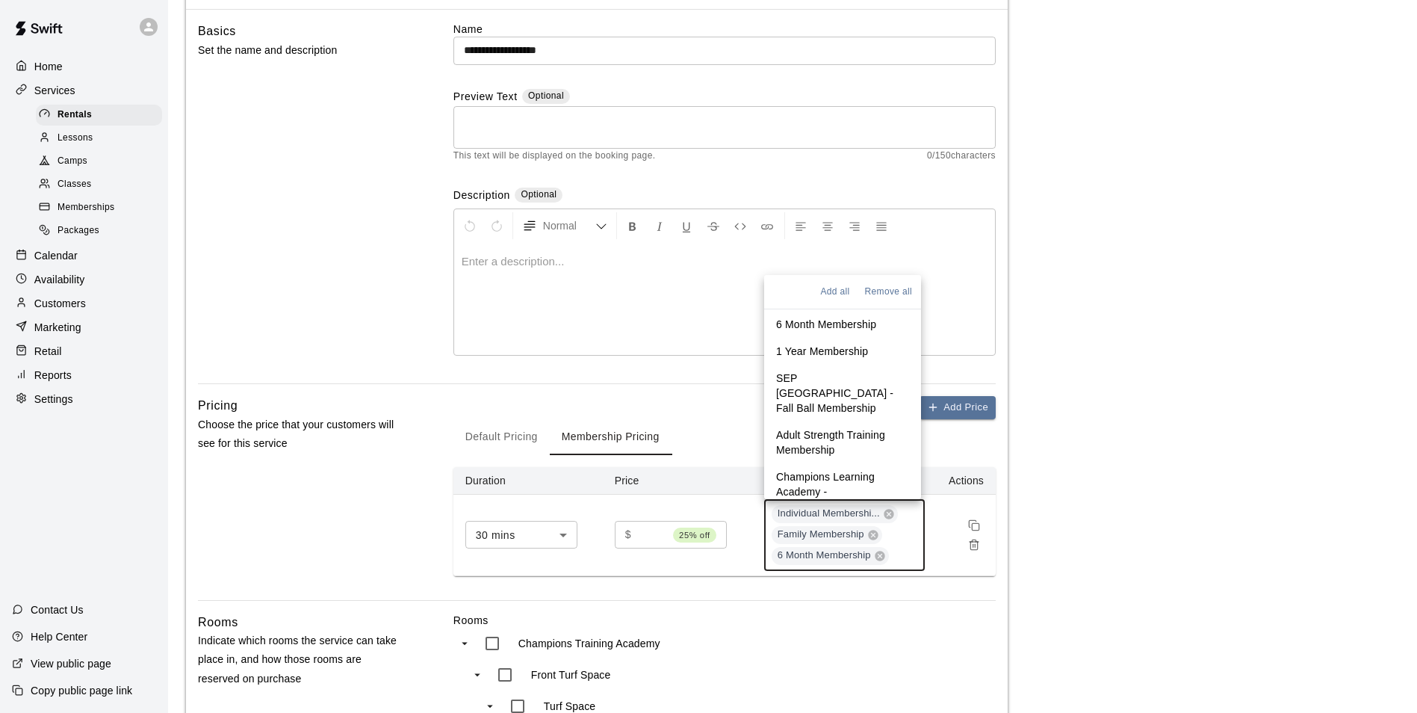
click at [848, 344] on p "1 Year Membership" at bounding box center [822, 351] width 92 height 15
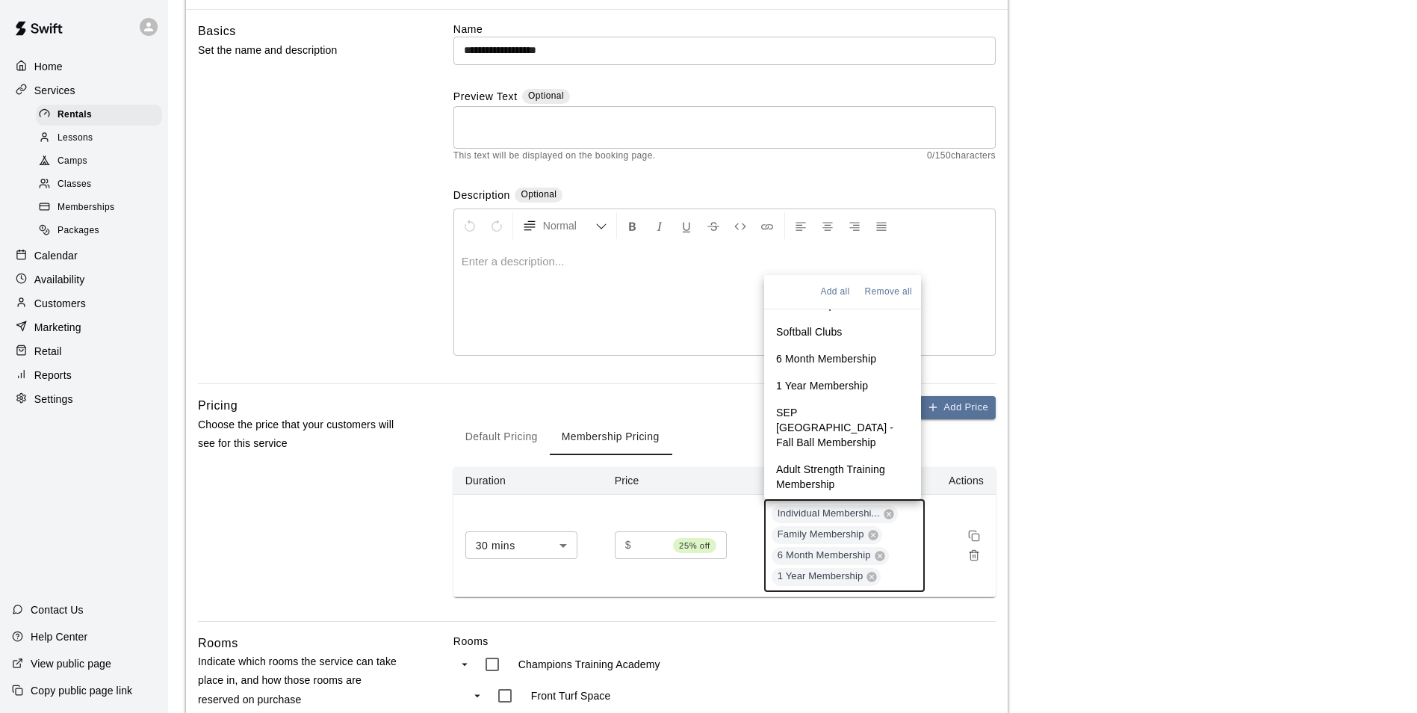
scroll to position [73, 0]
click at [826, 345] on p "High School Athlete Membership" at bounding box center [842, 338] width 133 height 30
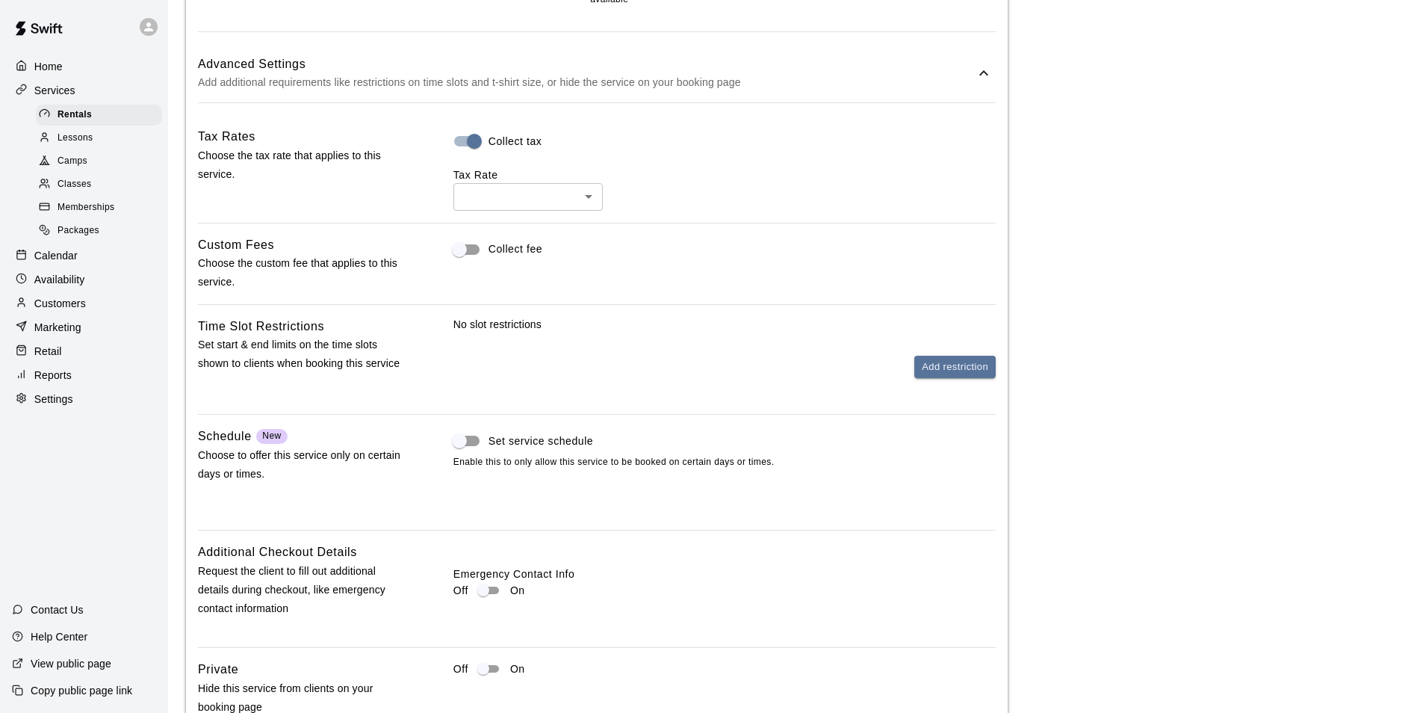
scroll to position [1614, 0]
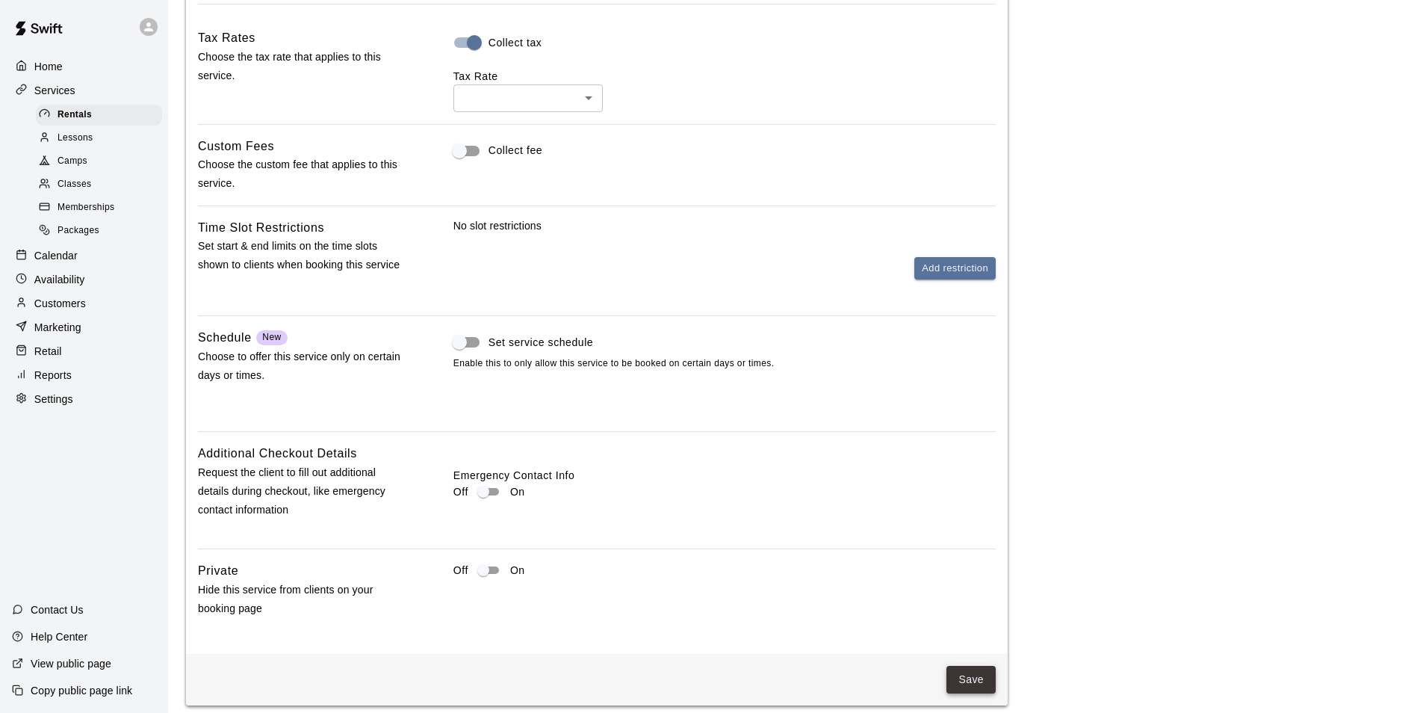
click at [983, 666] on button "Save" at bounding box center [971, 680] width 49 height 28
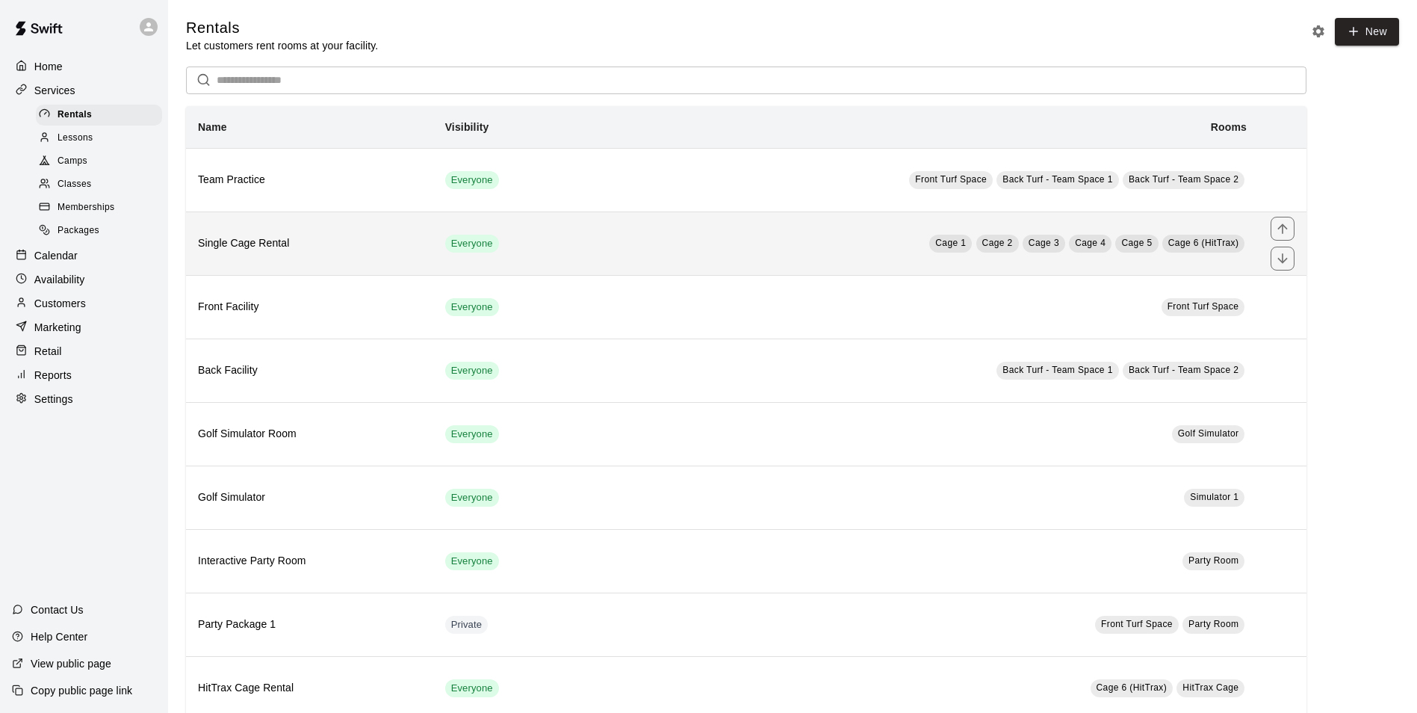
click at [576, 258] on td "Everyone" at bounding box center [506, 243] width 146 height 64
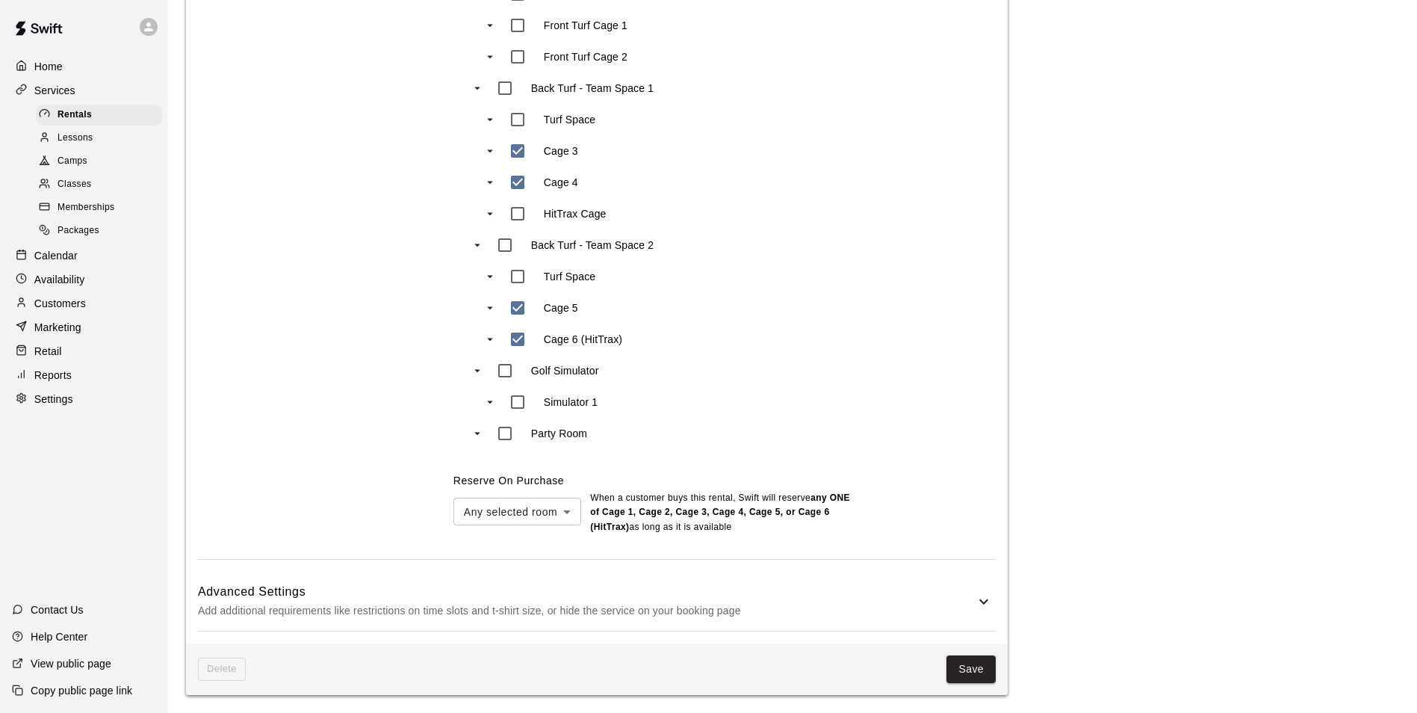
scroll to position [947, 0]
click at [963, 673] on button "Save" at bounding box center [971, 669] width 49 height 28
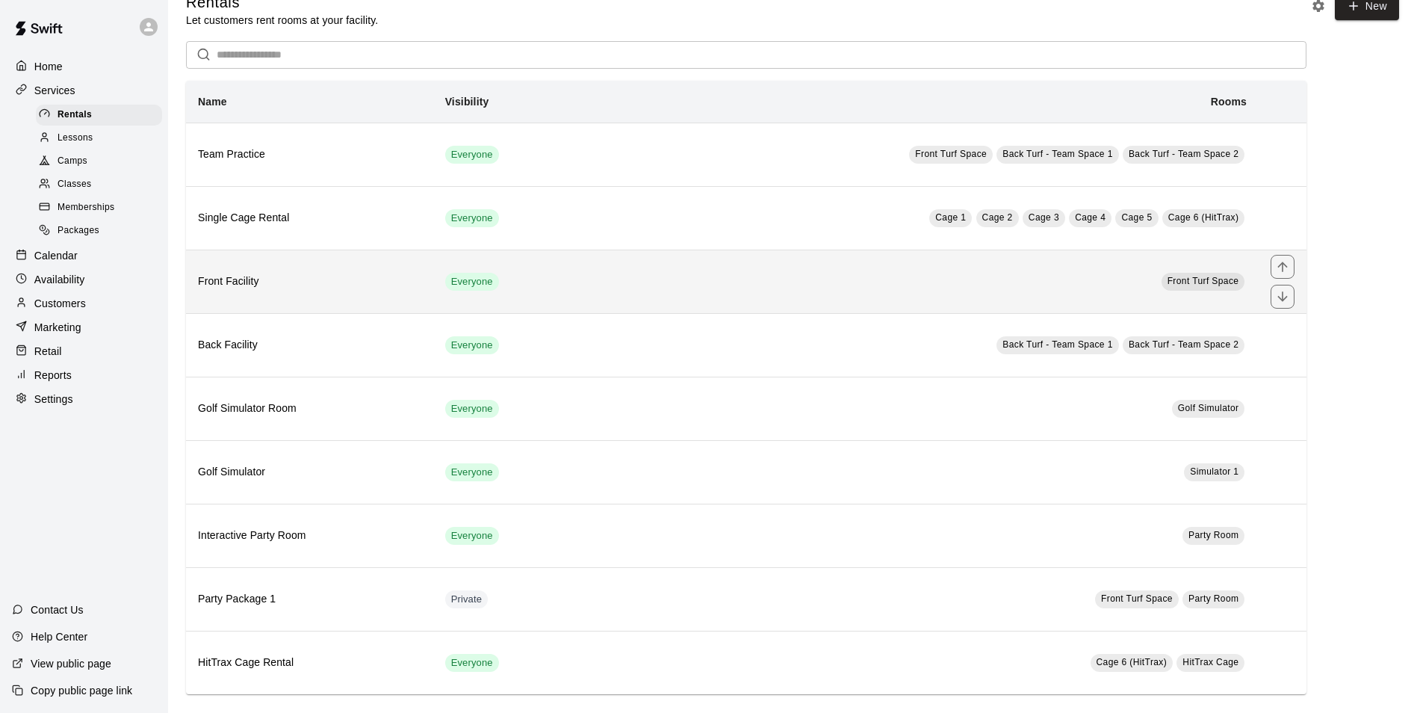
scroll to position [39, 0]
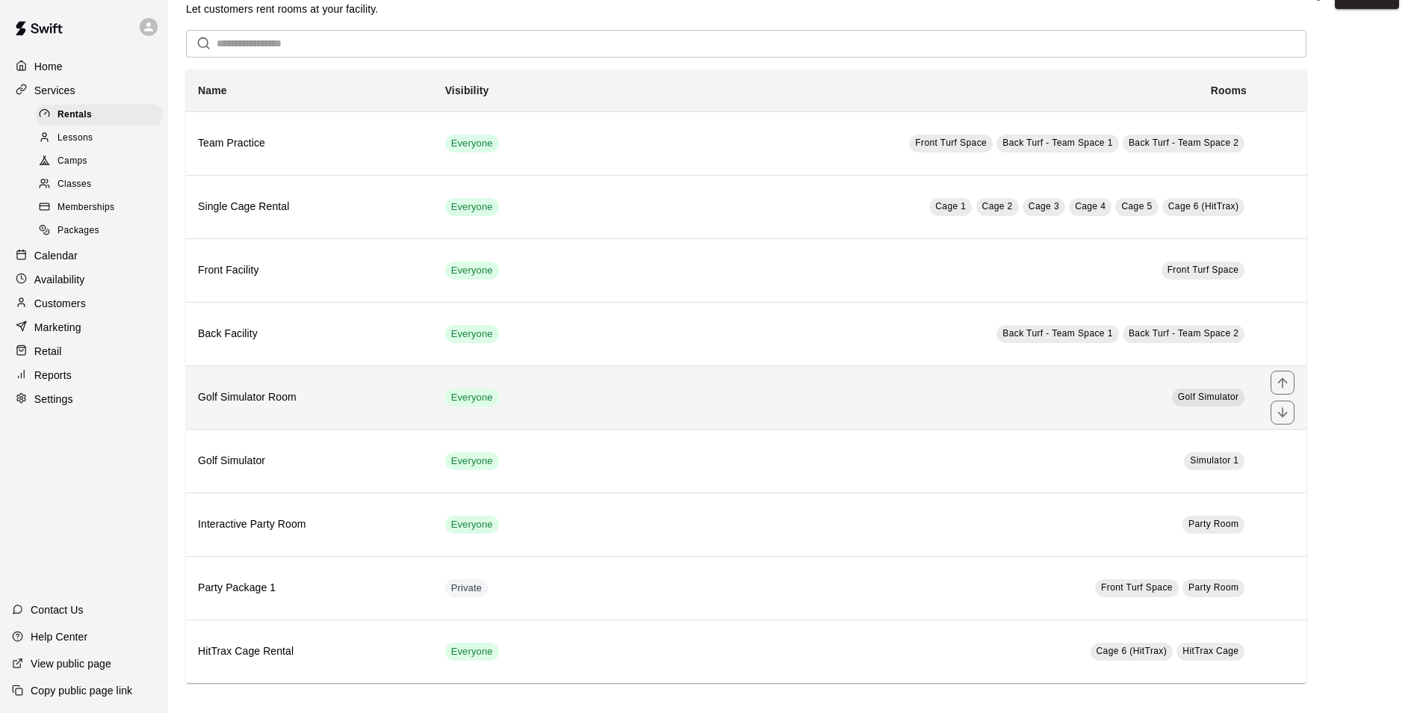
click at [393, 391] on h6 "Golf Simulator Room" at bounding box center [309, 397] width 223 height 16
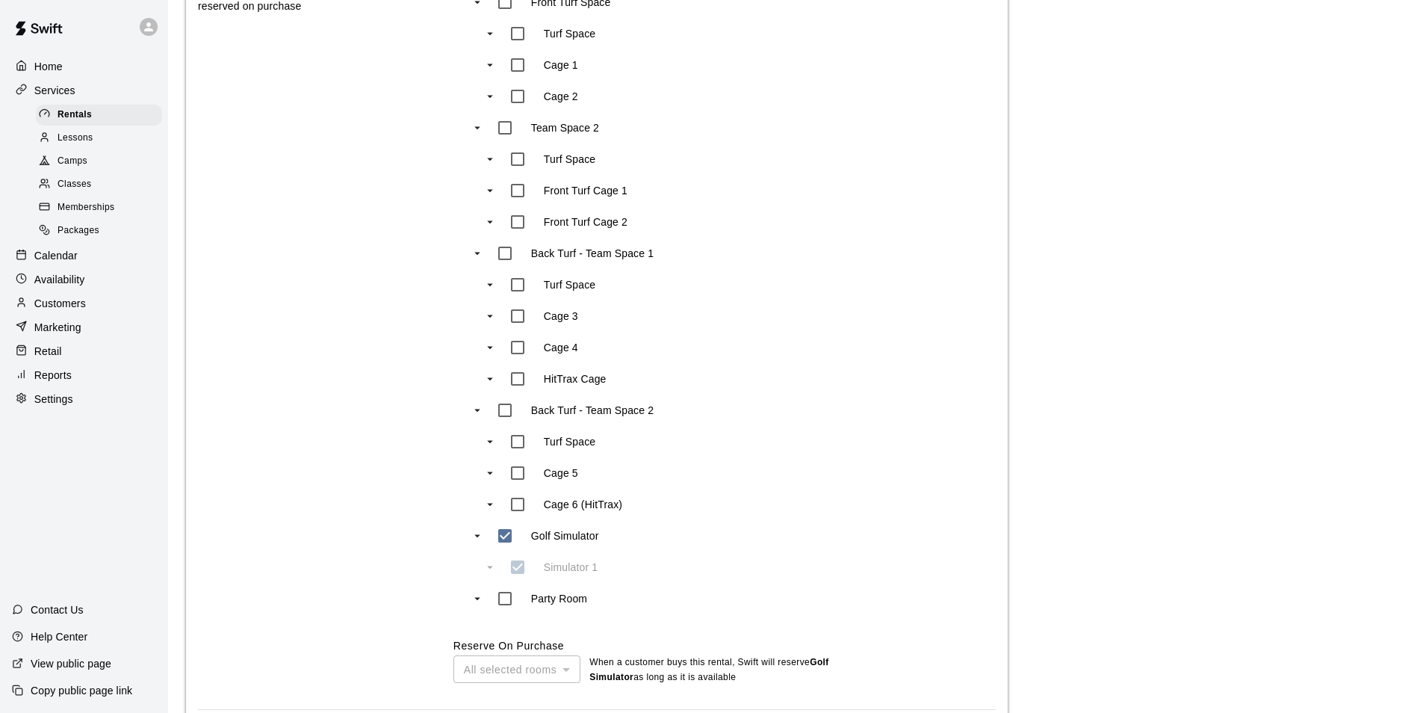
scroll to position [894, 0]
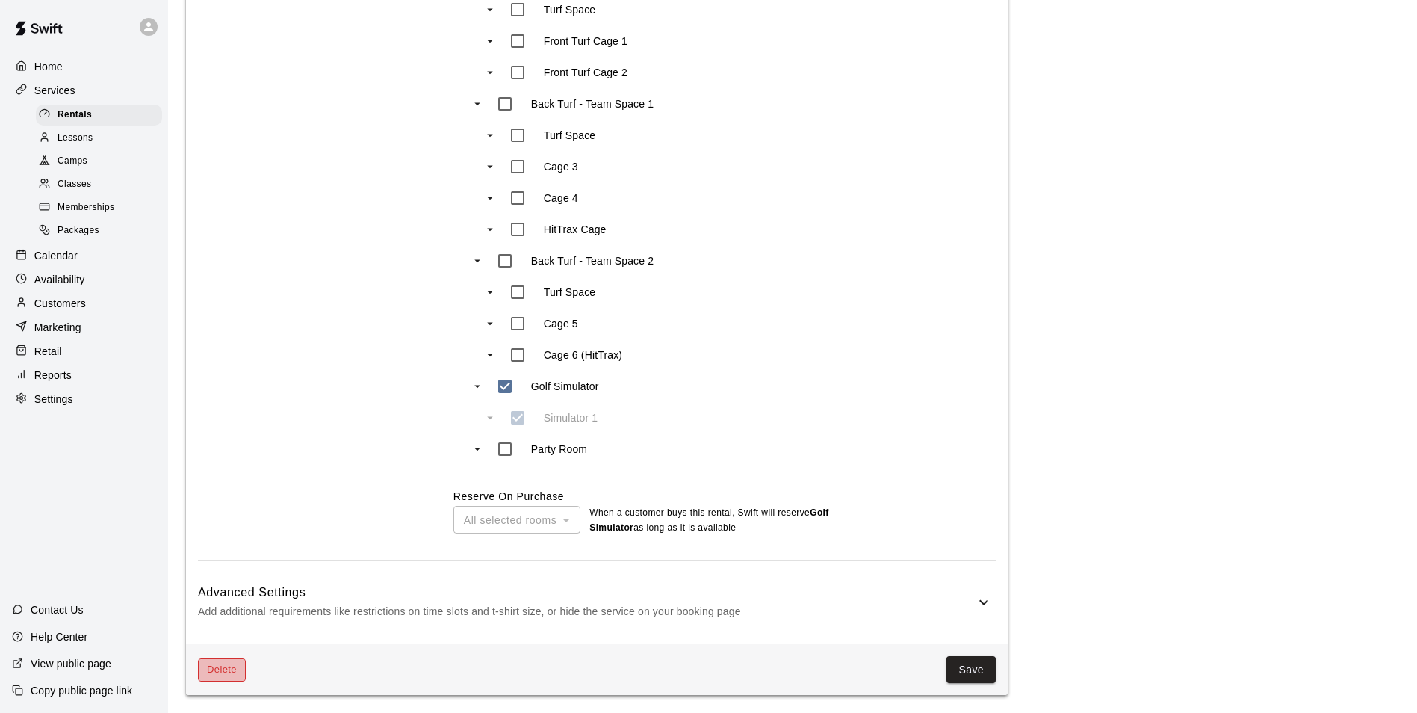
click at [237, 670] on button "Delete" at bounding box center [222, 669] width 48 height 23
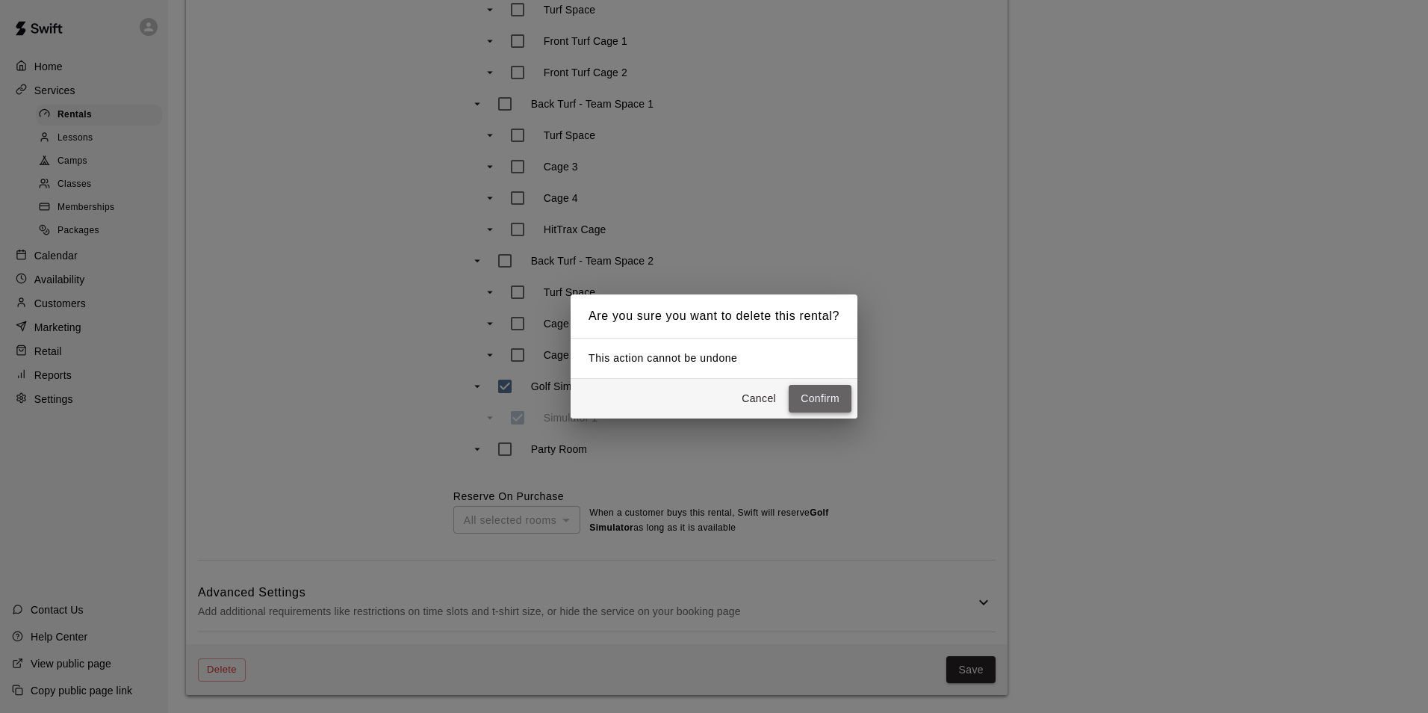
click at [842, 391] on button "Confirm" at bounding box center [820, 399] width 63 height 28
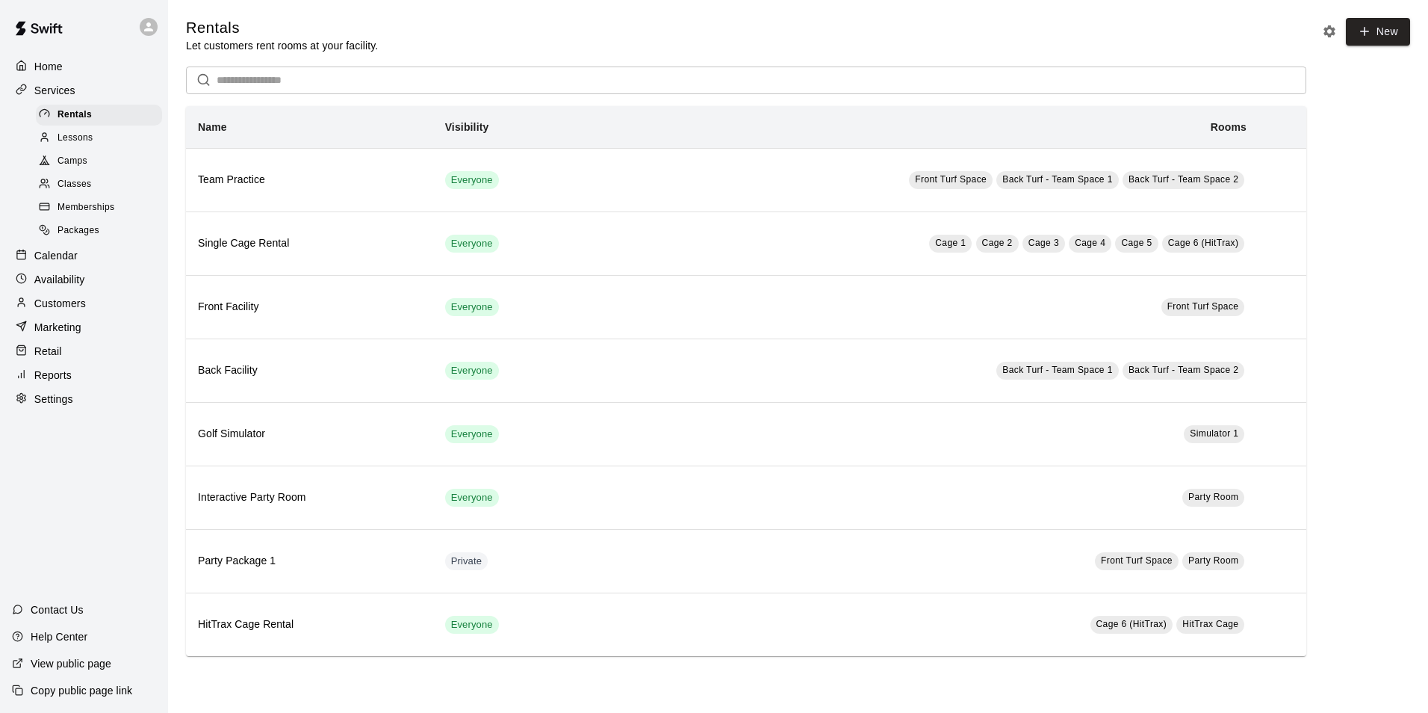
click at [49, 406] on p "Settings" at bounding box center [53, 398] width 39 height 15
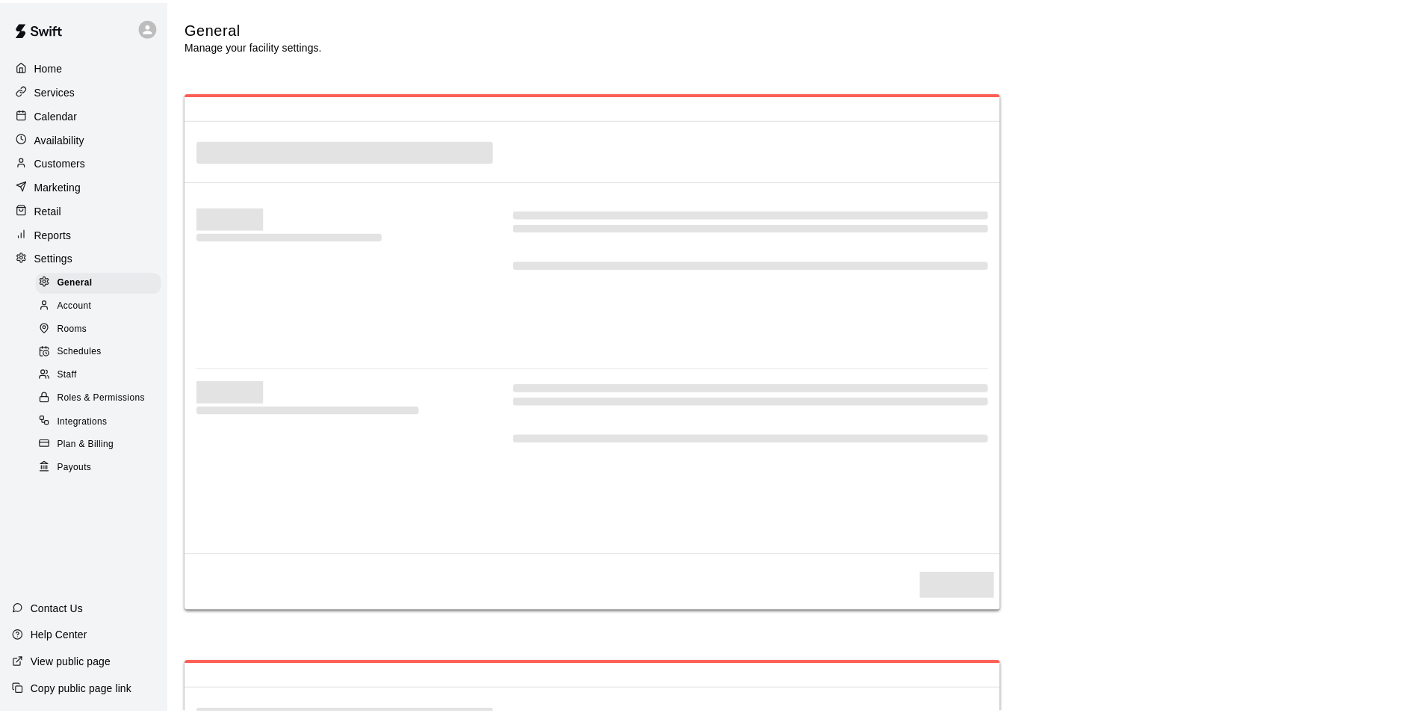
scroll to position [3100, 0]
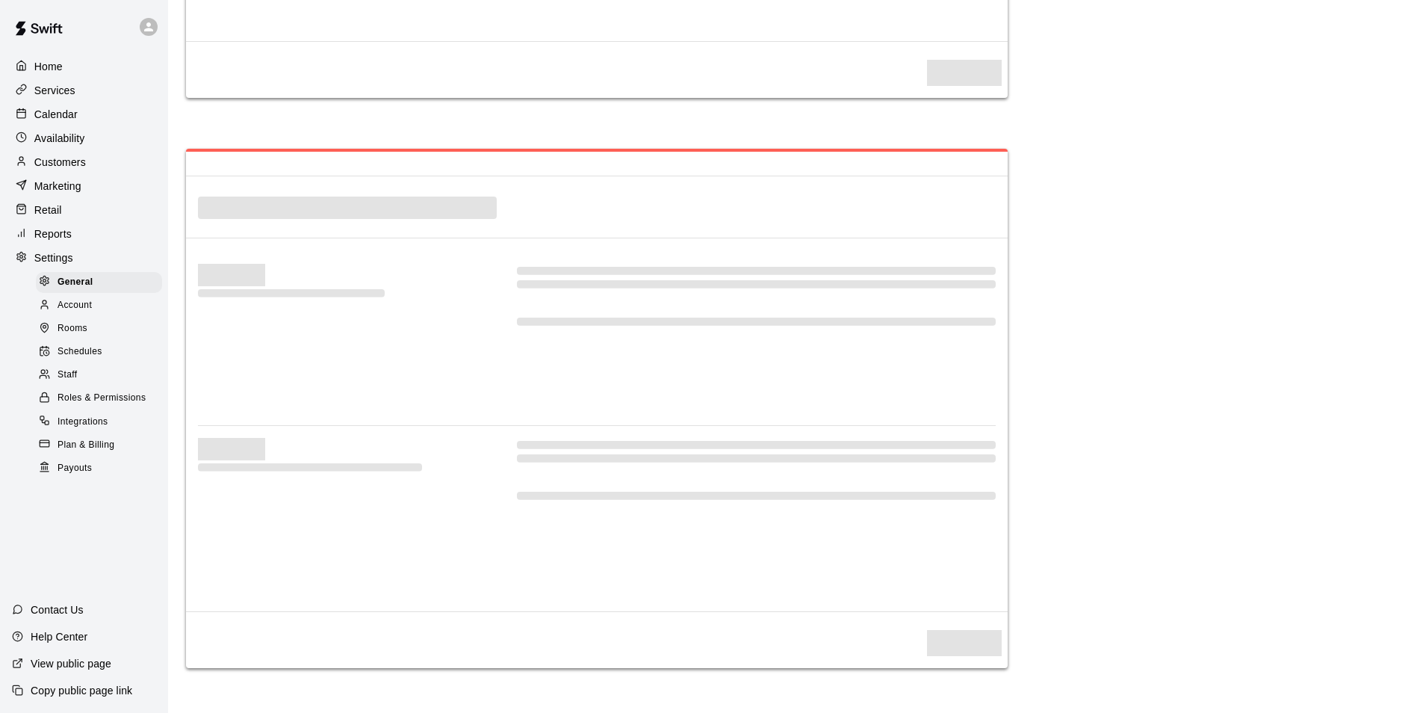
select select "**"
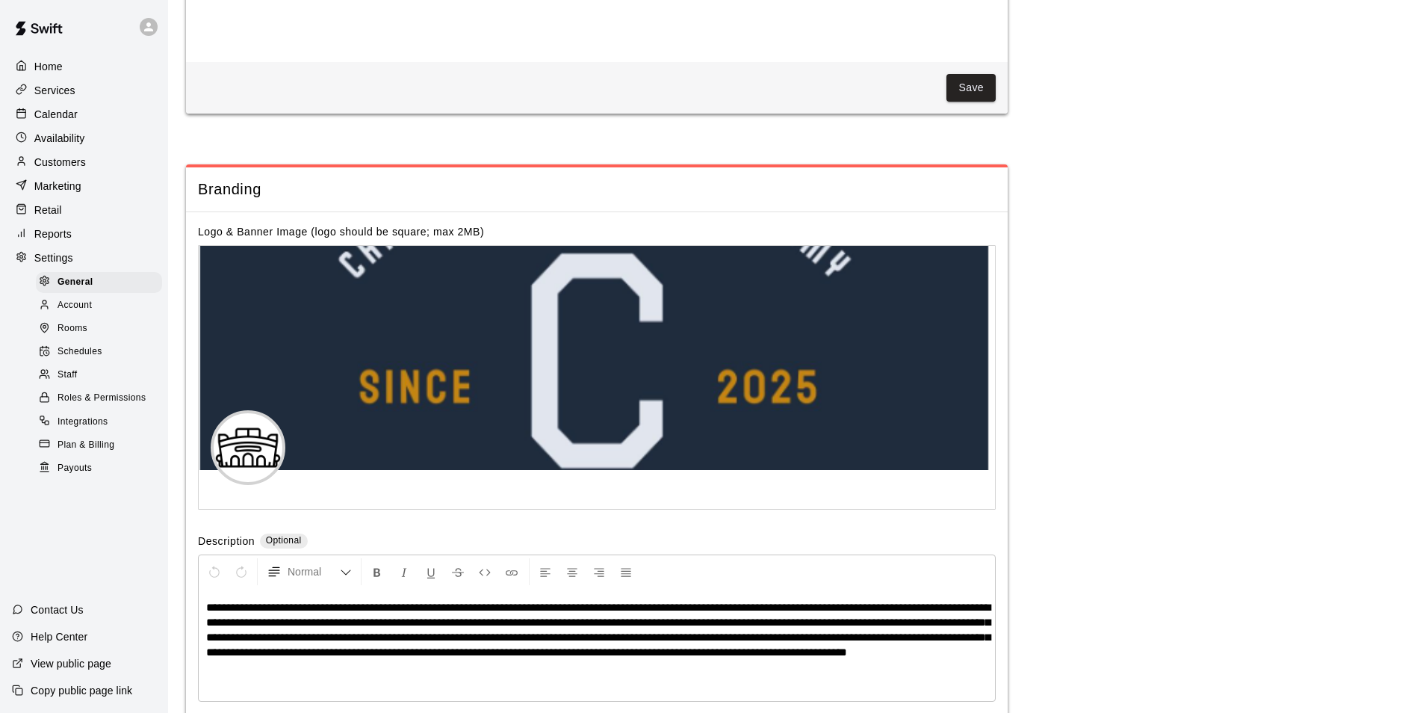
click at [81, 336] on span "Rooms" at bounding box center [73, 328] width 30 height 15
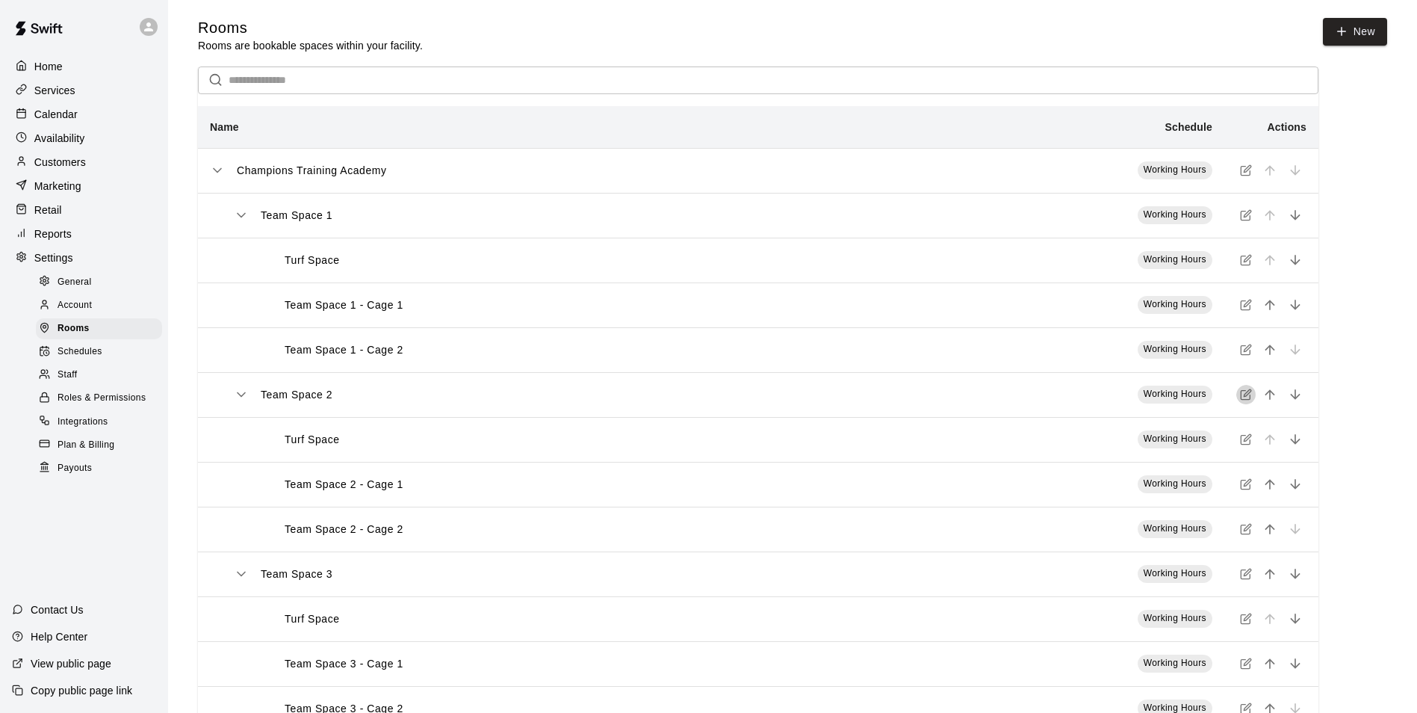
click at [1244, 397] on icon "simple table" at bounding box center [1247, 393] width 7 height 7
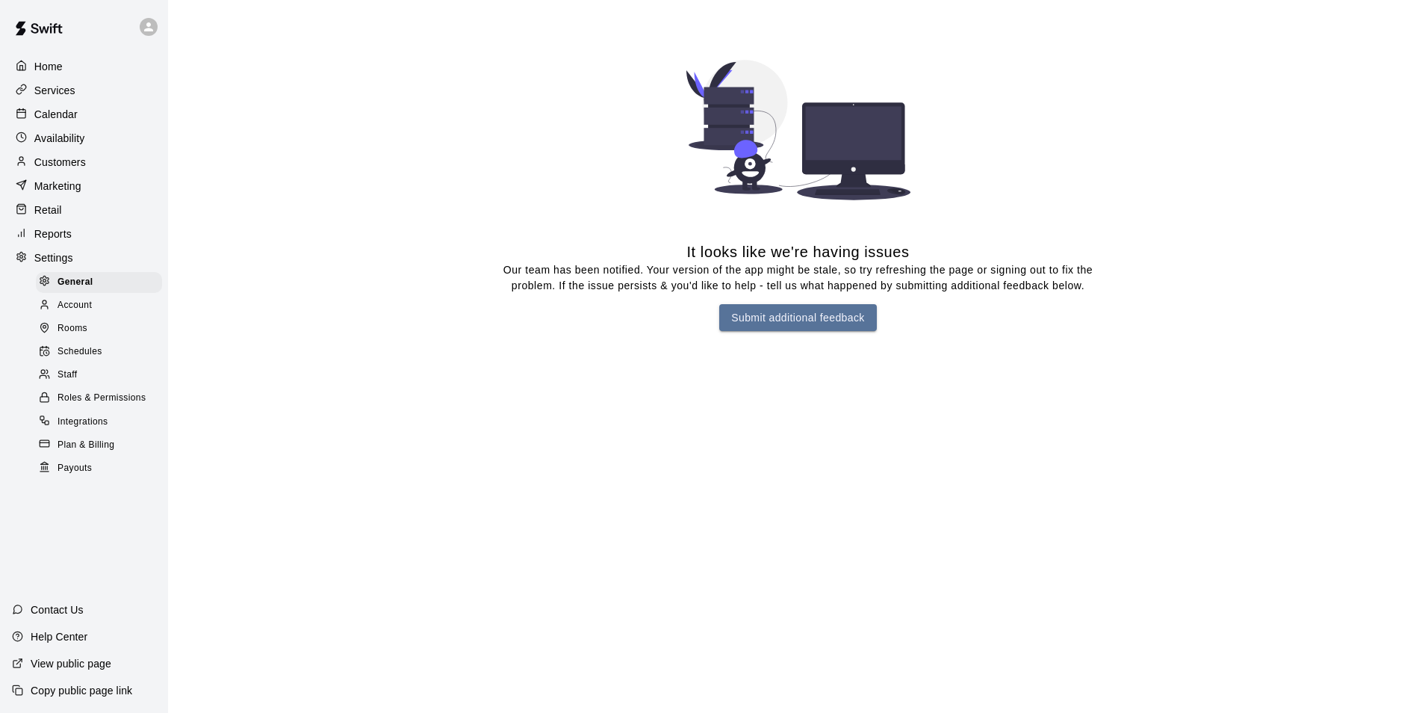
click at [55, 66] on p "Home" at bounding box center [48, 66] width 28 height 15
click at [55, 66] on p "Home" at bounding box center [49, 66] width 30 height 15
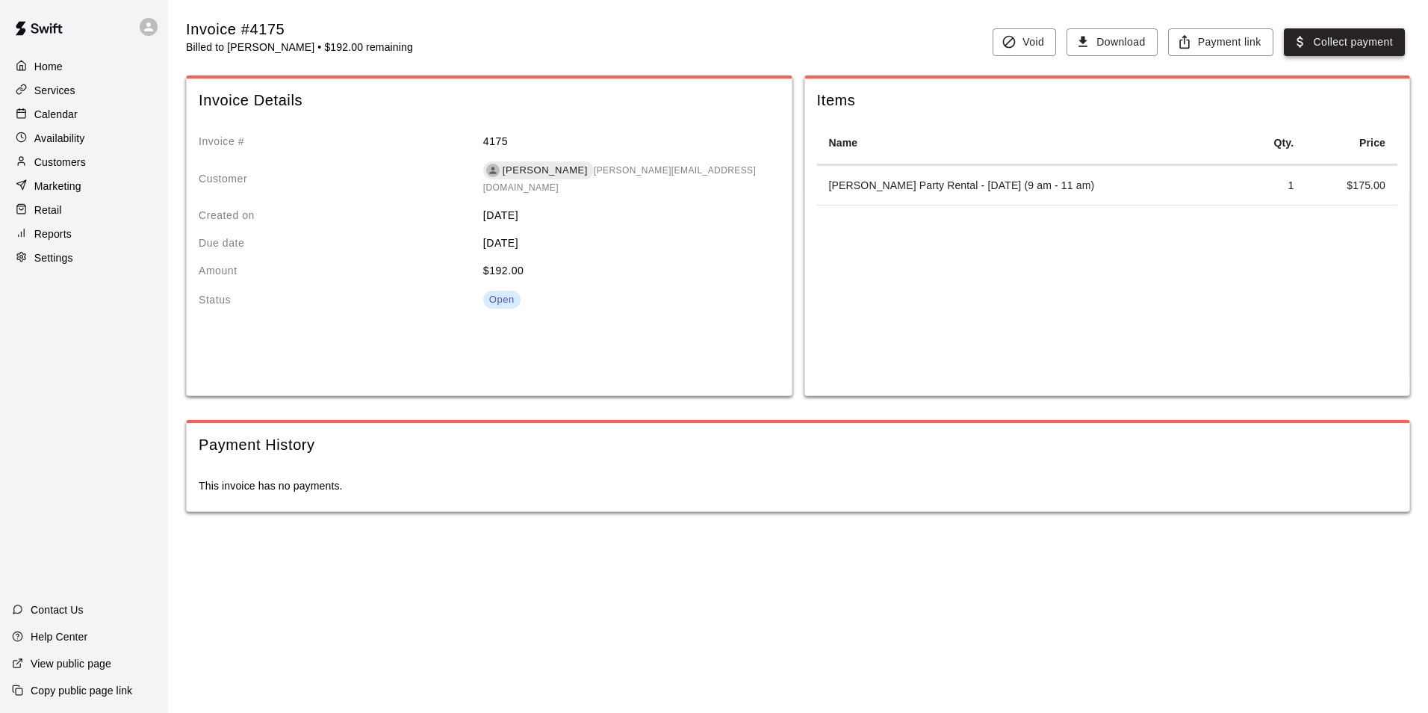
click at [1318, 36] on button "Collect payment" at bounding box center [1344, 42] width 121 height 28
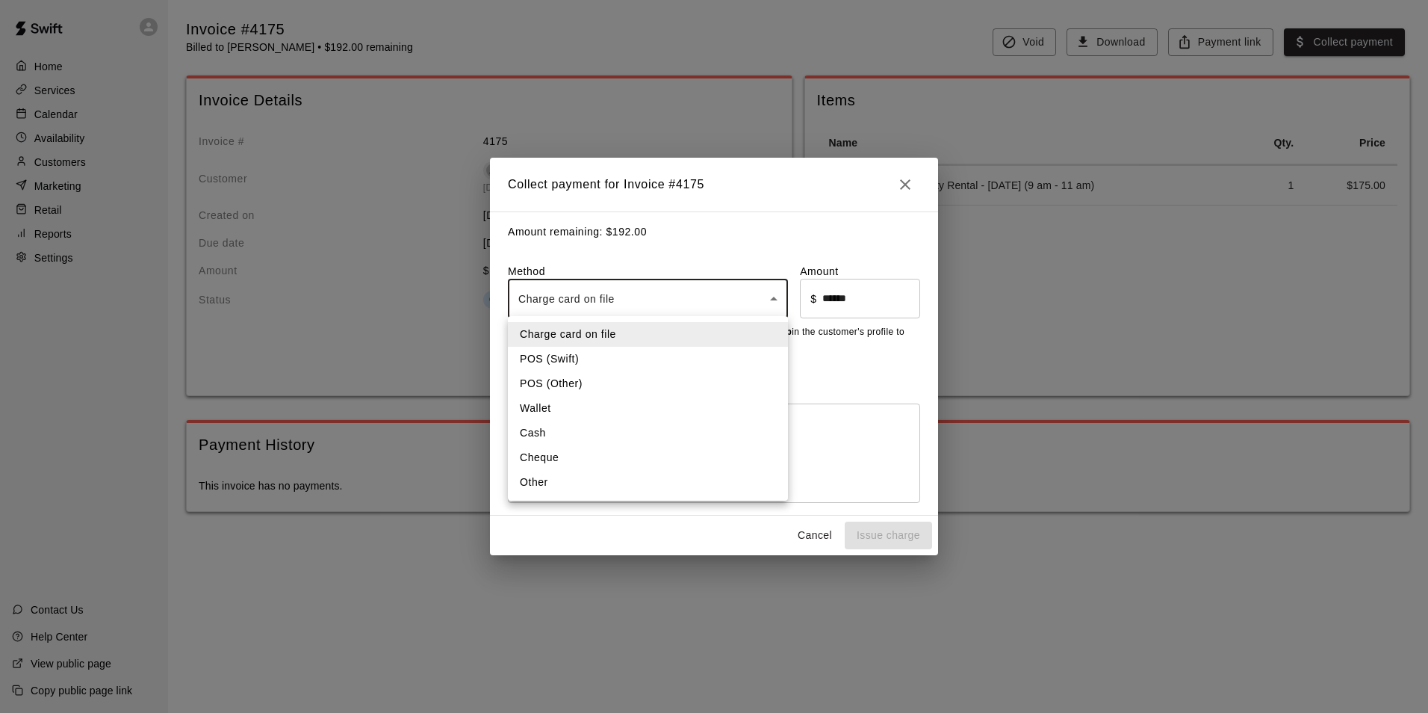
click at [769, 288] on body "Home Services Calendar Availability Customers Marketing Retail Reports Settings…" at bounding box center [714, 271] width 1428 height 542
click at [858, 380] on div at bounding box center [714, 356] width 1428 height 713
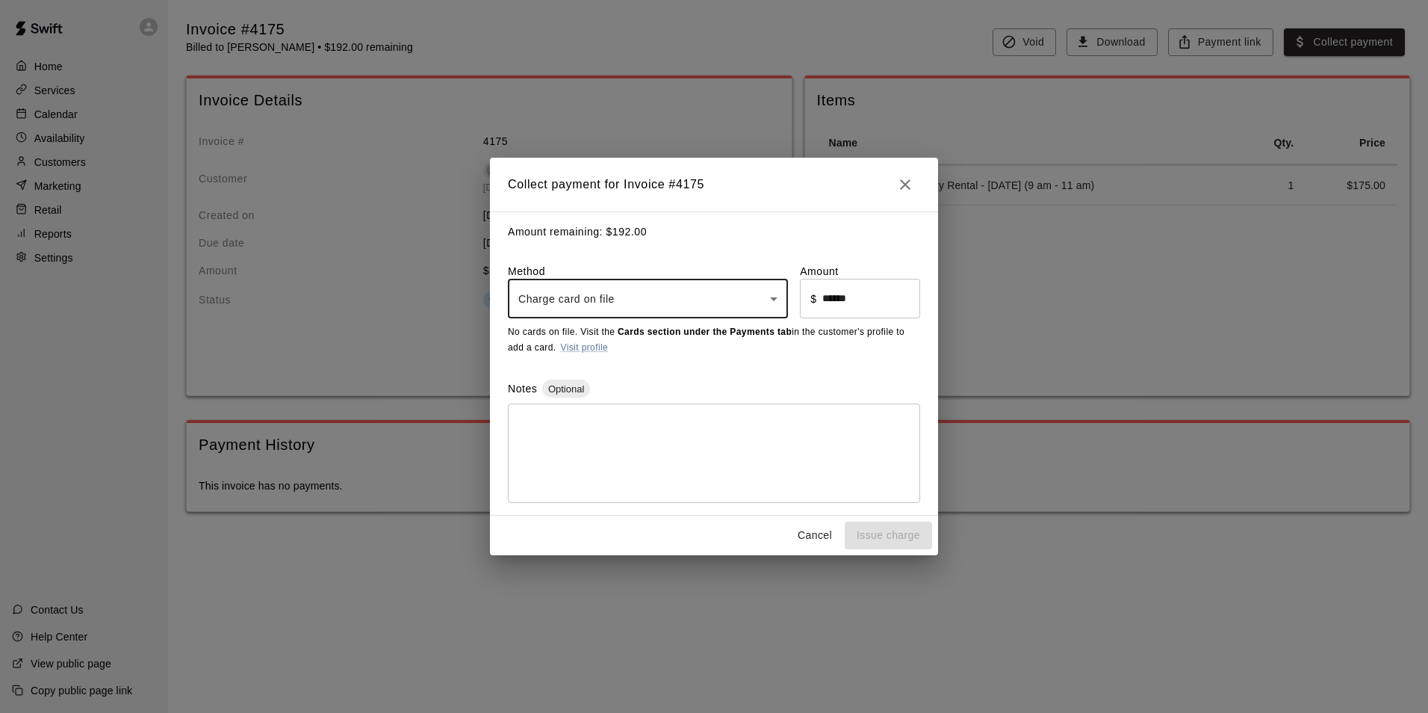
click at [914, 185] on icon "Close" at bounding box center [905, 185] width 18 height 18
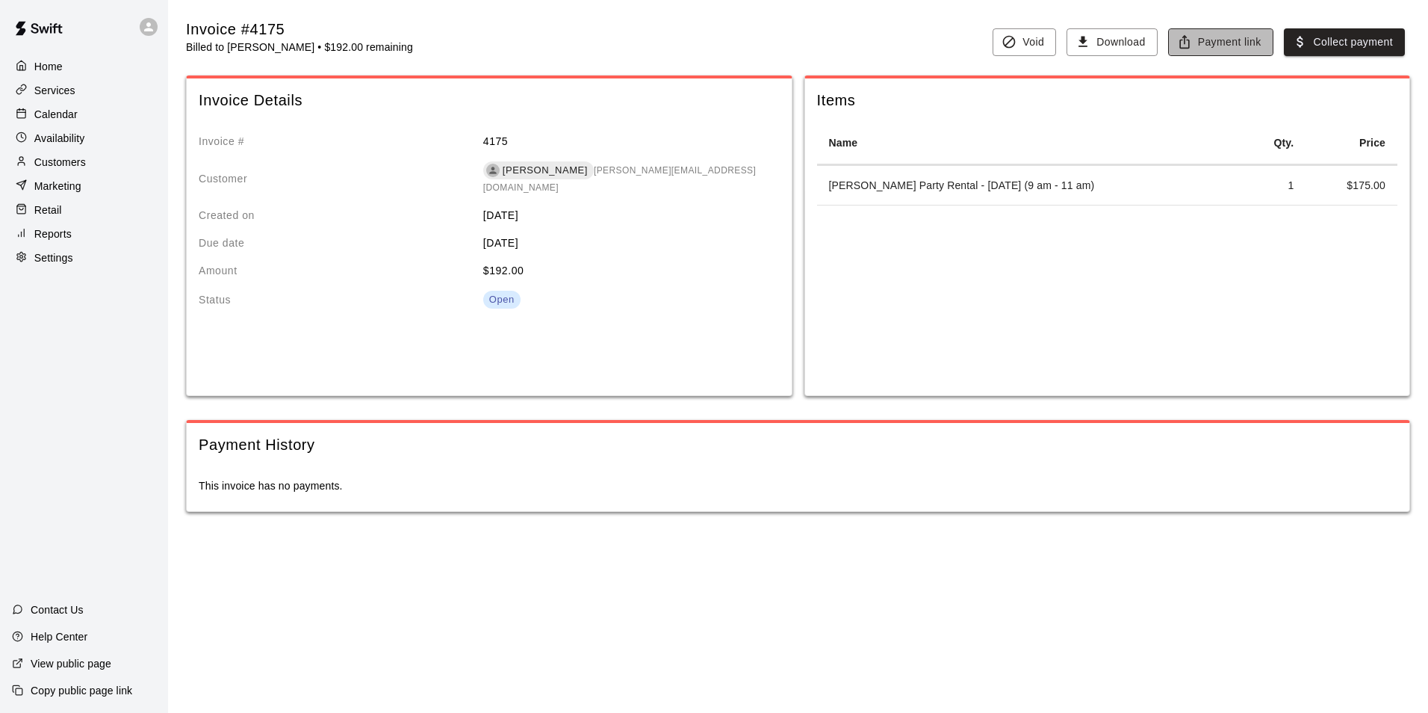
click at [1192, 43] on icon "button" at bounding box center [1184, 41] width 15 height 15
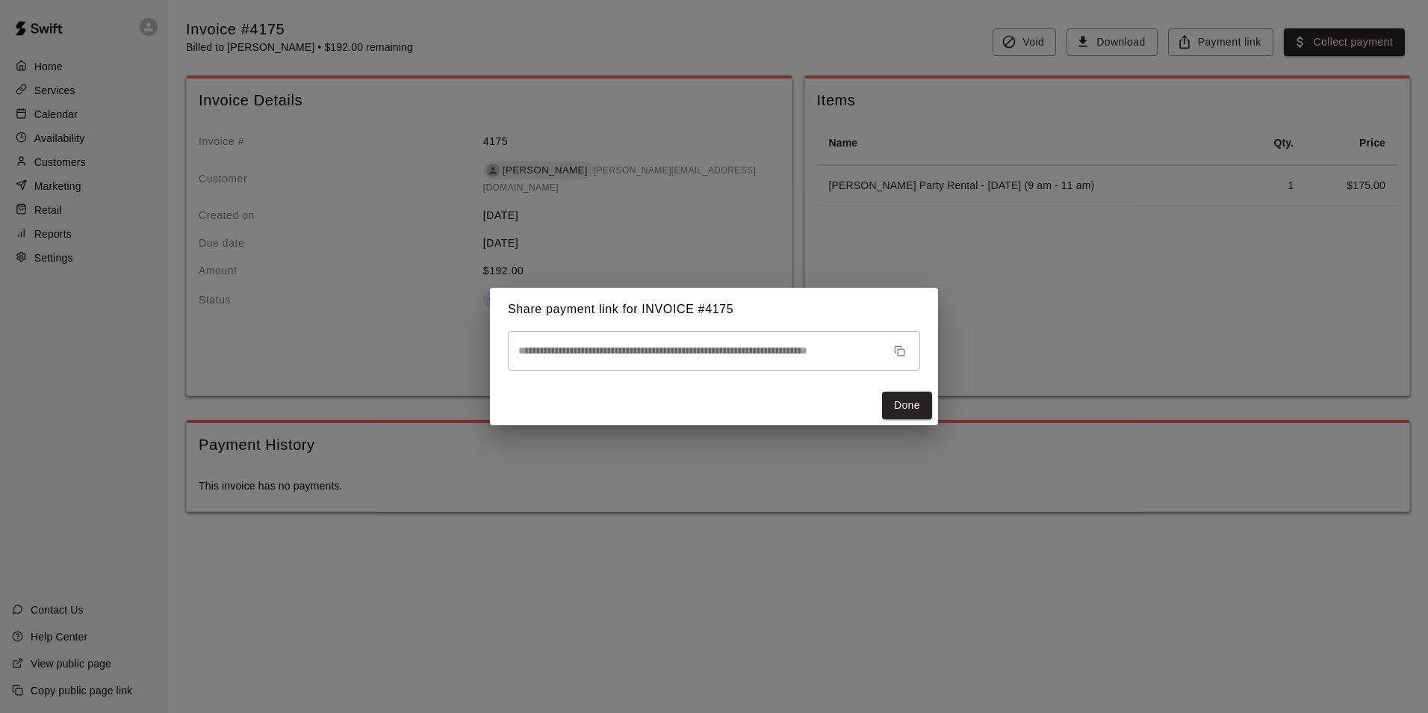
click at [908, 352] on button "button" at bounding box center [899, 350] width 23 height 23
click at [918, 404] on button "Done" at bounding box center [907, 405] width 50 height 28
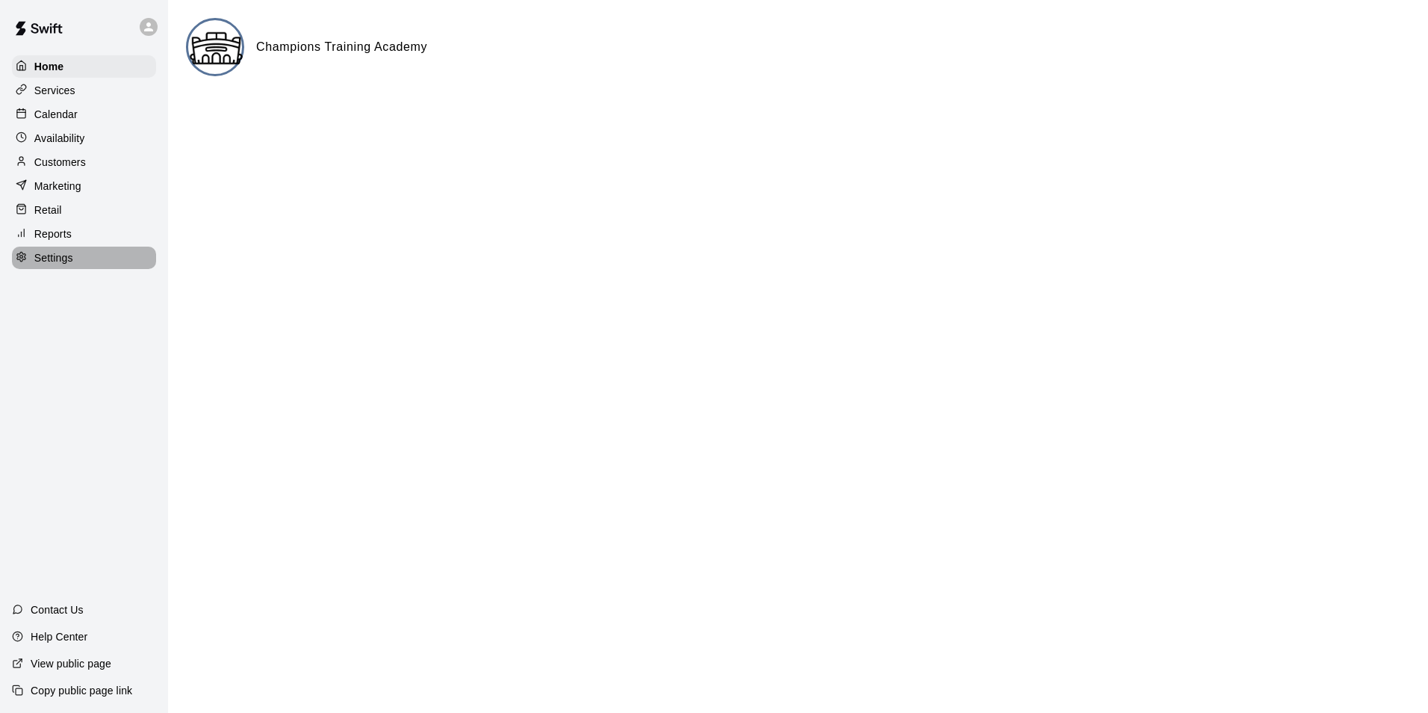
click at [64, 261] on p "Settings" at bounding box center [53, 257] width 39 height 15
select select "**"
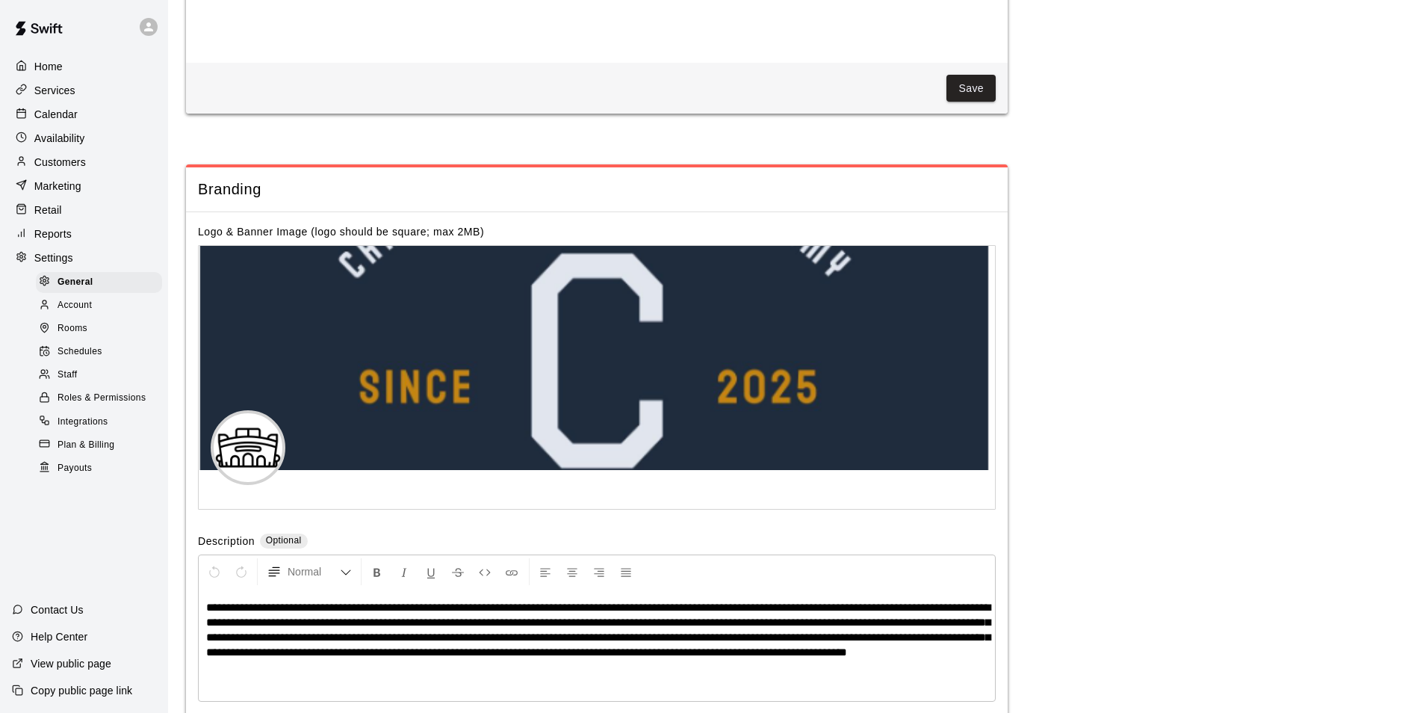
scroll to position [3100, 0]
click at [78, 334] on span "Rooms" at bounding box center [73, 328] width 30 height 15
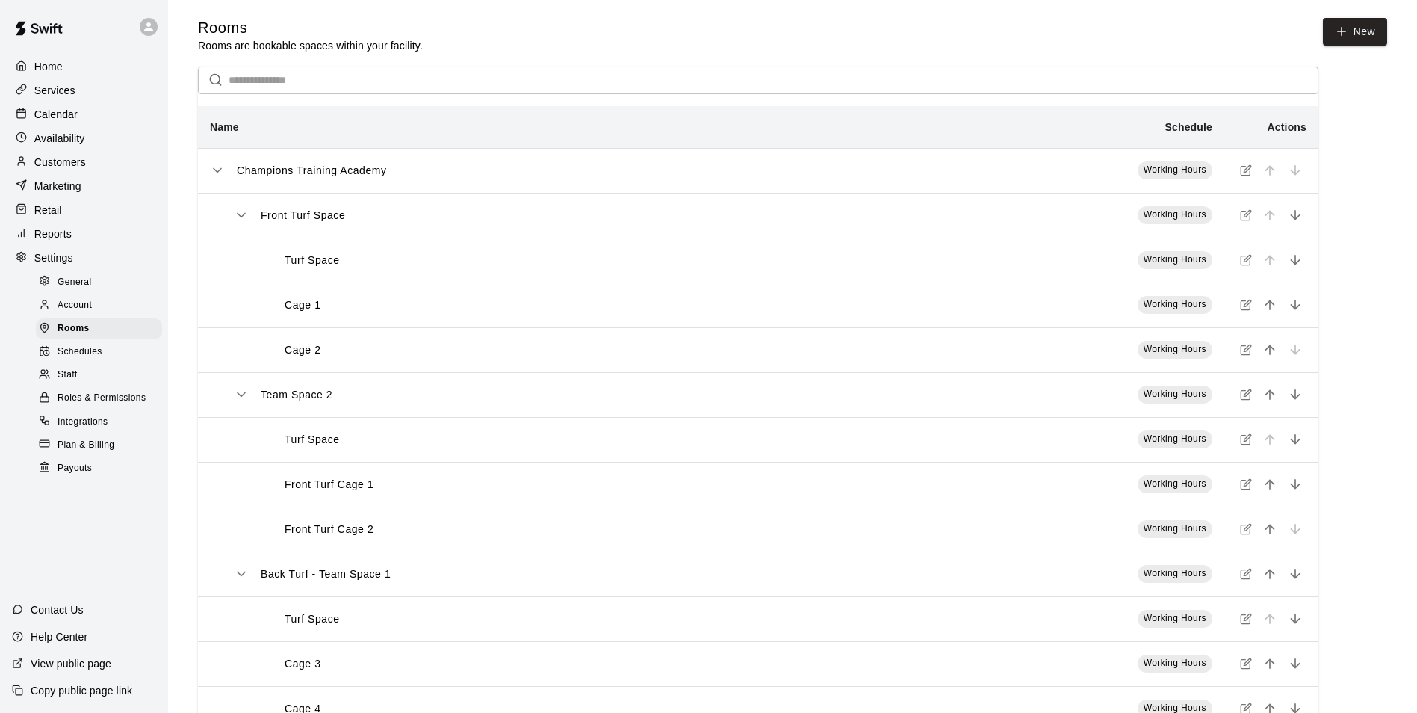
click at [1243, 400] on icon "simple table" at bounding box center [1245, 395] width 9 height 9
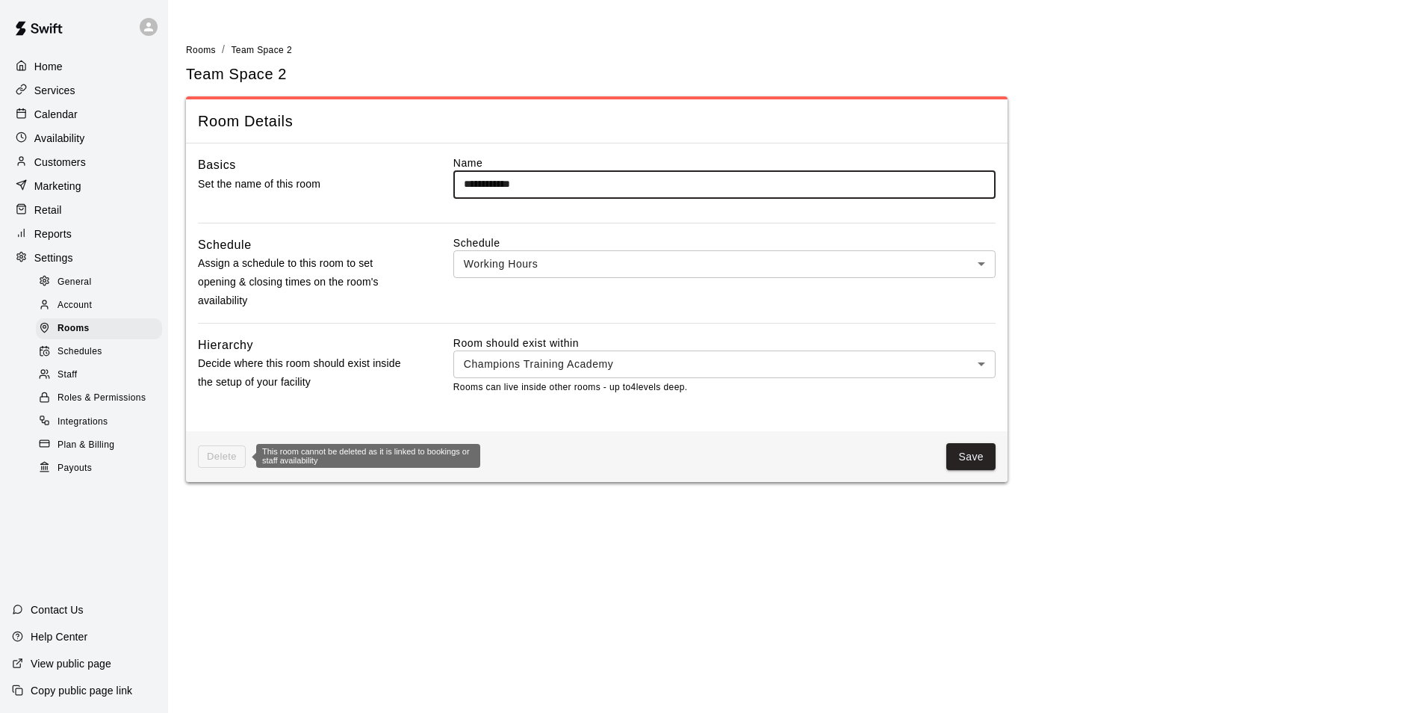
click at [222, 458] on span "Delete" at bounding box center [222, 456] width 48 height 23
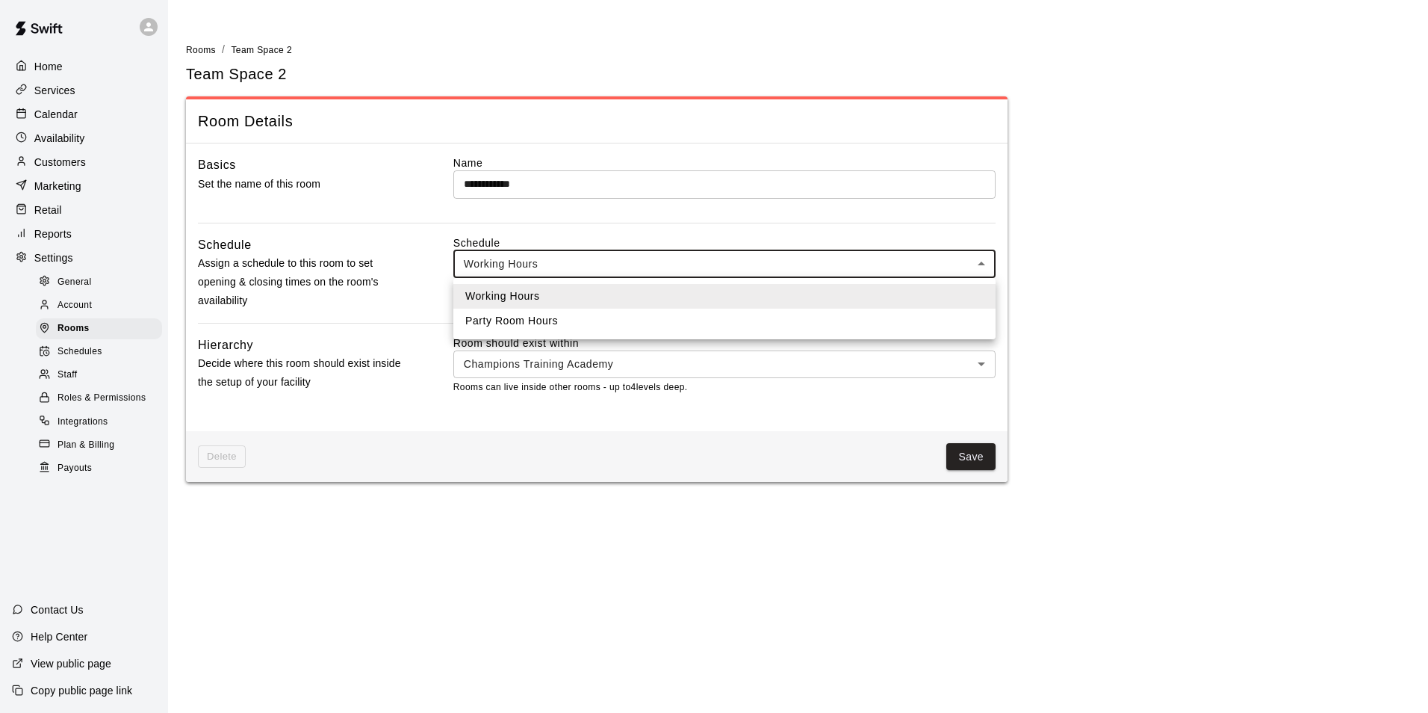
click at [541, 266] on body "**********" at bounding box center [714, 250] width 1428 height 500
click at [541, 266] on div at bounding box center [714, 356] width 1428 height 713
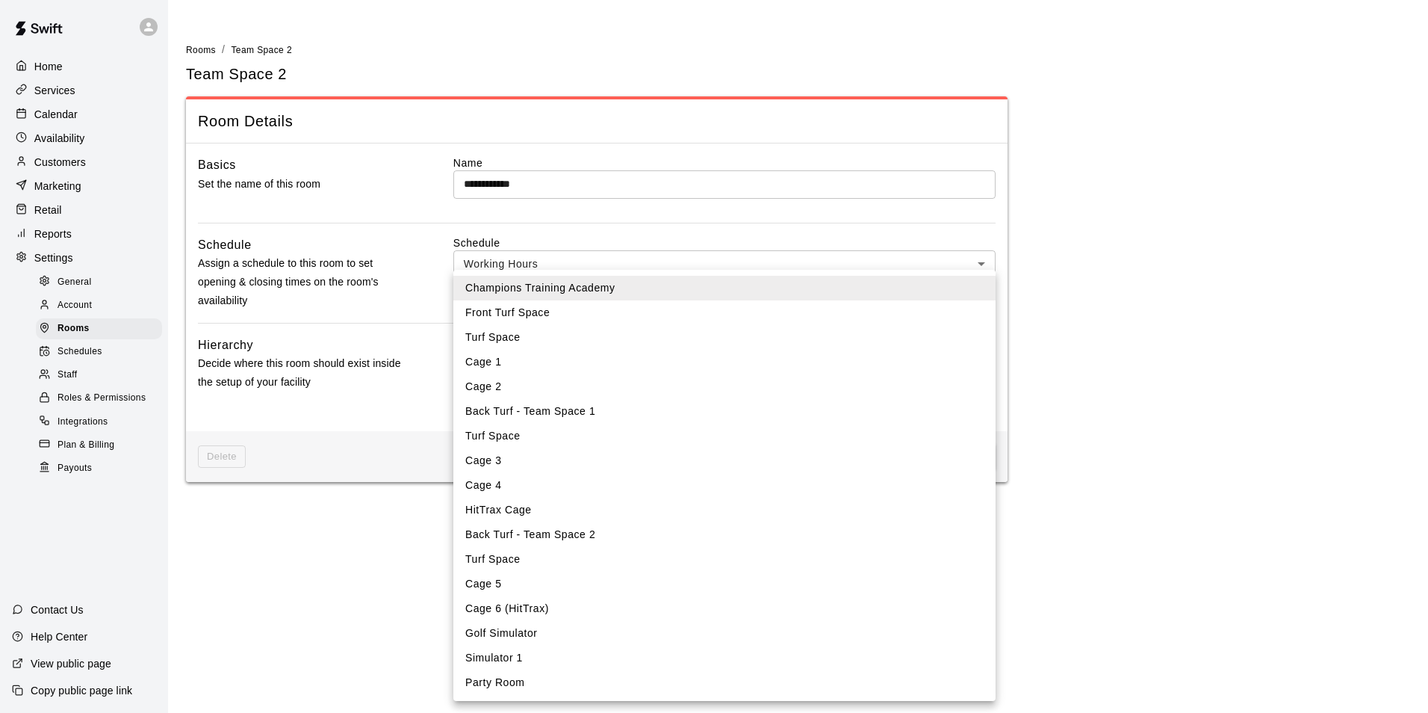
click at [667, 361] on body "**********" at bounding box center [714, 250] width 1428 height 500
click at [592, 282] on li "Champions Training Academy" at bounding box center [724, 288] width 542 height 25
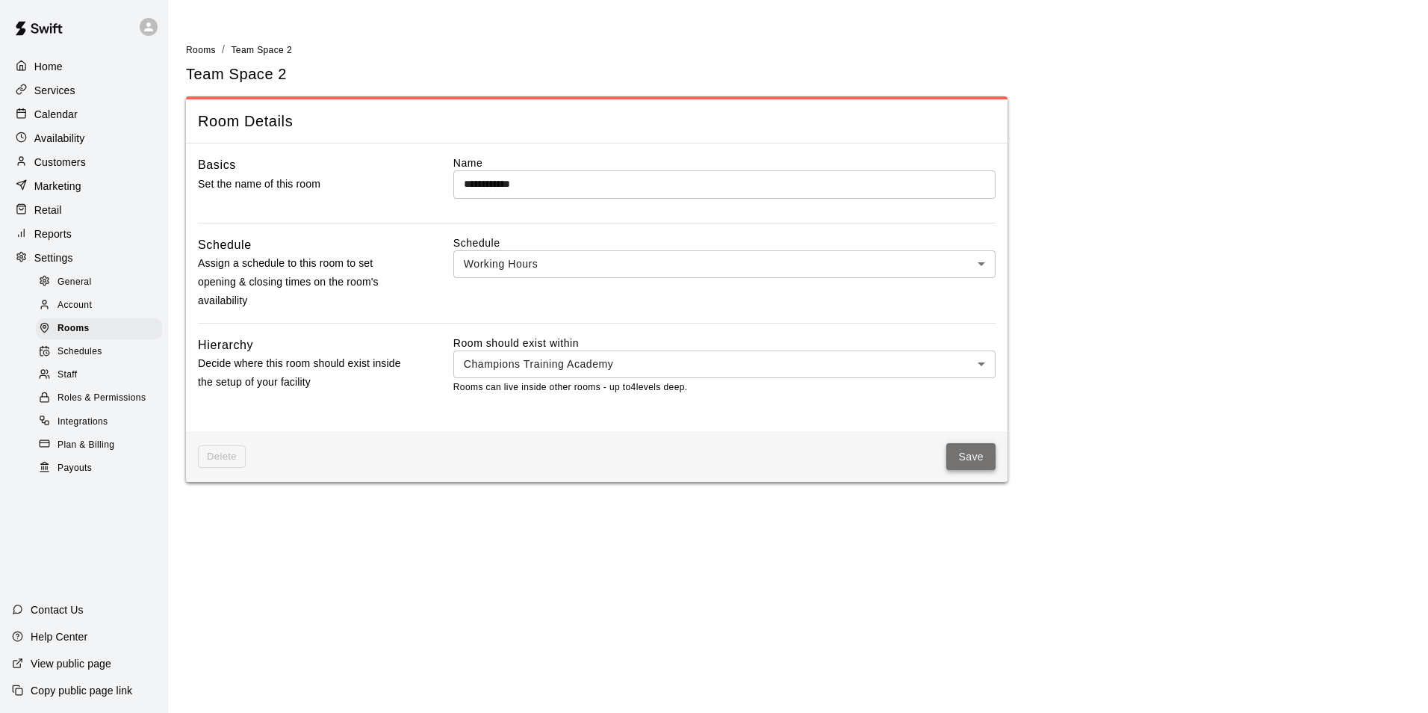
click at [980, 446] on button "Save" at bounding box center [971, 457] width 49 height 28
